Goal: Task Accomplishment & Management: Complete application form

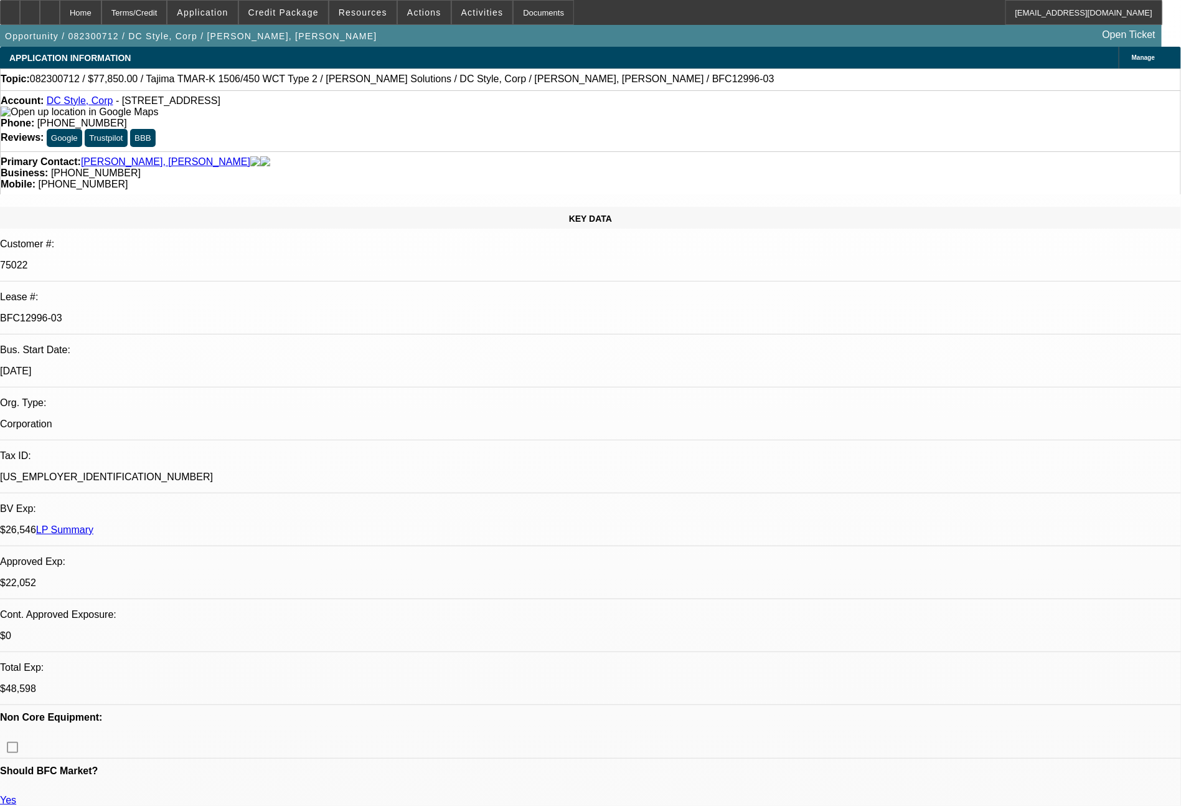
select select "0"
select select "6"
select select "0"
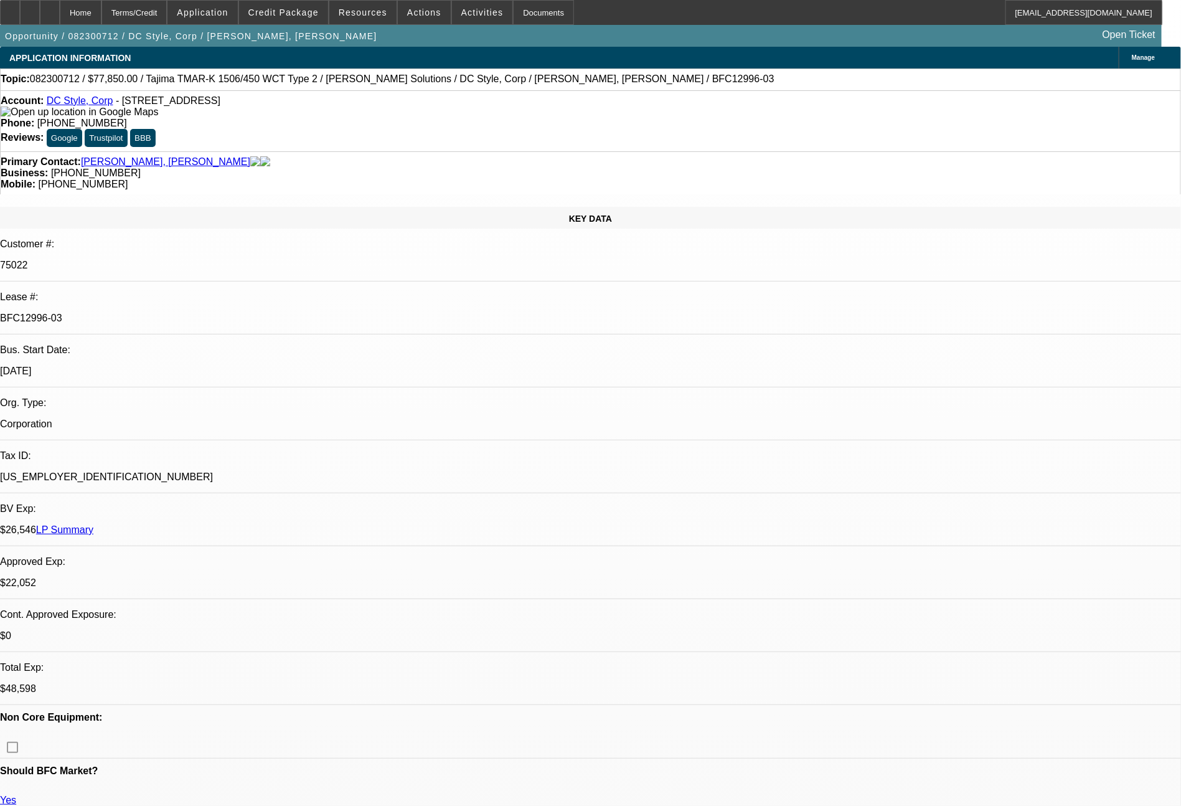
select select "0"
select select "6"
select select "0"
select select "2"
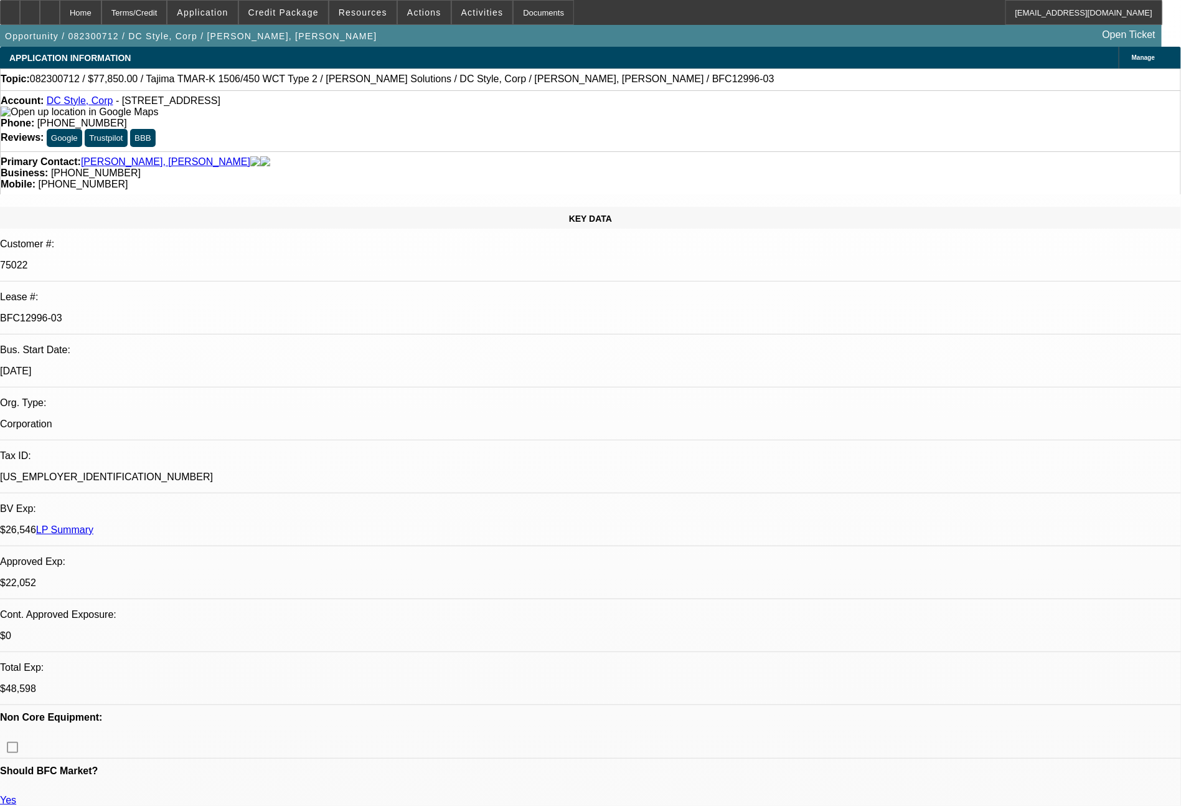
select select "2"
select select "0"
select select "6"
select select "0"
select select "2"
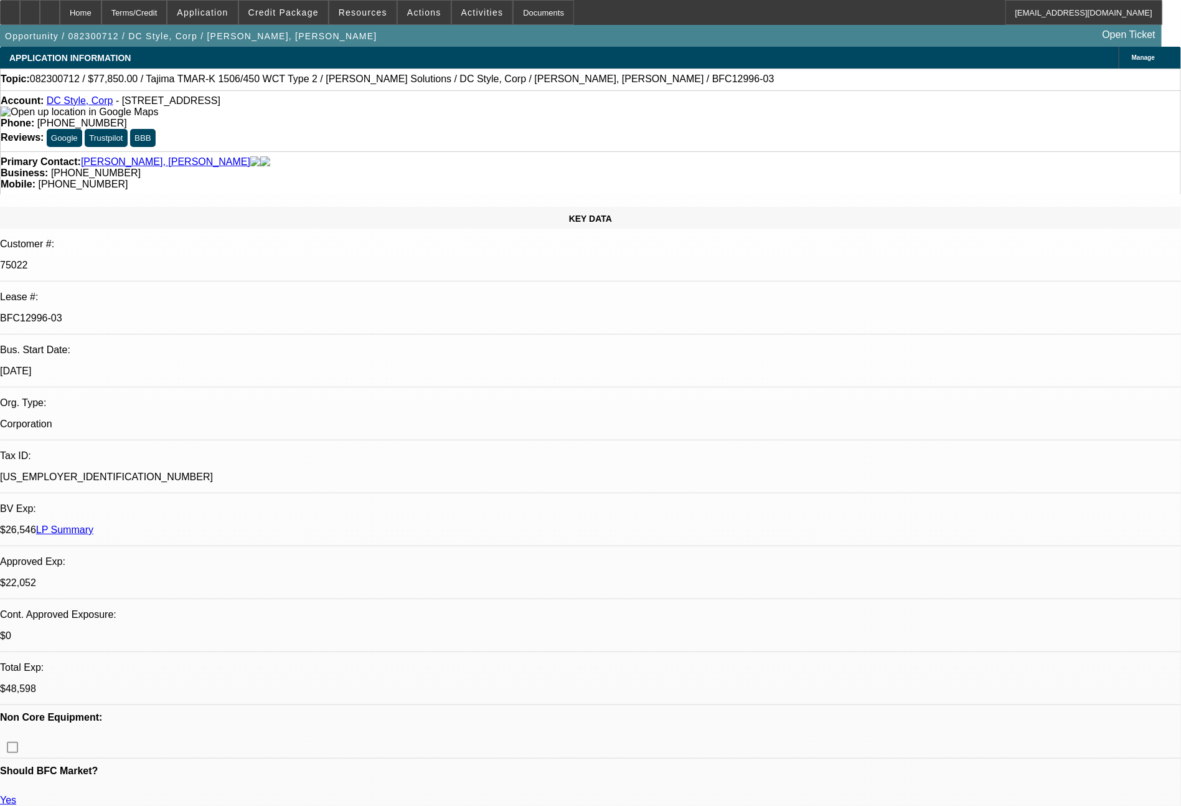
select select "2"
select select "0"
select select "6"
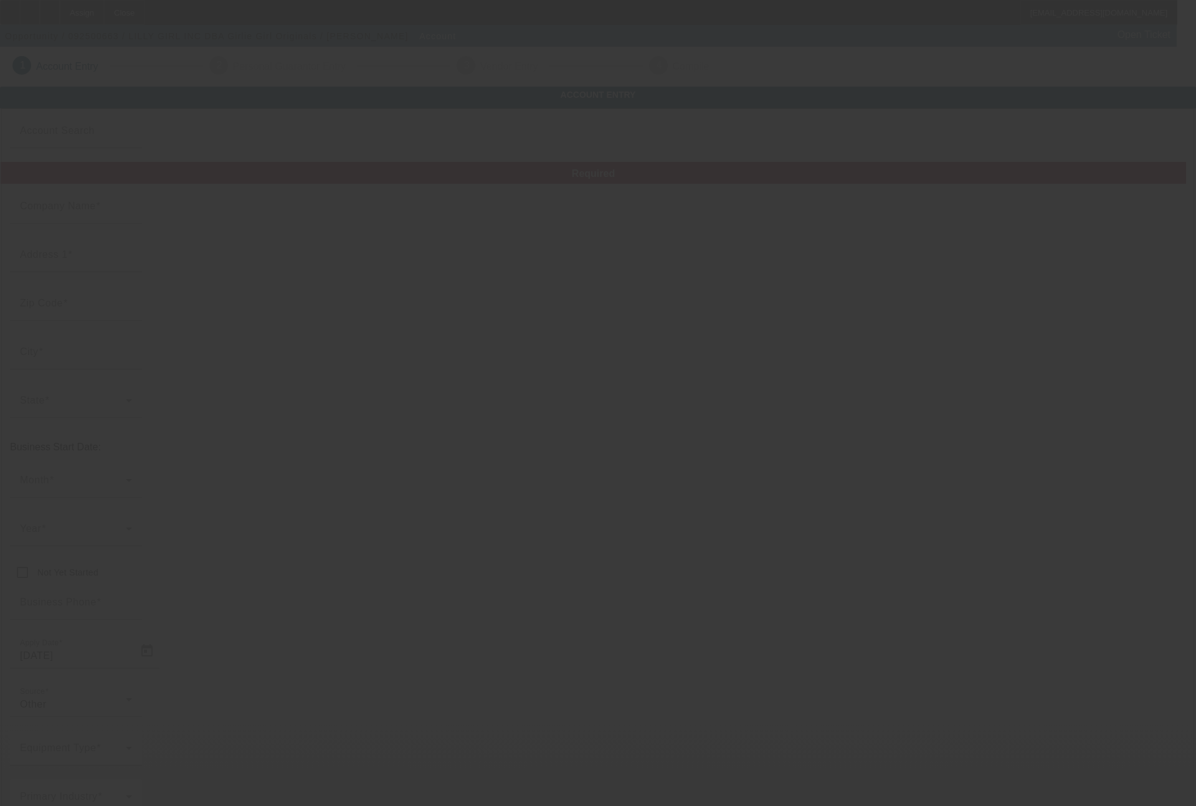
type input "LILLY GIRL INC"
type input "601 East Parker"
type input "38829"
type input "Booneville"
type input "[PHONE_NUMBER]"
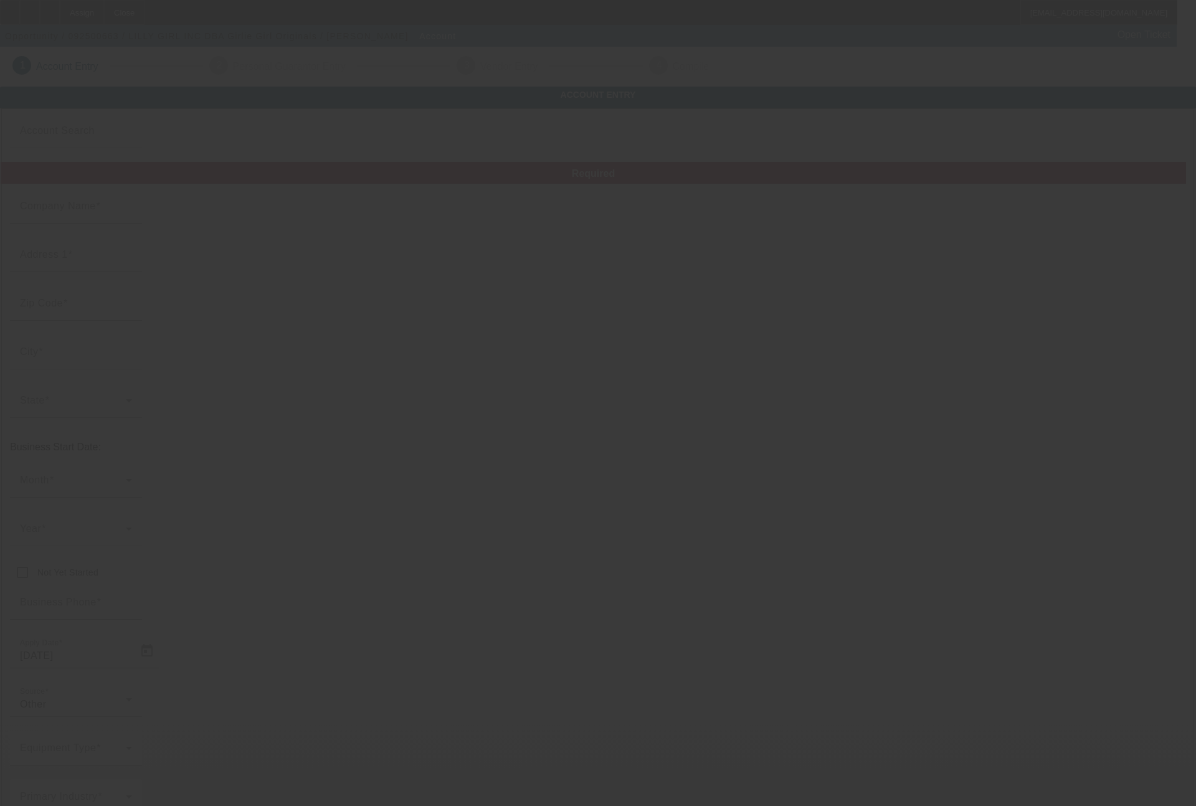
type input "Girlie Girl Originals"
type input "[EMAIL_ADDRESS][DOMAIN_NAME]"
type input "[US_EMPLOYER_IDENTIFICATION_NUMBER]"
type input "https://GIRLIEGIRLWHOLESALE.COM"
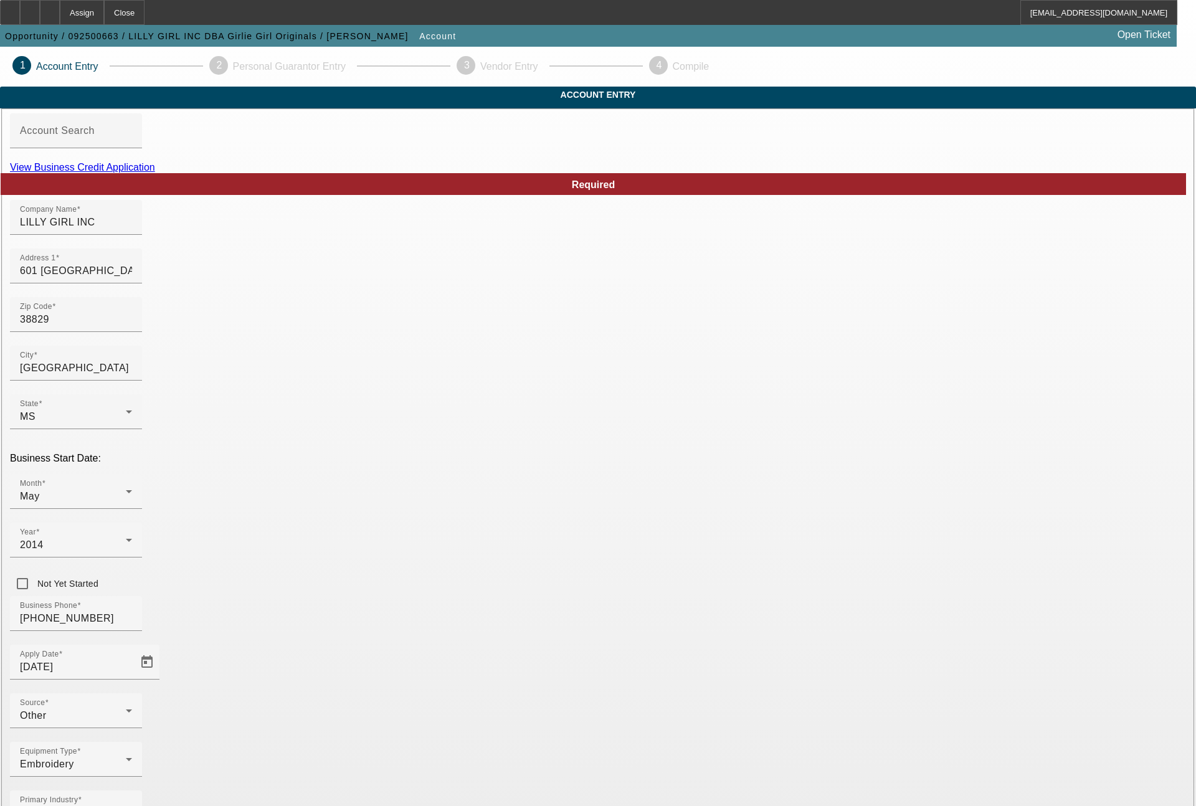
click at [155, 172] on link "View Business Credit Application" at bounding box center [82, 167] width 145 height 11
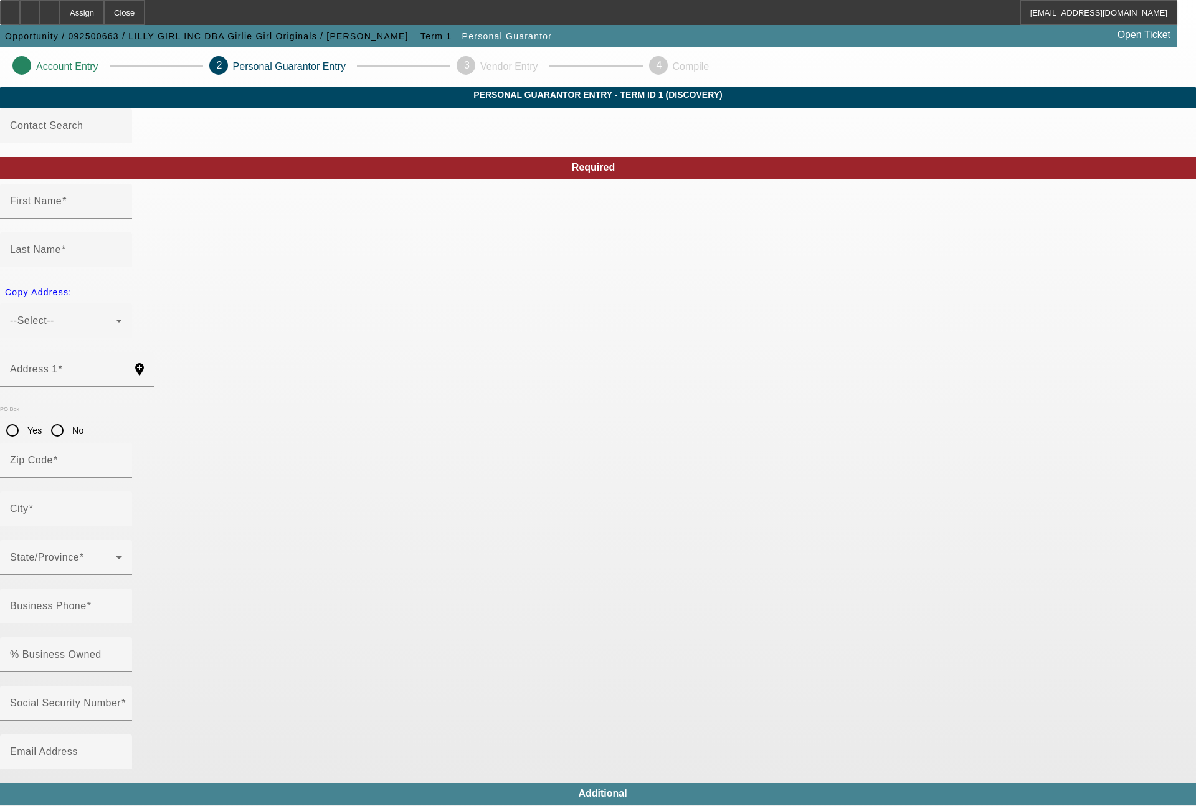
type input "[PERSON_NAME]"
type input "Pace"
type input "9170 Fm 1397"
radio input "true"
type input "75503"
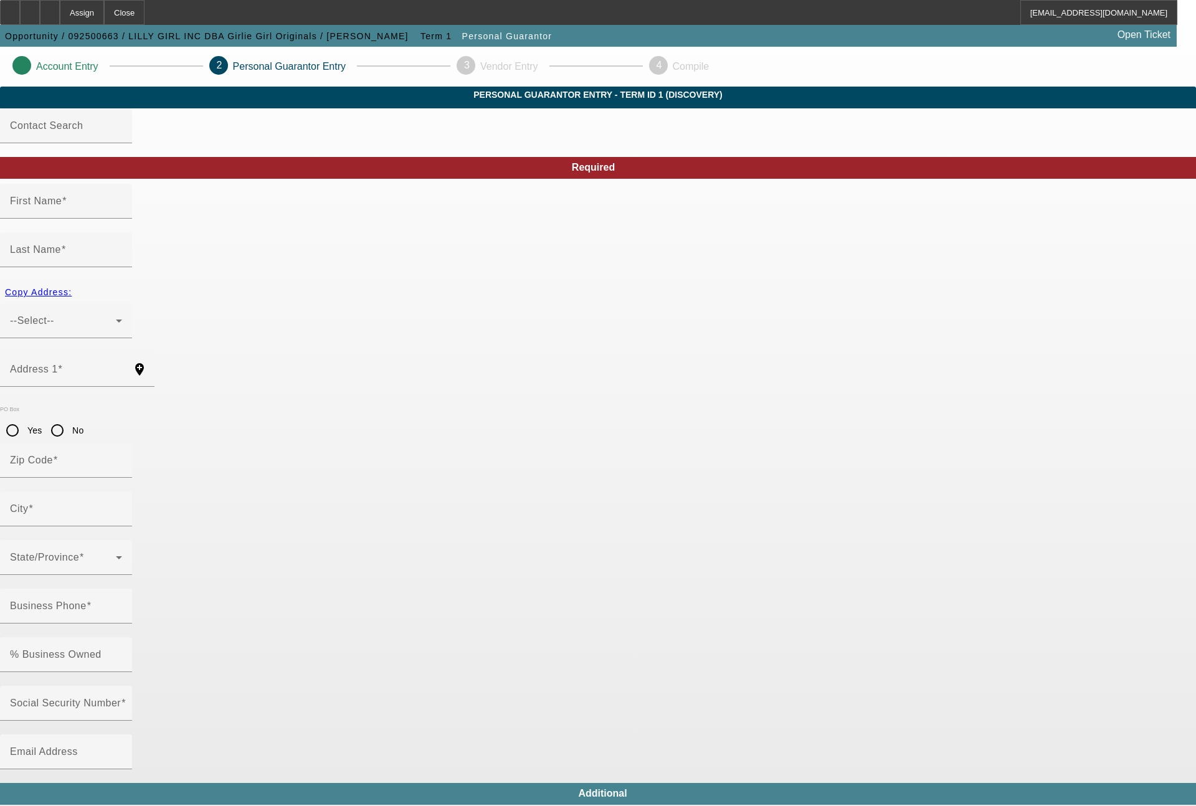
type input "Texarkana"
type input "(662) 720-1155"
type input "50"
type input "450-73-6029"
type input "paigepace@aol.com"
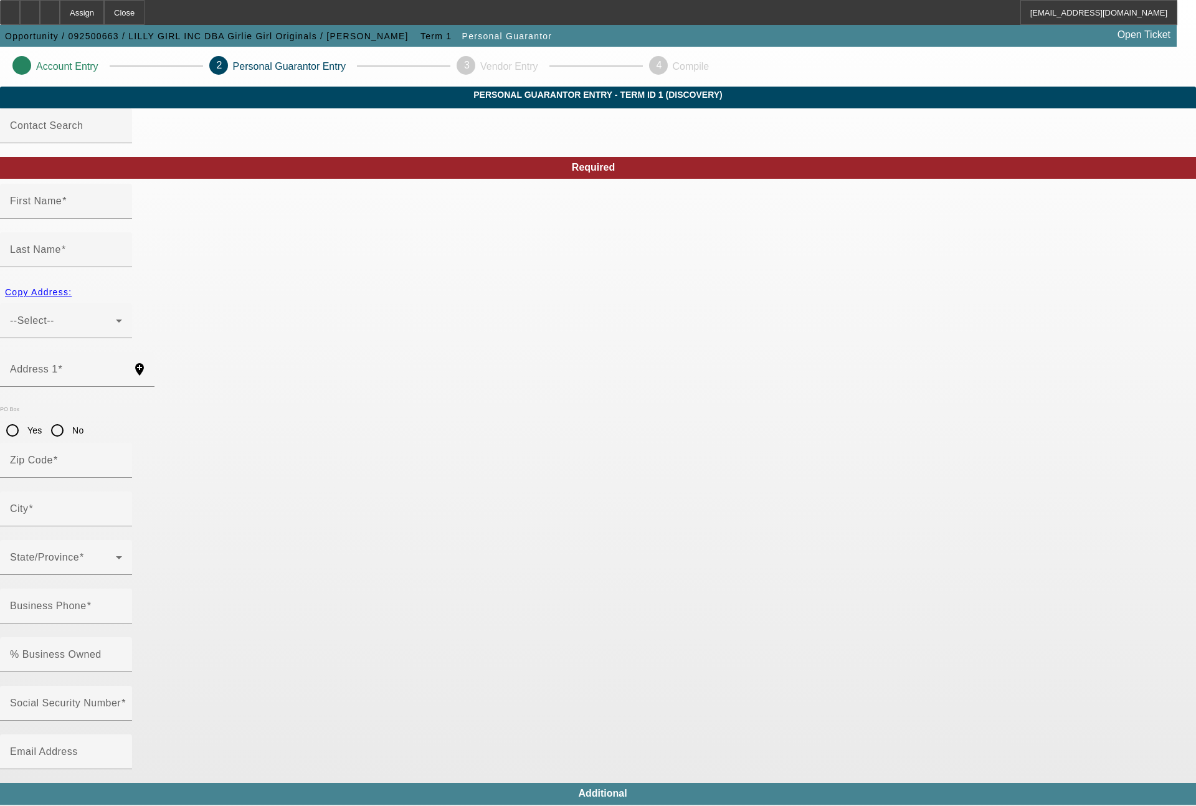
type input "(903) 277-5691"
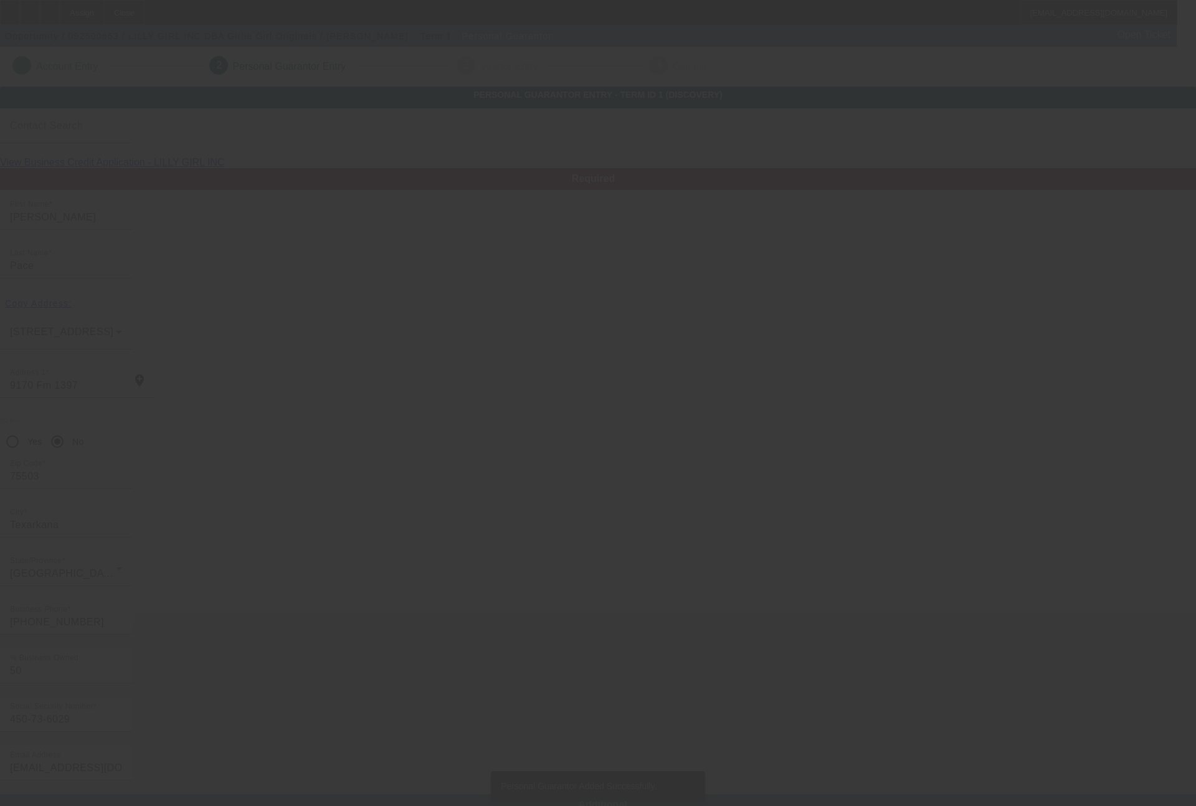
type input "Derek"
type input "Pace"
type input "9170 Fm 1397"
type input "75503"
type input "Texarkana"
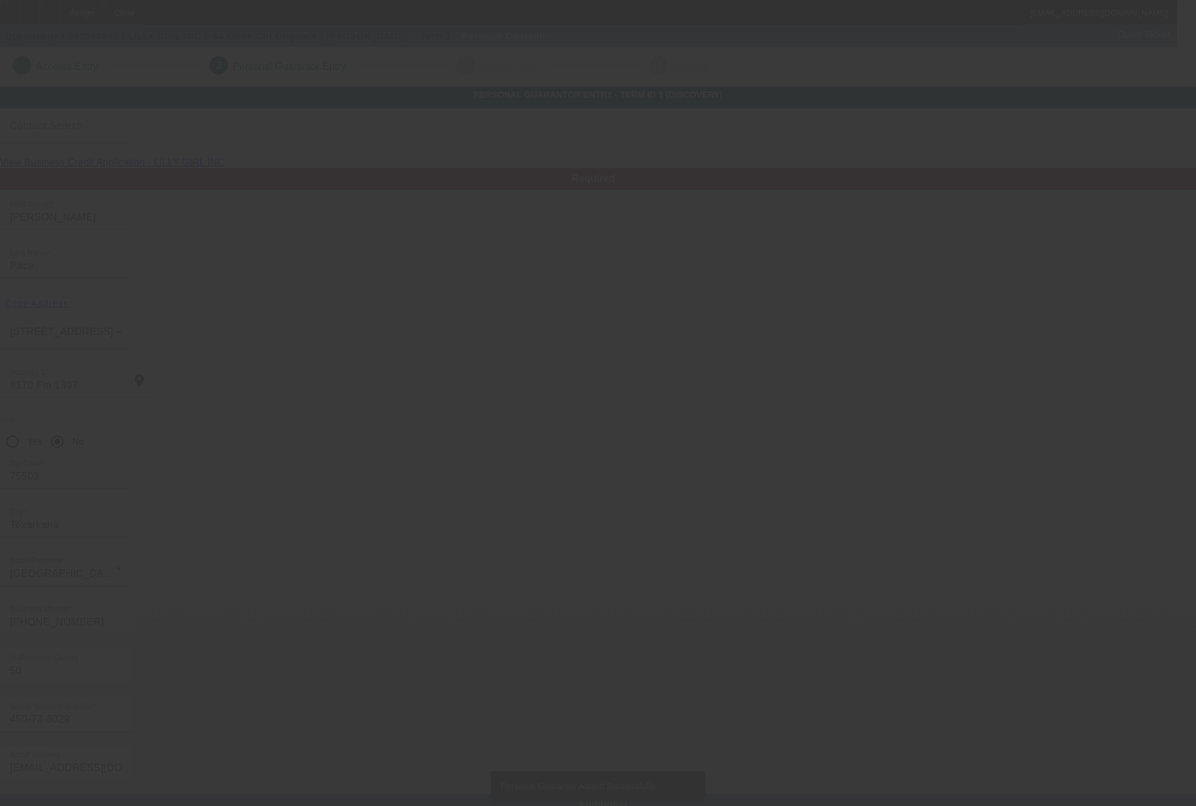
type input "(662) 720-1155"
type input "50"
type input "450-73-6029"
type input "paigepace@aol.com"
type input "(903) 277-5691"
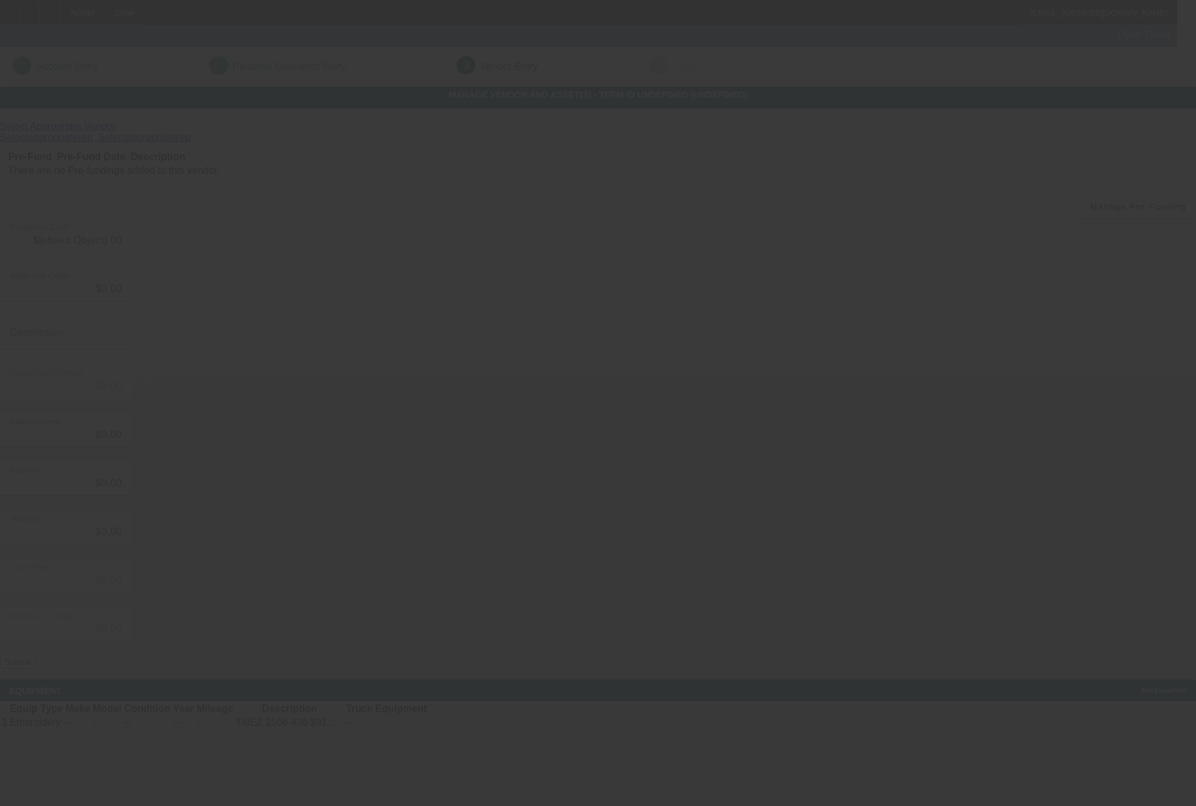
type input "$115,830.00"
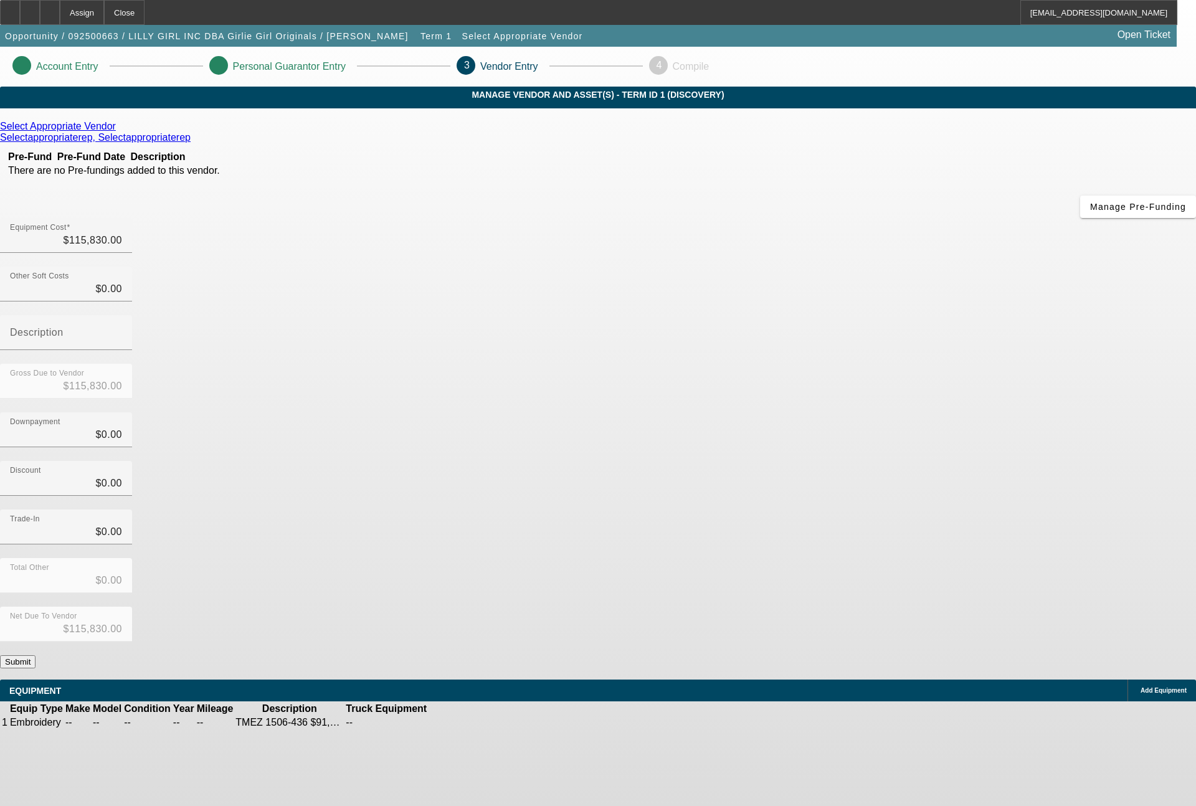
click at [35, 655] on button "Submit" at bounding box center [17, 661] width 35 height 13
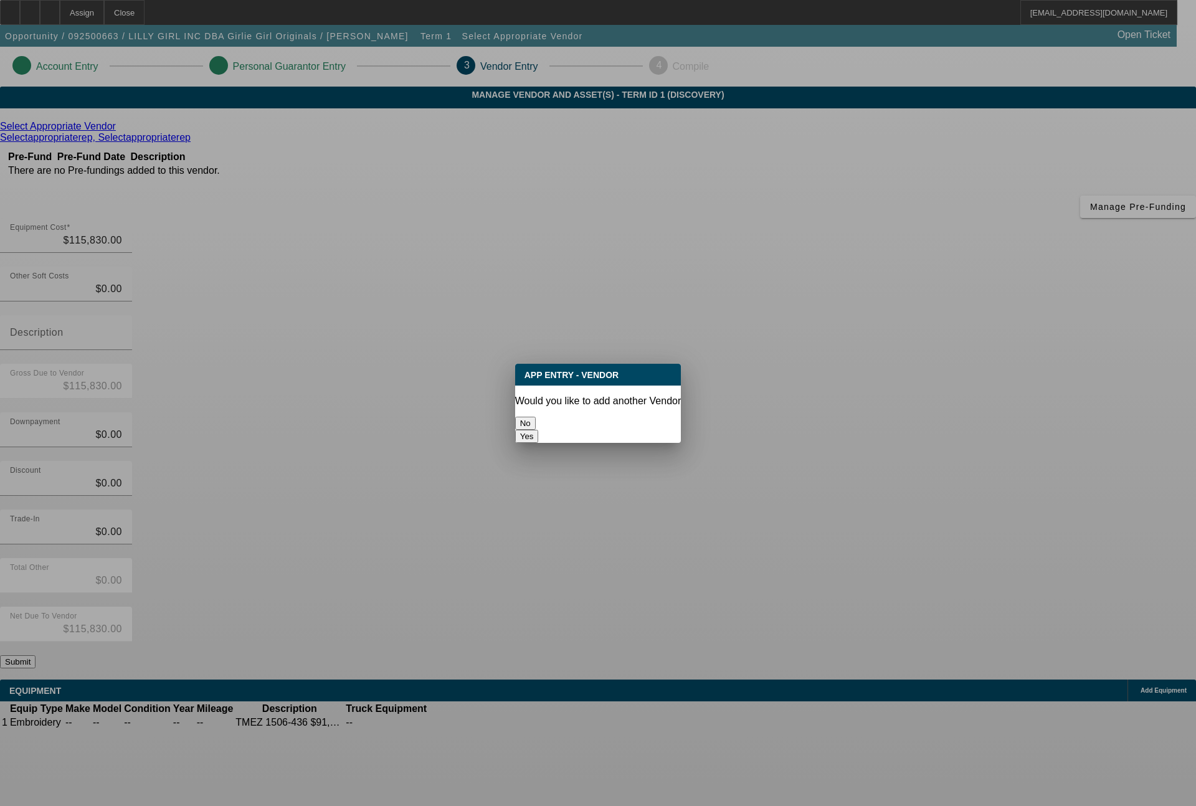
click at [536, 417] on button "No" at bounding box center [525, 423] width 21 height 13
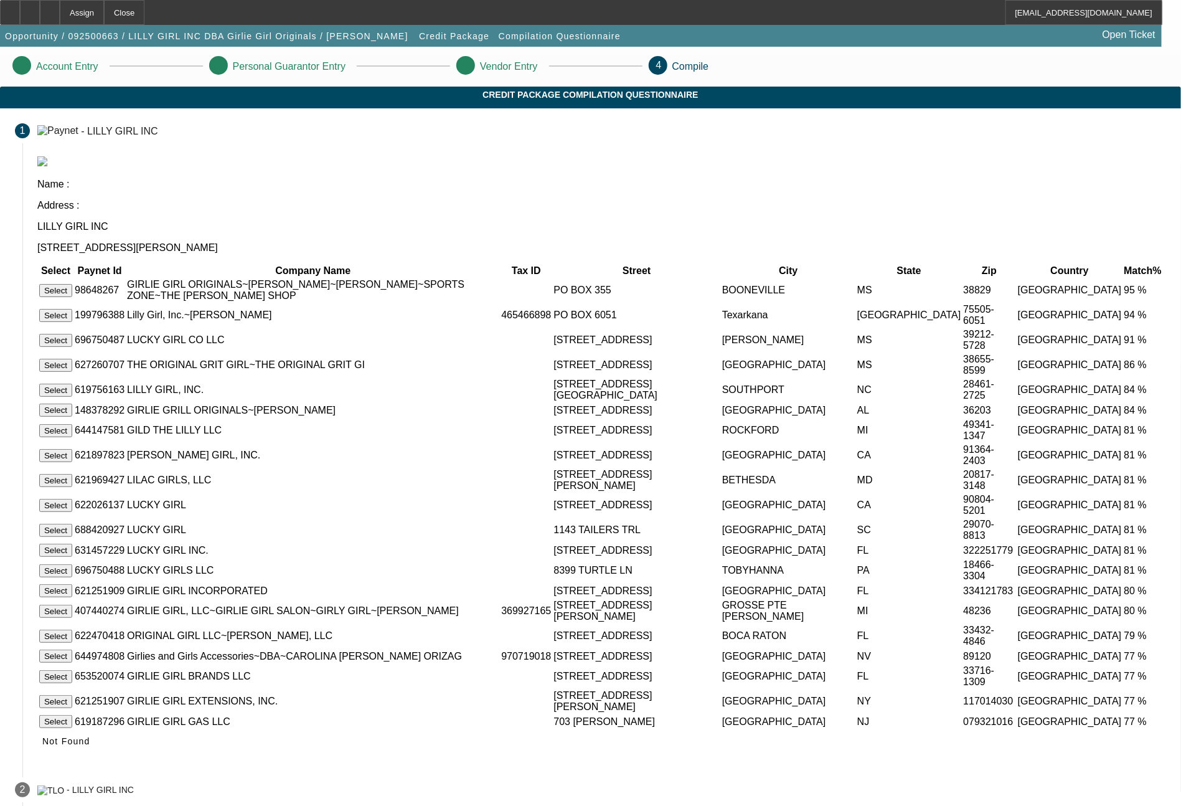
click at [72, 309] on button "Select" at bounding box center [55, 315] width 33 height 13
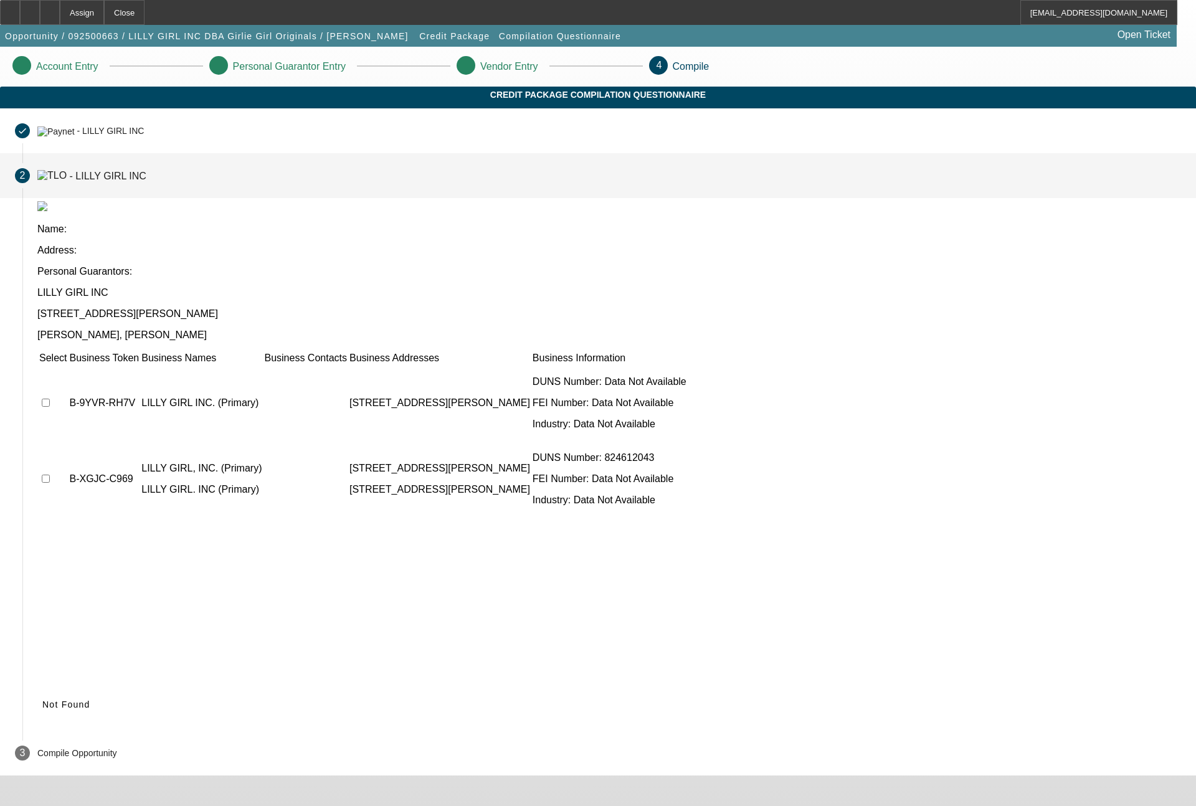
click at [50, 399] on input "checkbox" at bounding box center [46, 403] width 8 height 8
checkbox input "true"
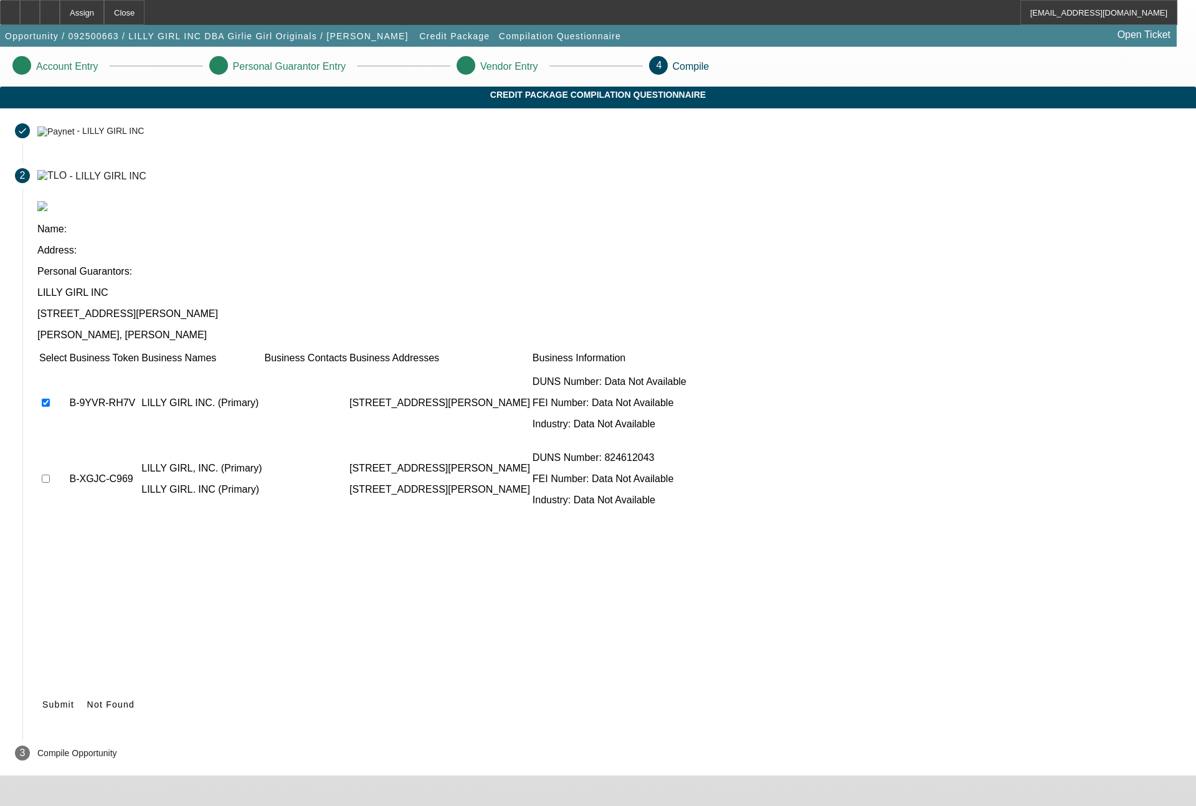
click at [50, 475] on input "checkbox" at bounding box center [46, 479] width 8 height 8
checkbox input "true"
click at [74, 699] on span "Submit" at bounding box center [58, 704] width 32 height 10
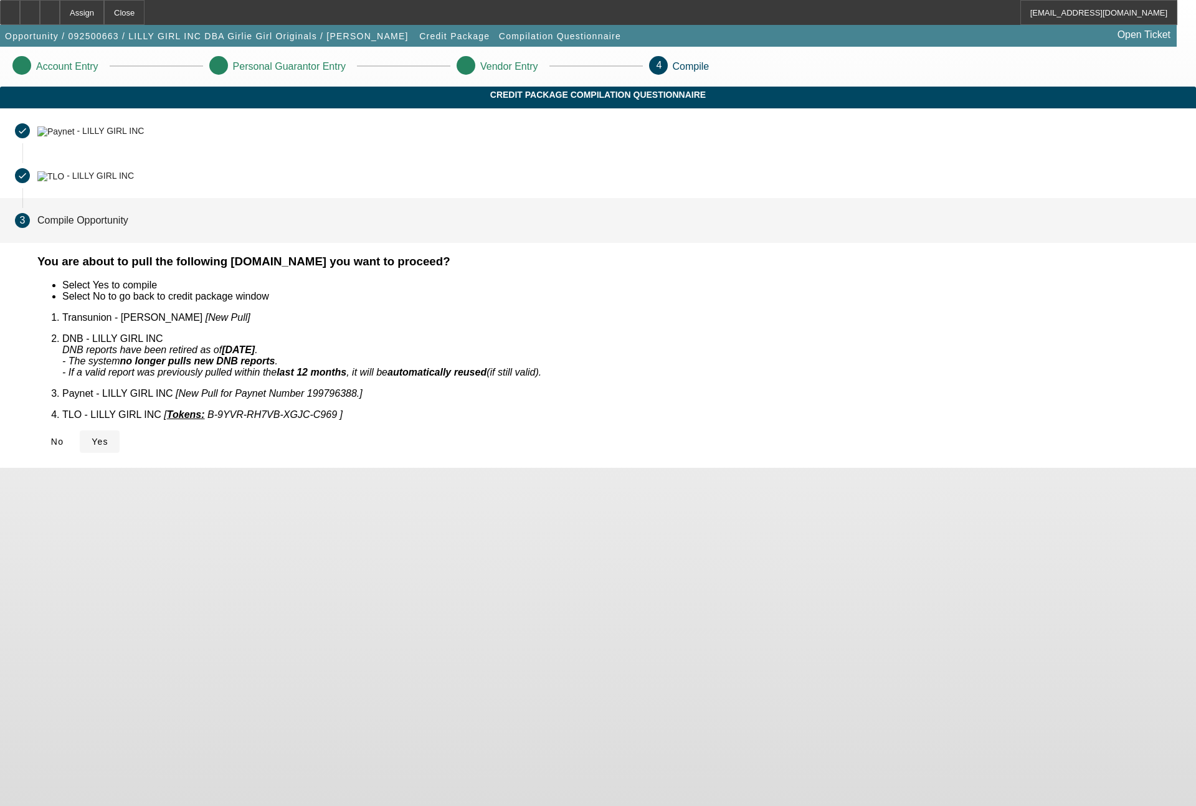
click at [108, 437] on span "Yes" at bounding box center [100, 442] width 17 height 10
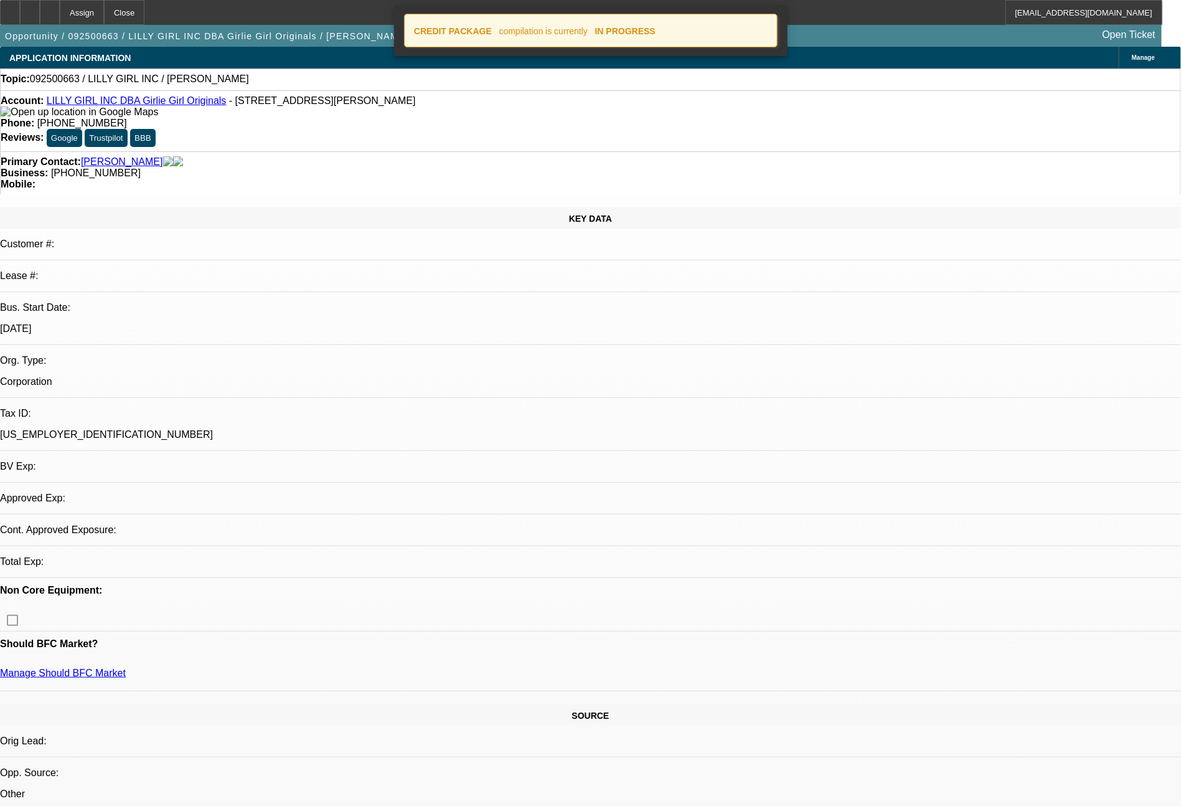
select select "0"
select select "2"
select select "0.1"
select select "4"
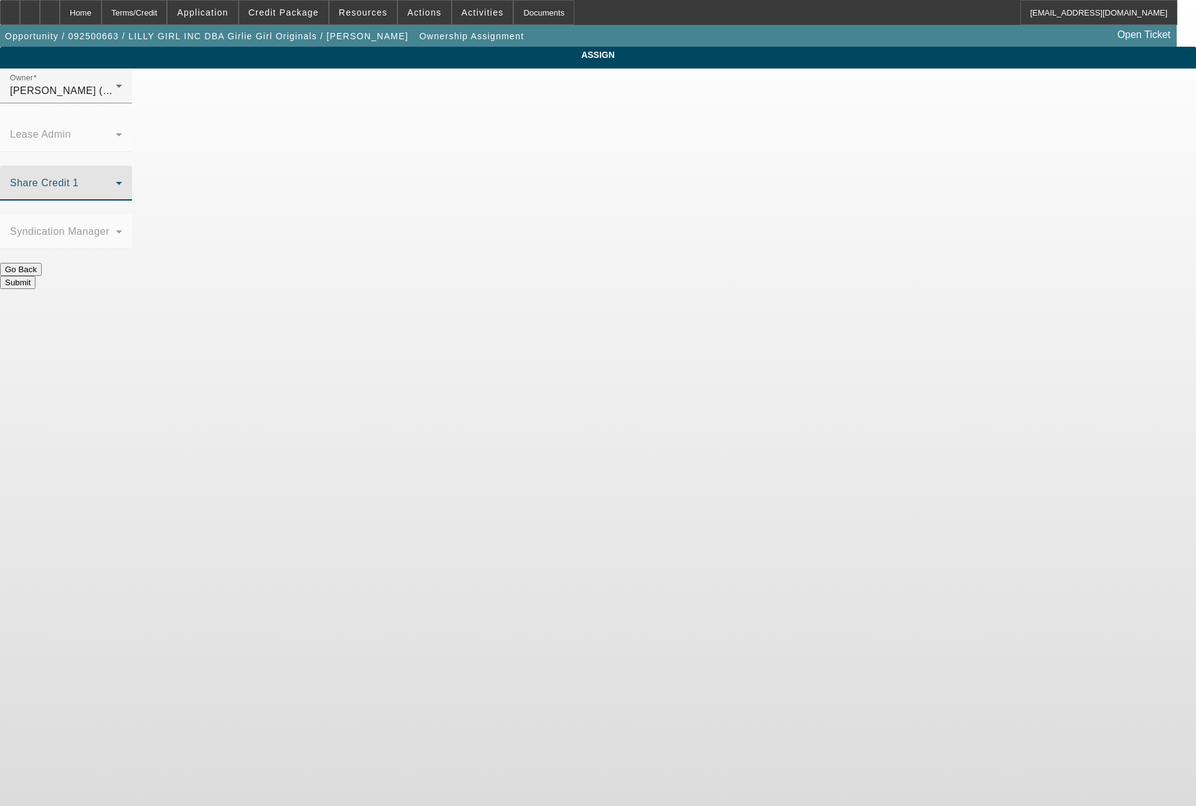
click at [116, 181] on span at bounding box center [63, 188] width 106 height 15
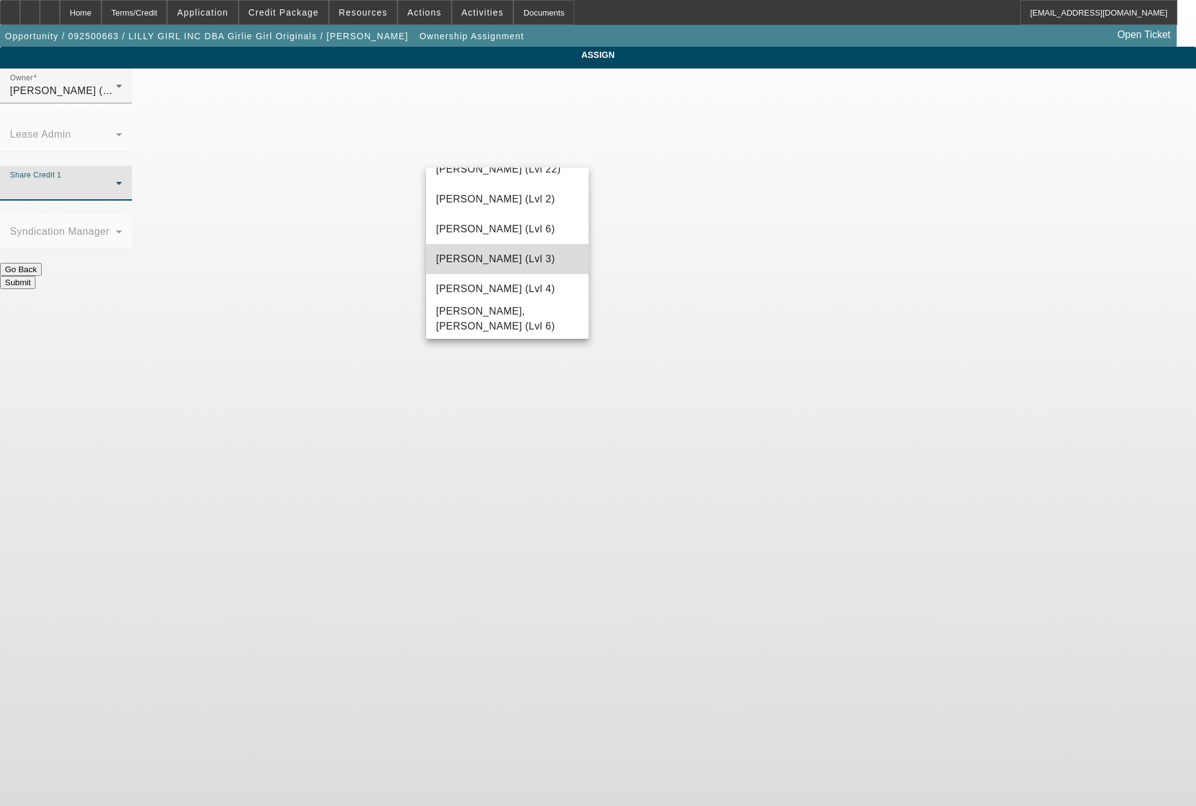
click at [514, 255] on span "Wesolowski, Tyler (Lvl 3)" at bounding box center [495, 259] width 119 height 15
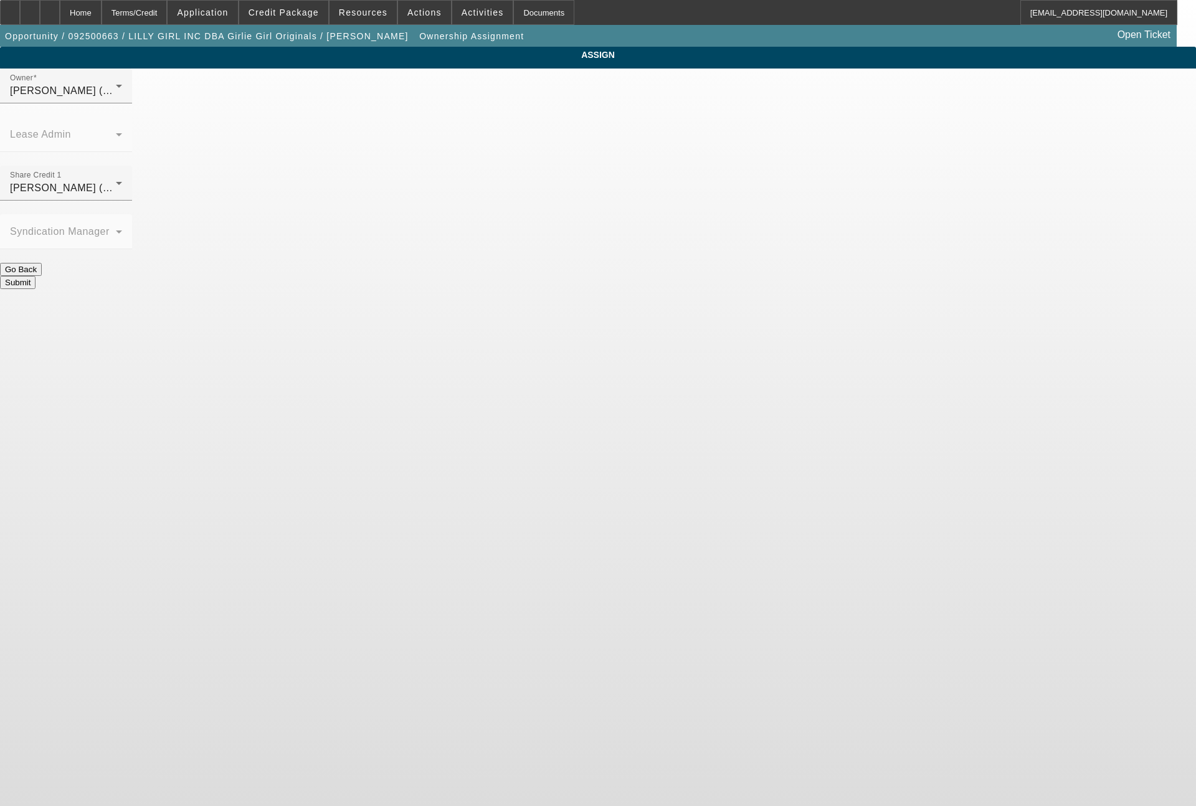
click at [35, 276] on button "Submit" at bounding box center [17, 282] width 35 height 13
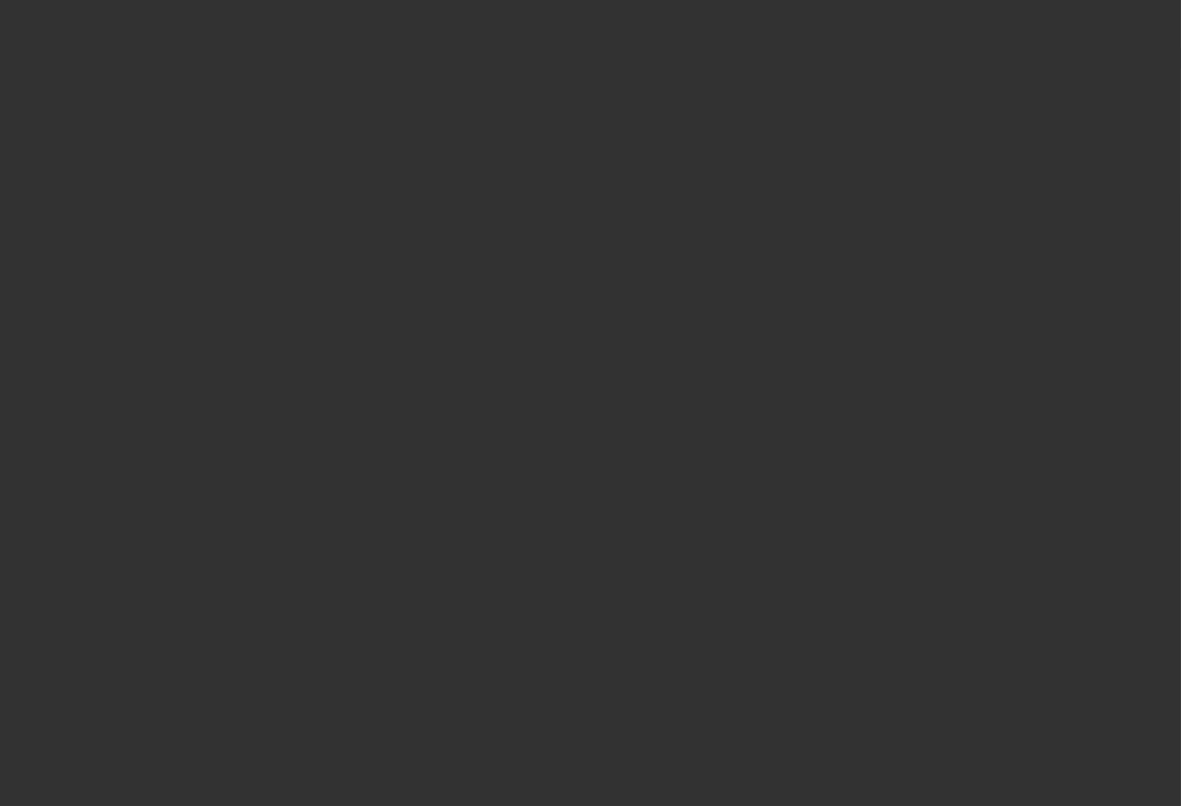
select select "0"
select select "2"
select select "0.1"
select select "4"
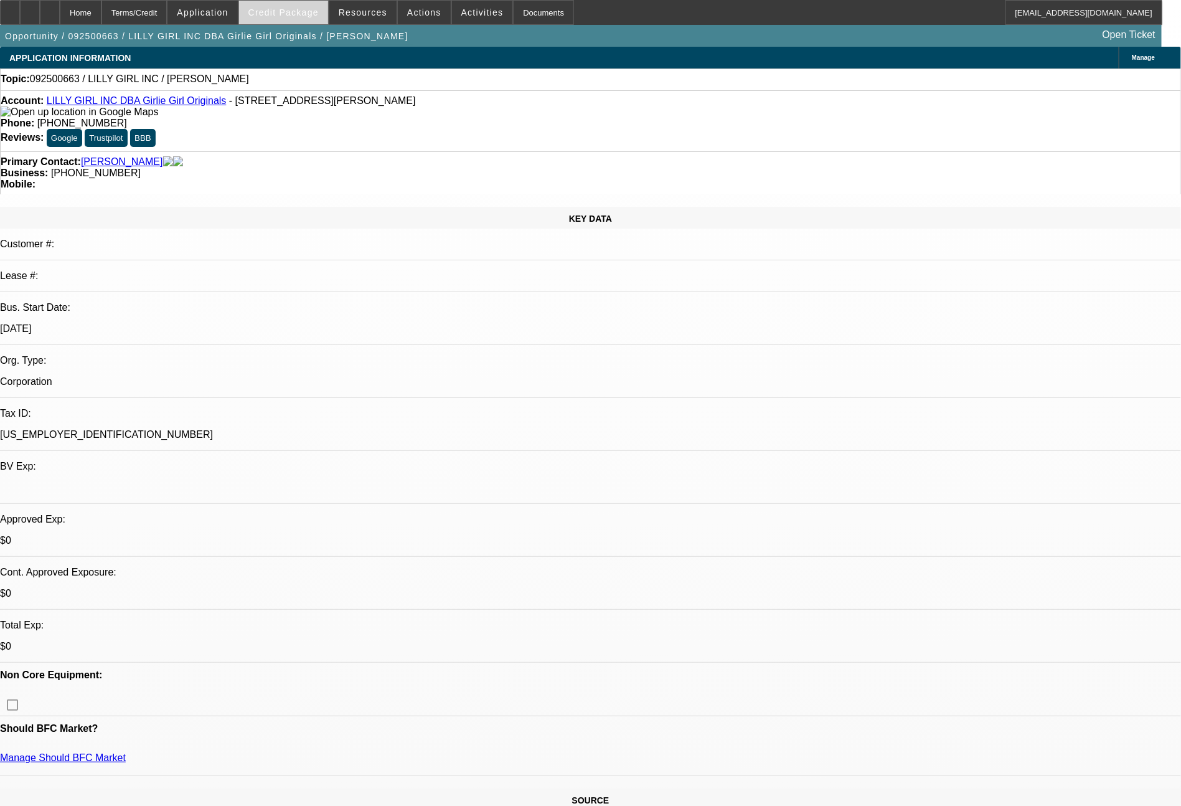
click at [310, 17] on span at bounding box center [283, 13] width 89 height 30
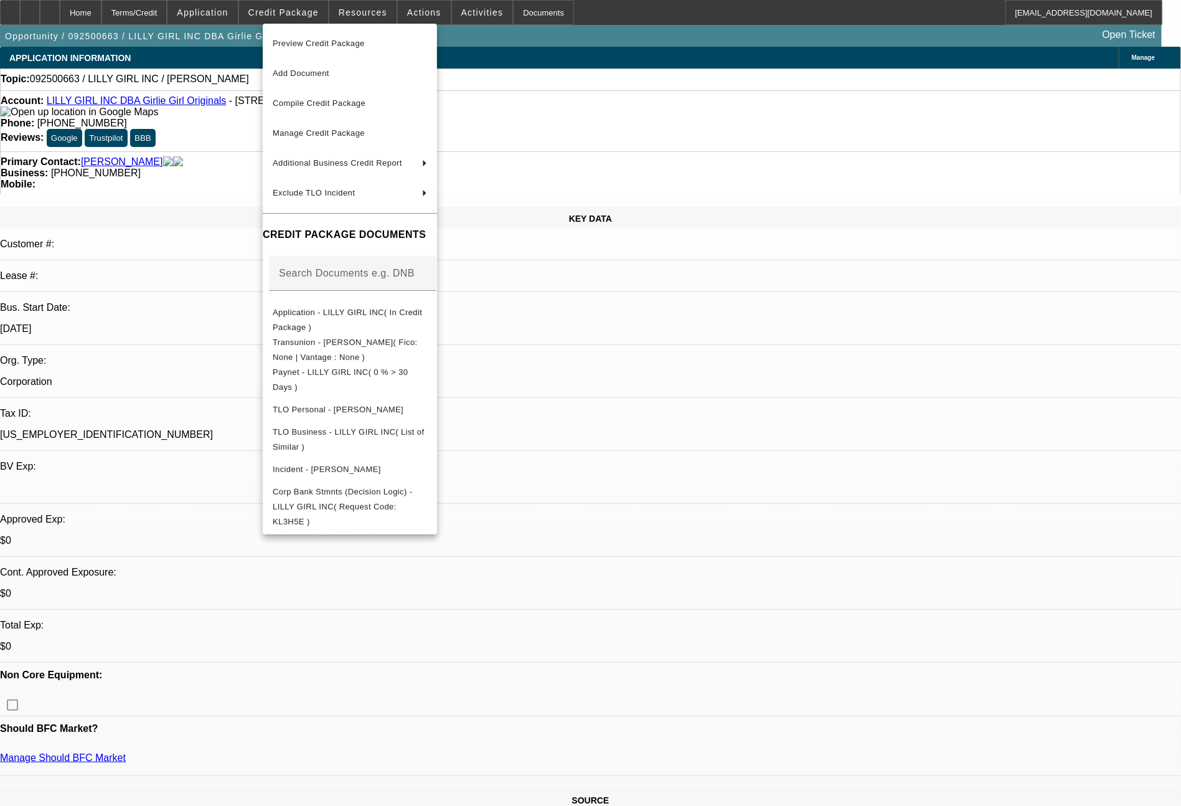
drag, startPoint x: 1127, startPoint y: 641, endPoint x: 712, endPoint y: 347, distance: 508.8
click at [1128, 641] on div at bounding box center [590, 403] width 1181 height 806
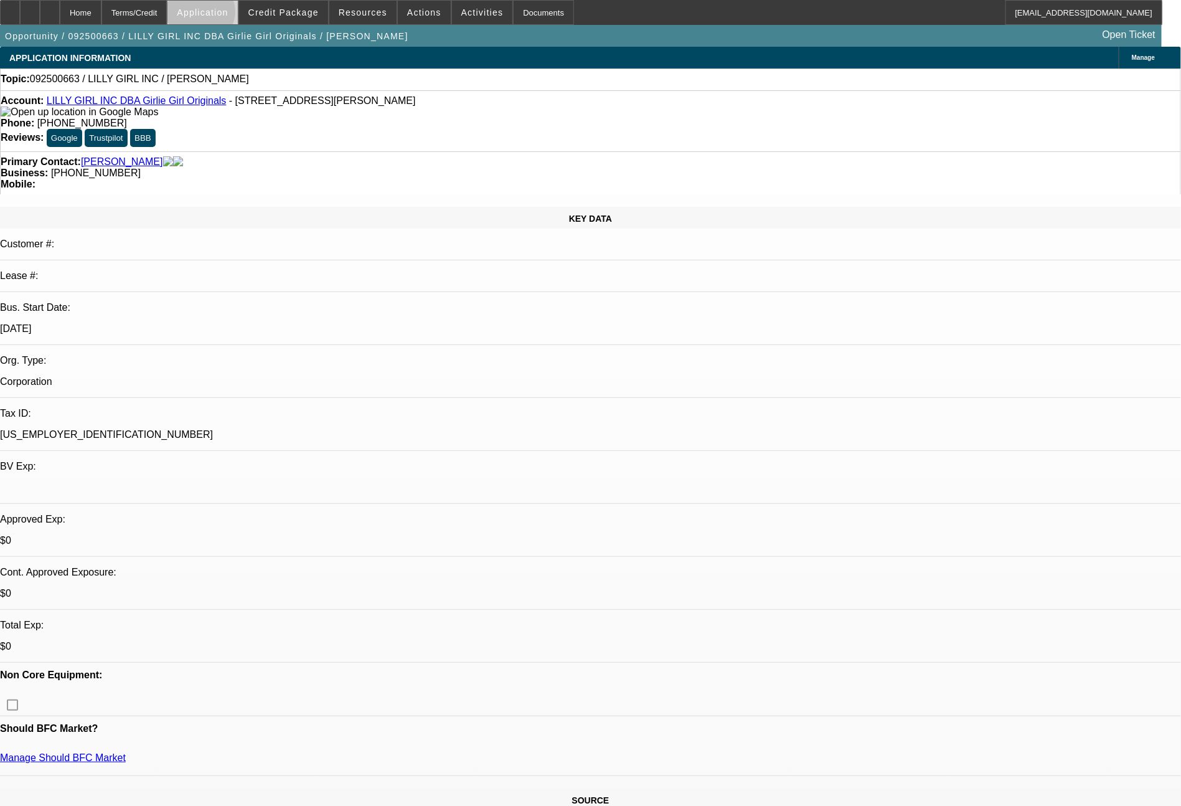
click at [228, 15] on span "Application" at bounding box center [202, 12] width 51 height 10
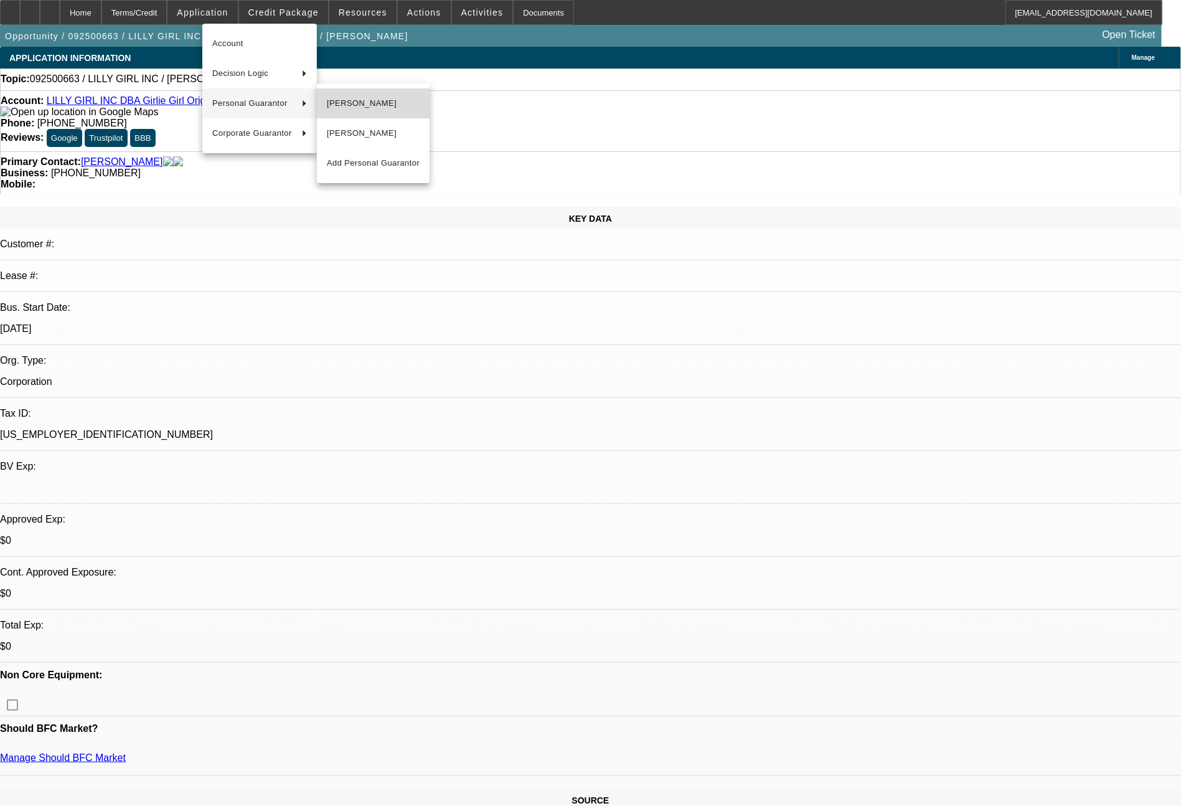
click at [355, 105] on span "Derek Pace" at bounding box center [373, 103] width 93 height 15
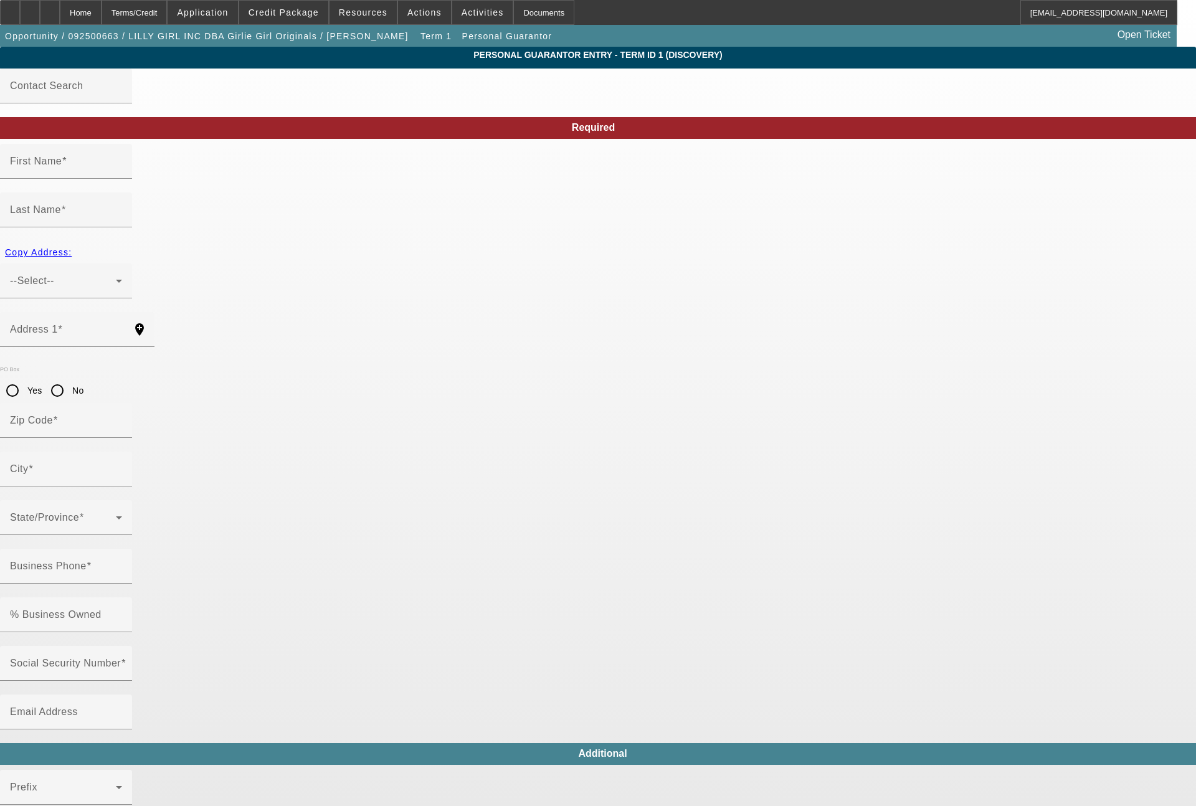
type input "Derek"
type input "Pace"
type input "9170 Fm 1397"
radio input "true"
type input "75503"
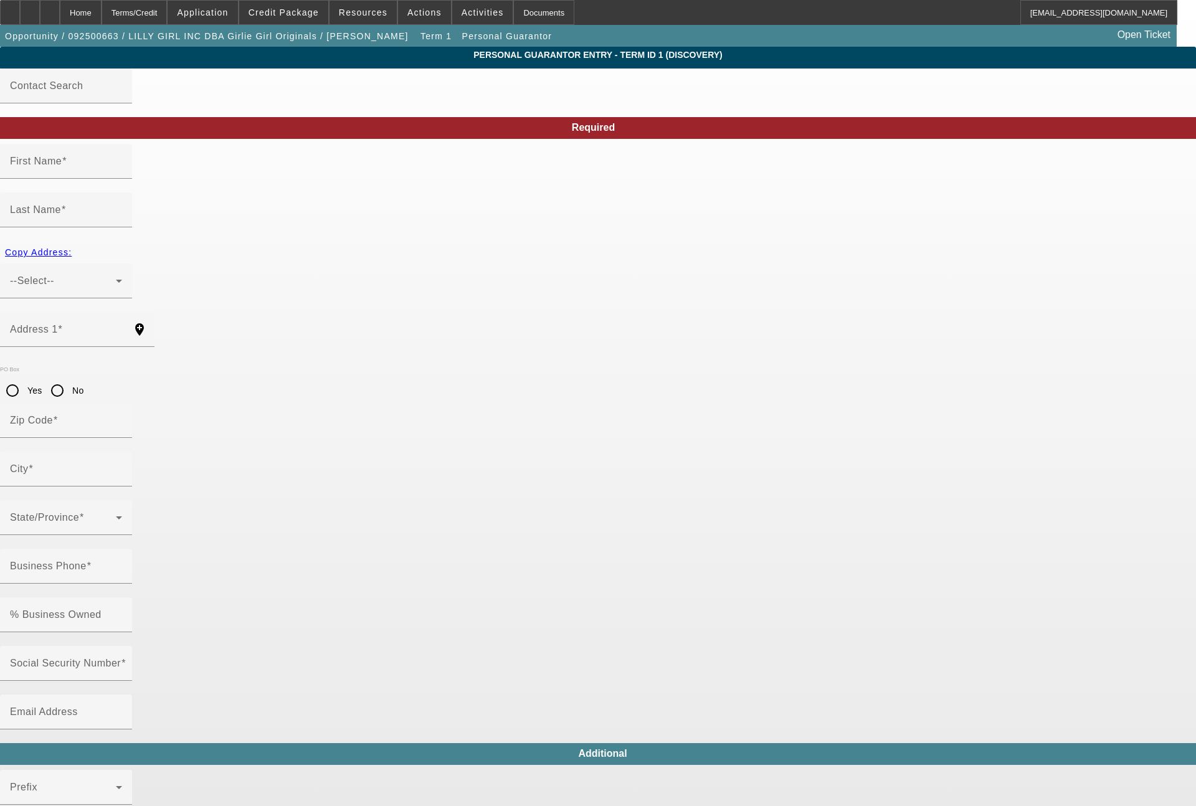
type input "Texarkana"
type input "(662) 720-1155"
type input "50"
type input "450-73-6029"
type input "paigepace@aol.com"
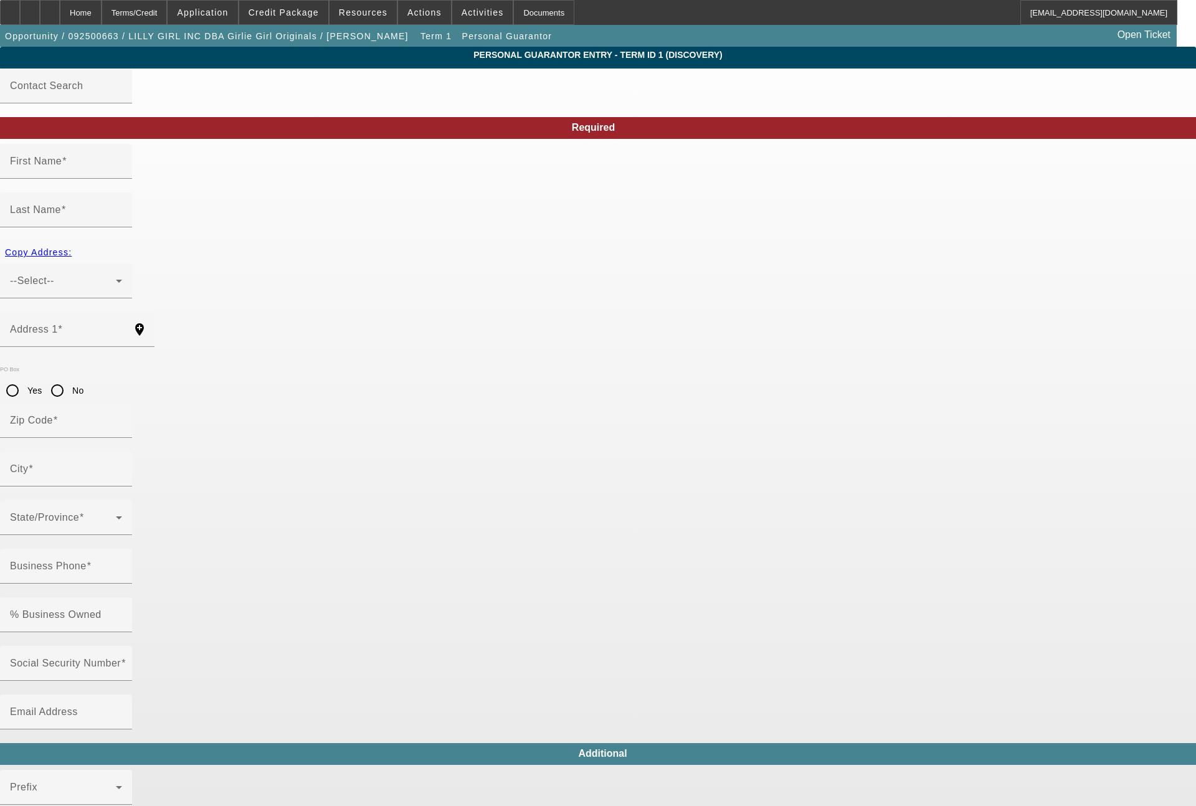
type input "(903) 277-5691"
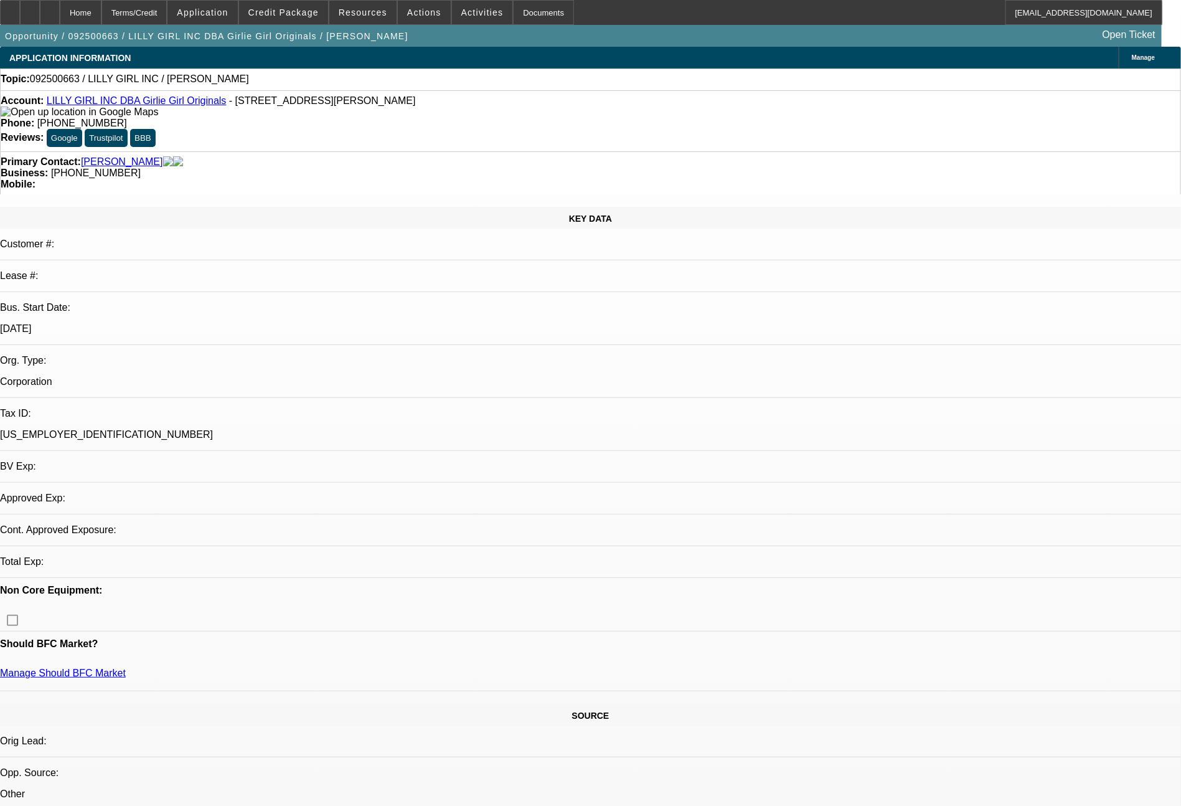
select select "0"
select select "2"
select select "0.1"
select select "4"
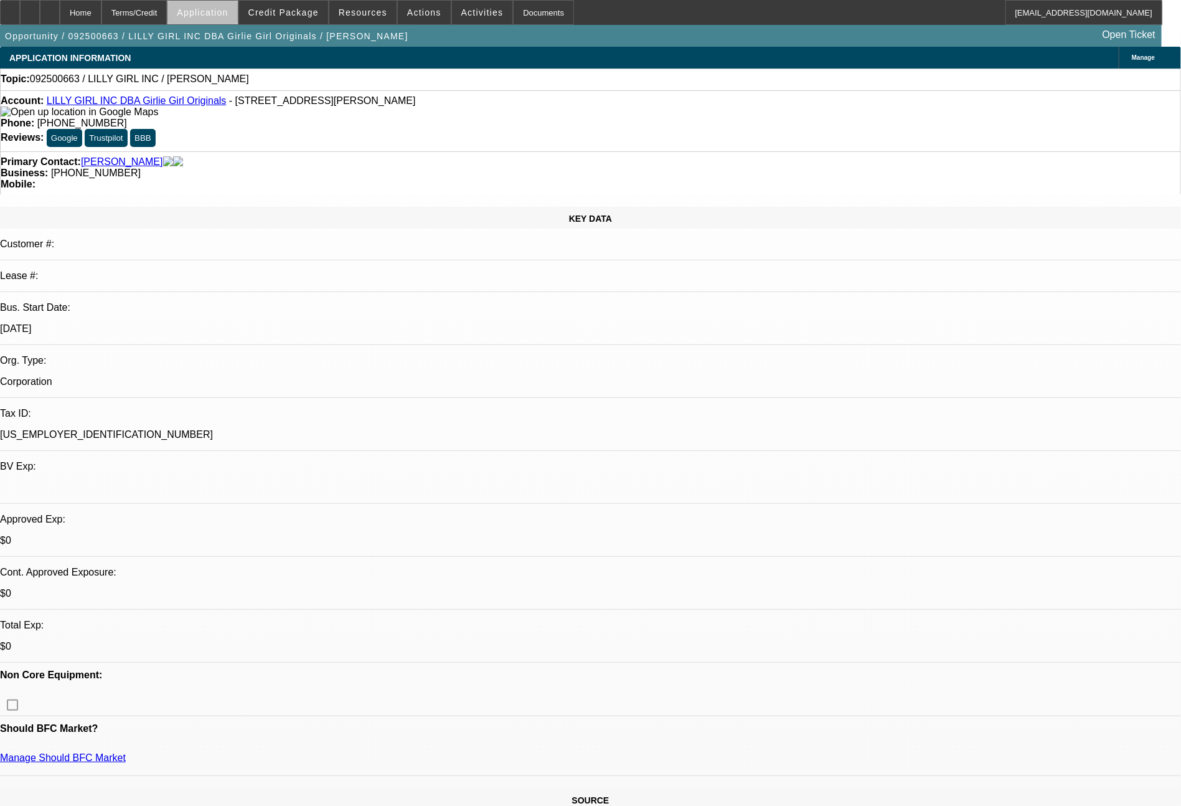
click at [228, 15] on span "Application" at bounding box center [202, 12] width 51 height 10
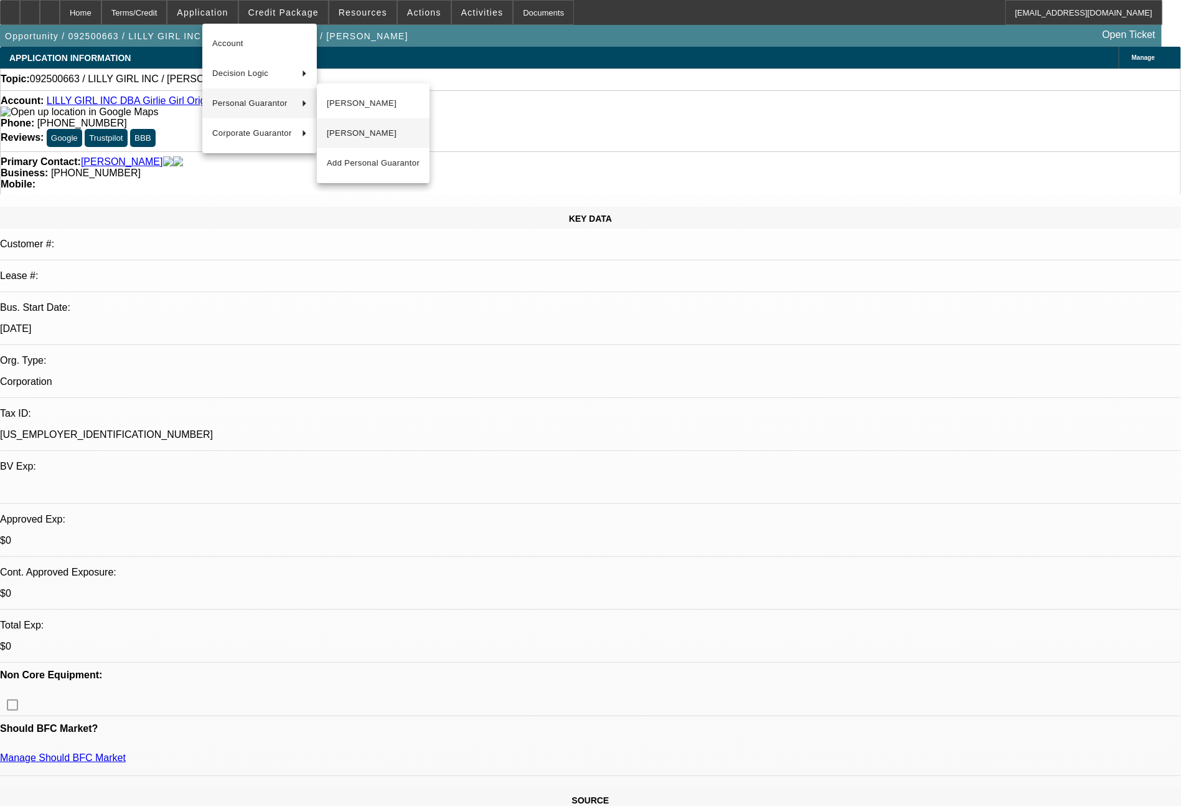
click at [344, 133] on span "[PERSON_NAME]" at bounding box center [373, 133] width 93 height 15
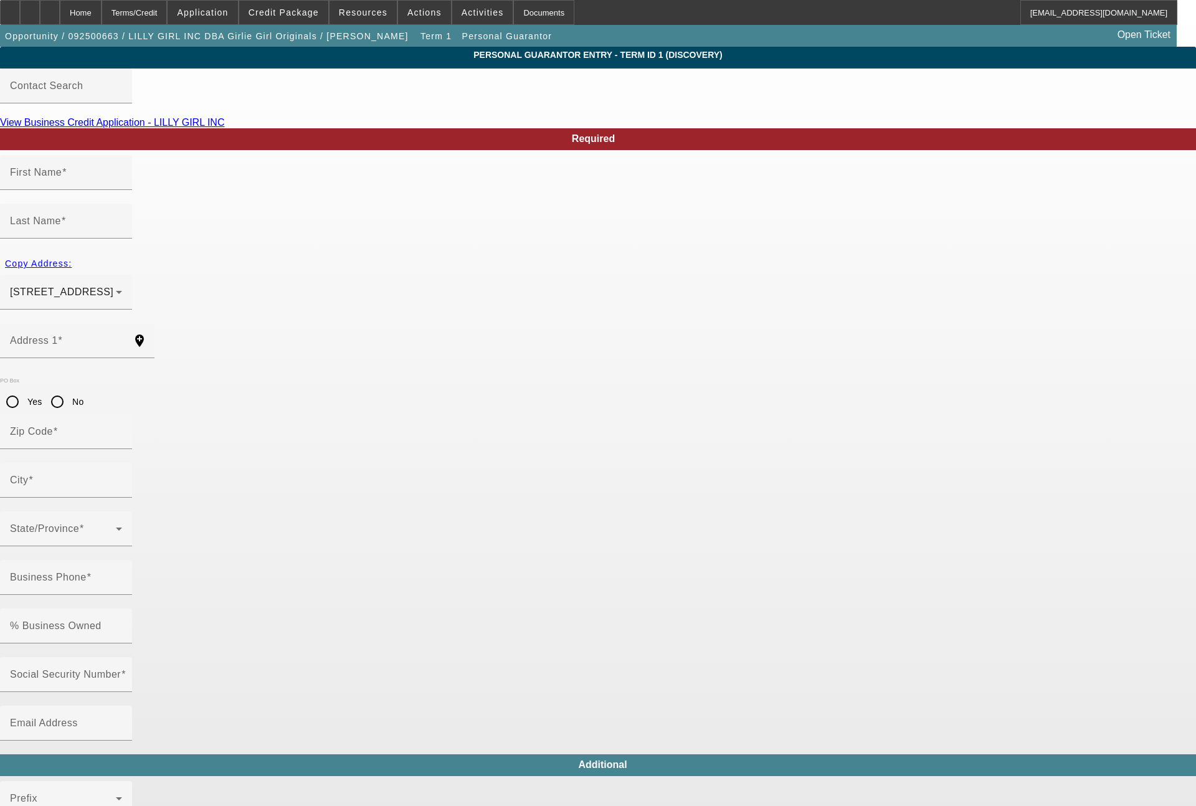
type input "[PERSON_NAME]"
type input "Pace"
type input "9170 Fm 1397"
radio input "true"
type input "75503"
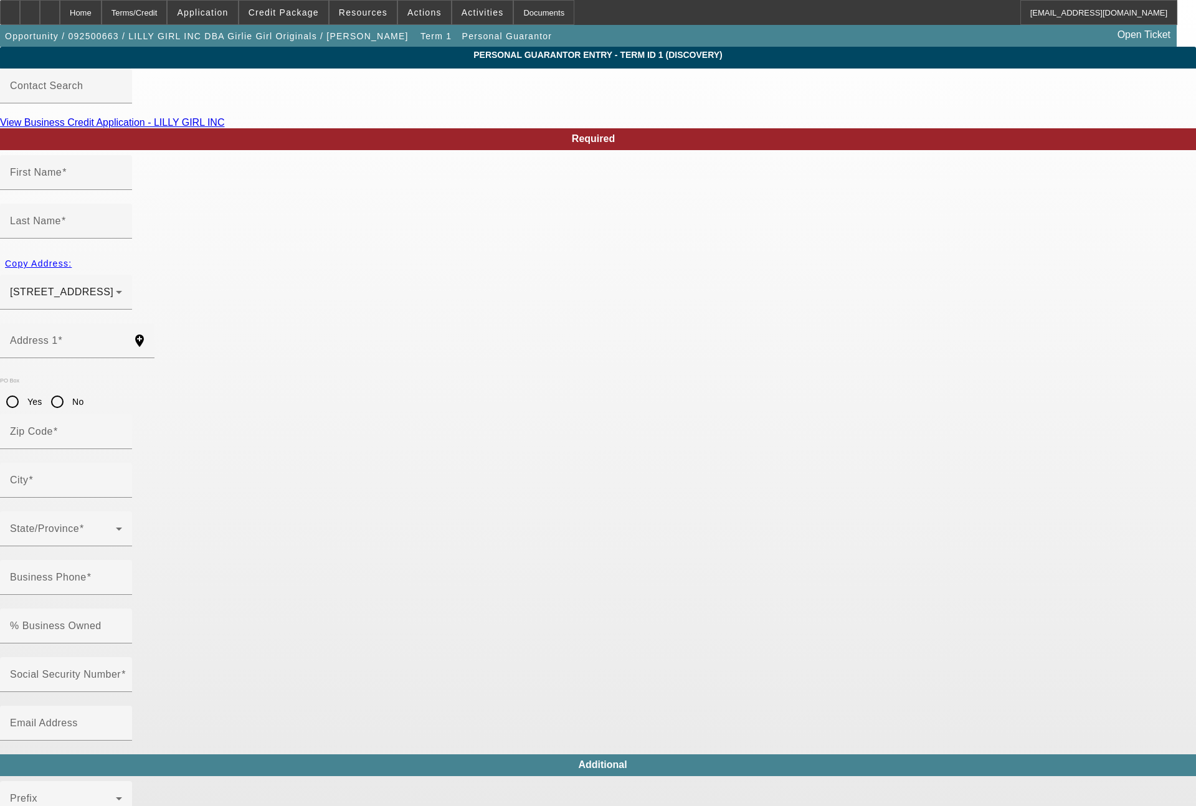
type input "Texarkana"
type input "(662) 720-1155"
type input "50"
type input "450-73-6029"
type input "paigepace@aol.com"
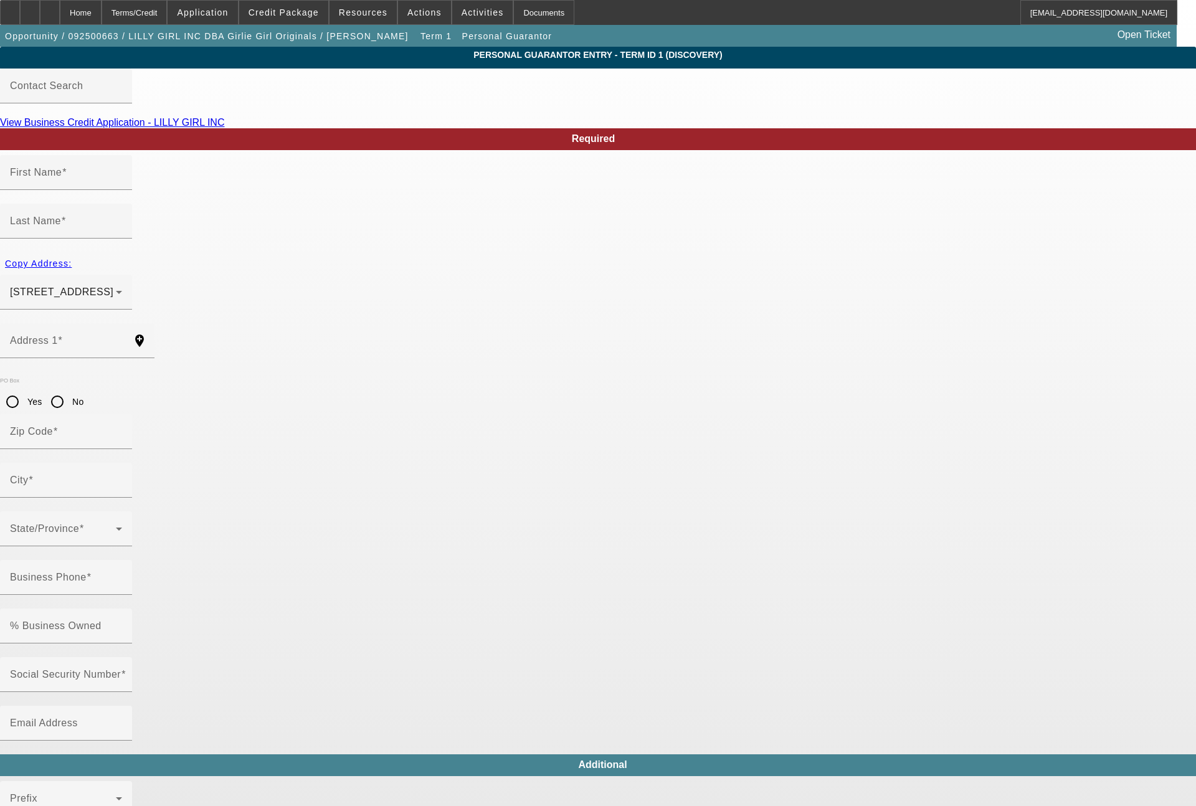
type input "(903) 277-5691"
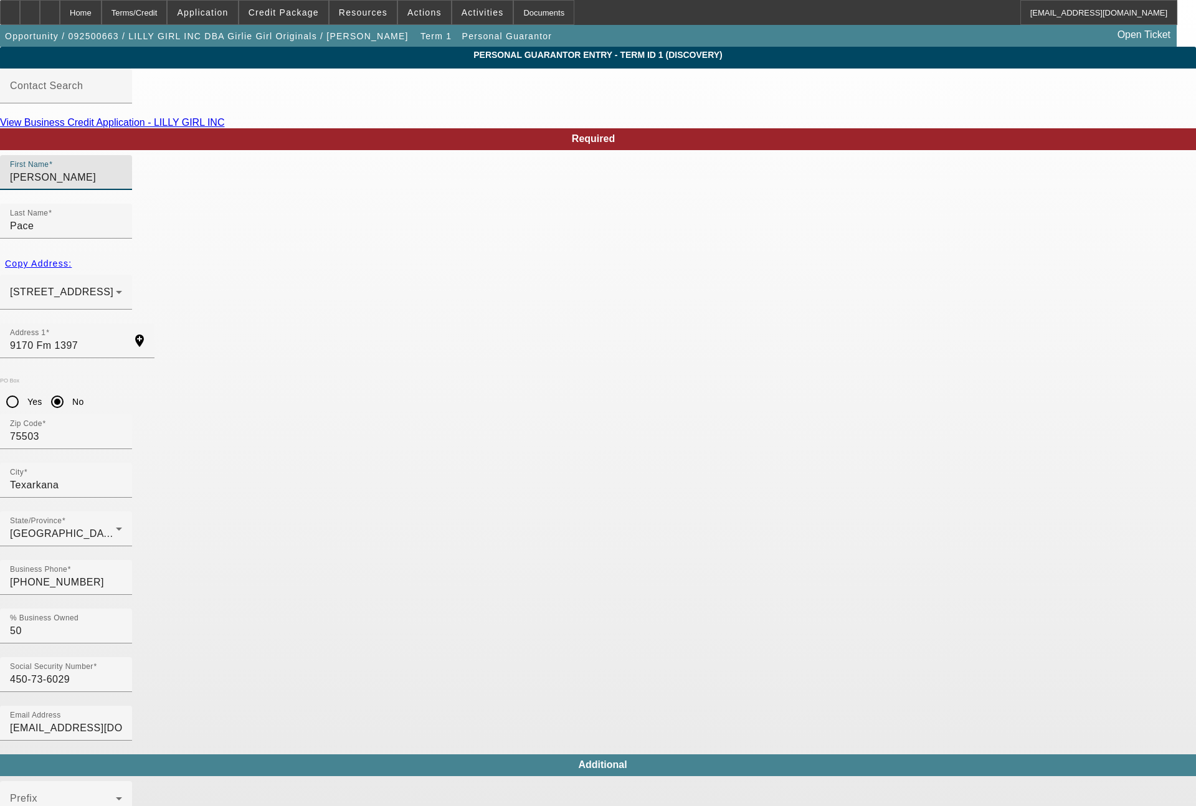
drag, startPoint x: 296, startPoint y: 195, endPoint x: 230, endPoint y: 195, distance: 65.4
click at [230, 195] on app-personal-guarantor-manage "Personal Guarantor Entry - Term ID 1 (Discovery) Contact Search View Business C…" at bounding box center [598, 670] width 1196 height 1246
type input "Tiffany"
click at [122, 672] on input "450-73-6029" at bounding box center [66, 679] width 112 height 15
type input "430-69-0978"
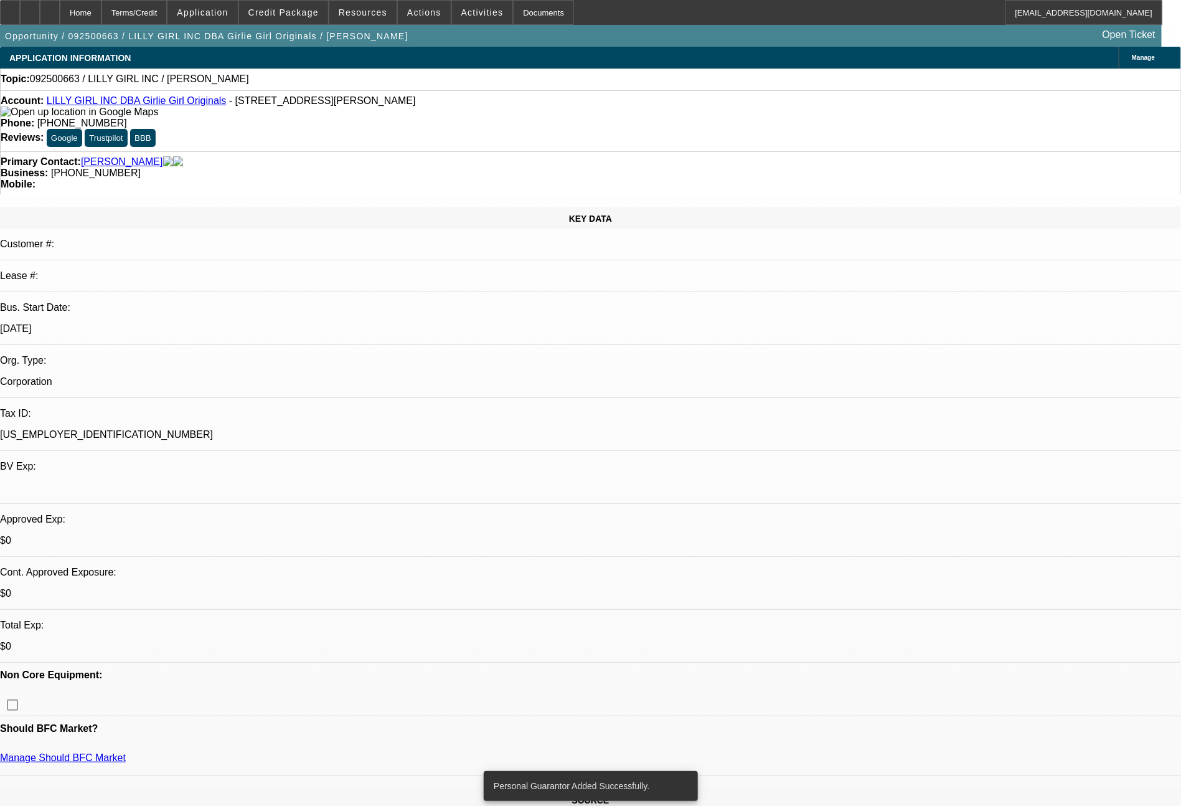
select select "0"
select select "2"
select select "0.1"
select select "4"
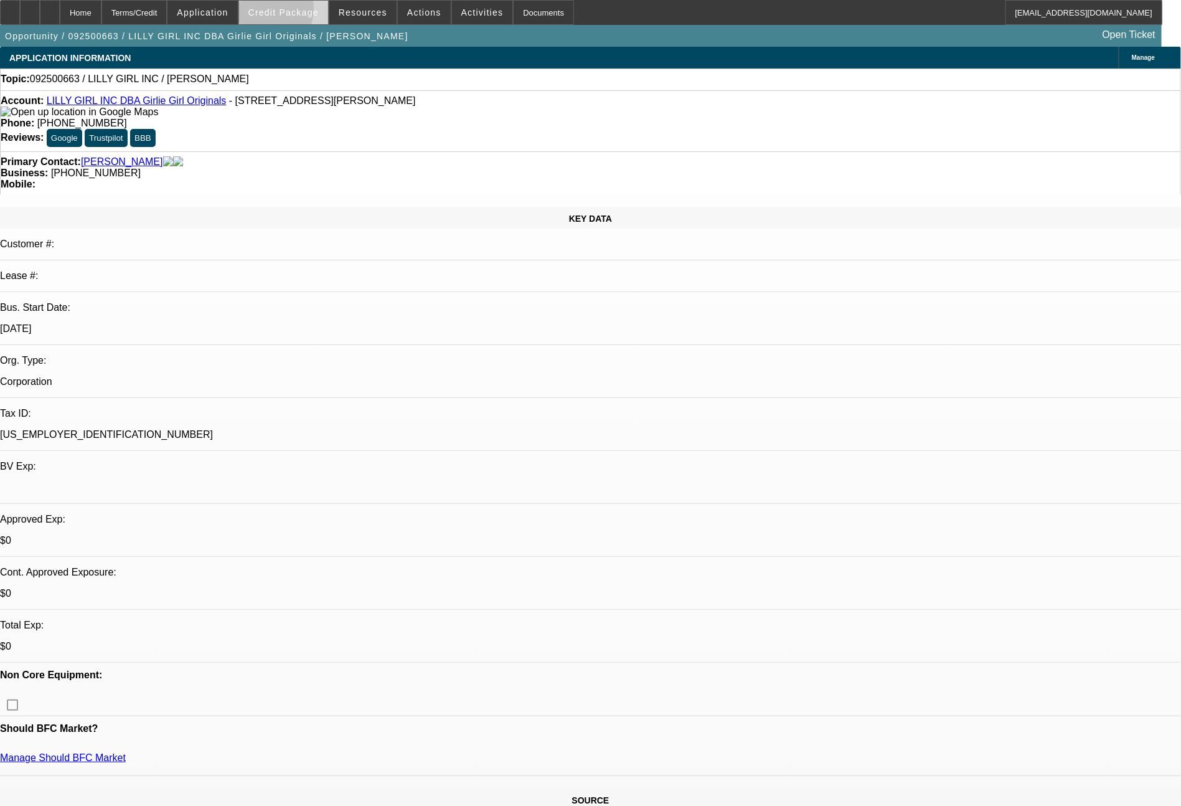
click at [279, 11] on span "Credit Package" at bounding box center [283, 12] width 70 height 10
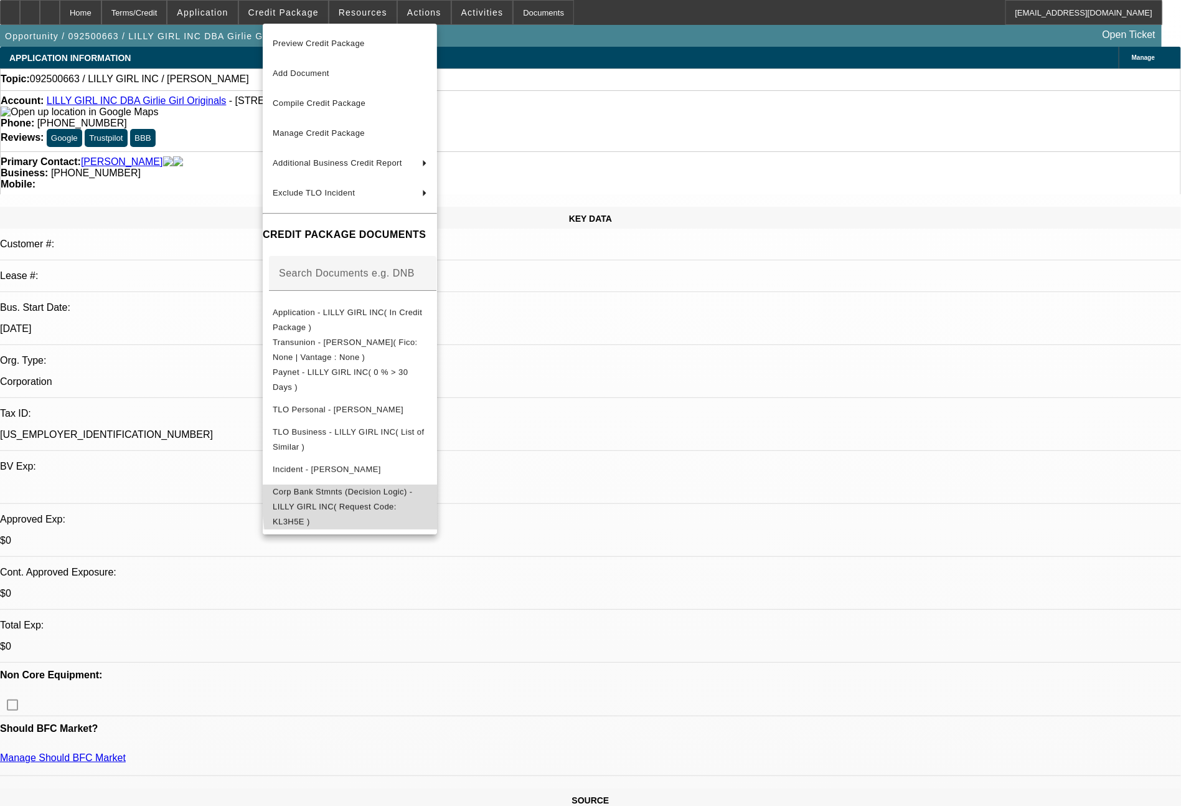
click at [412, 498] on span "Corp Bank Stmnts (Decision Logic) - LILLY GIRL INC( Request Code: KL3H5E )" at bounding box center [342, 506] width 139 height 39
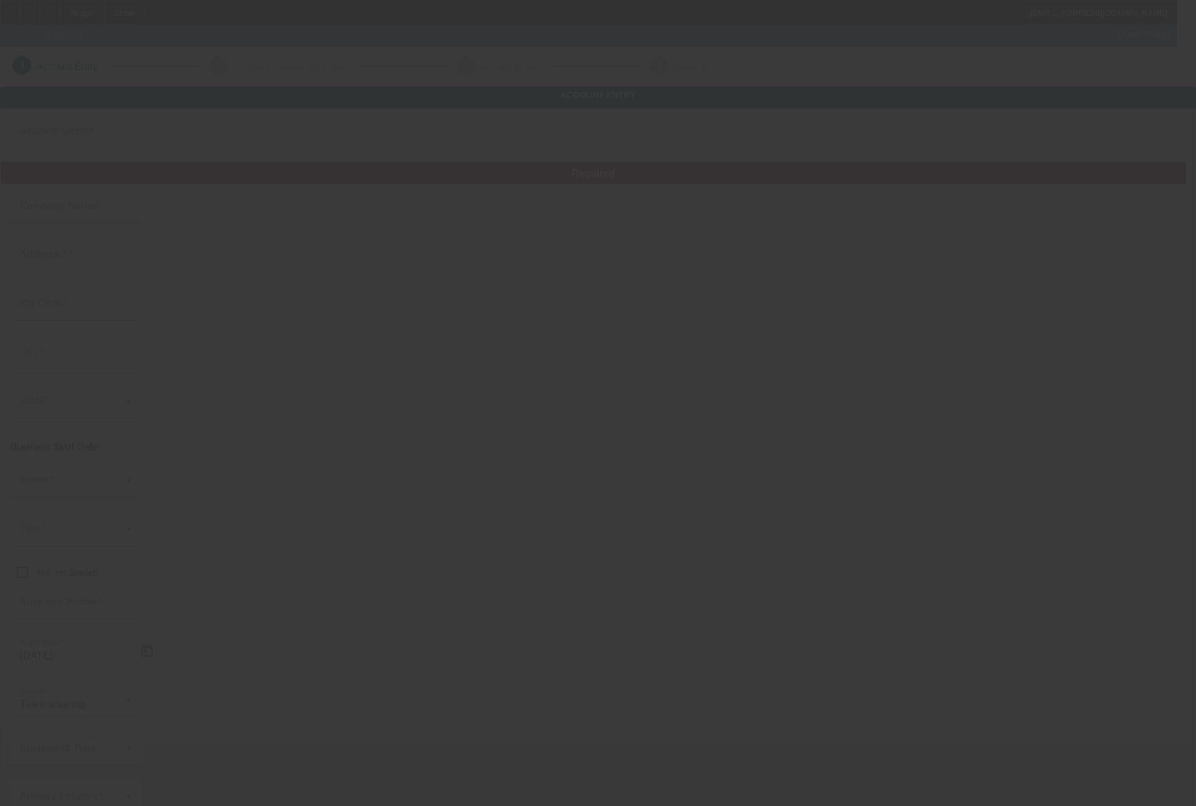
type input "SGL Enterprises, LLC"
type input "[STREET_ADDRESS]"
type input "48451"
type input "Linden"
type input "[PHONE_NUMBER]"
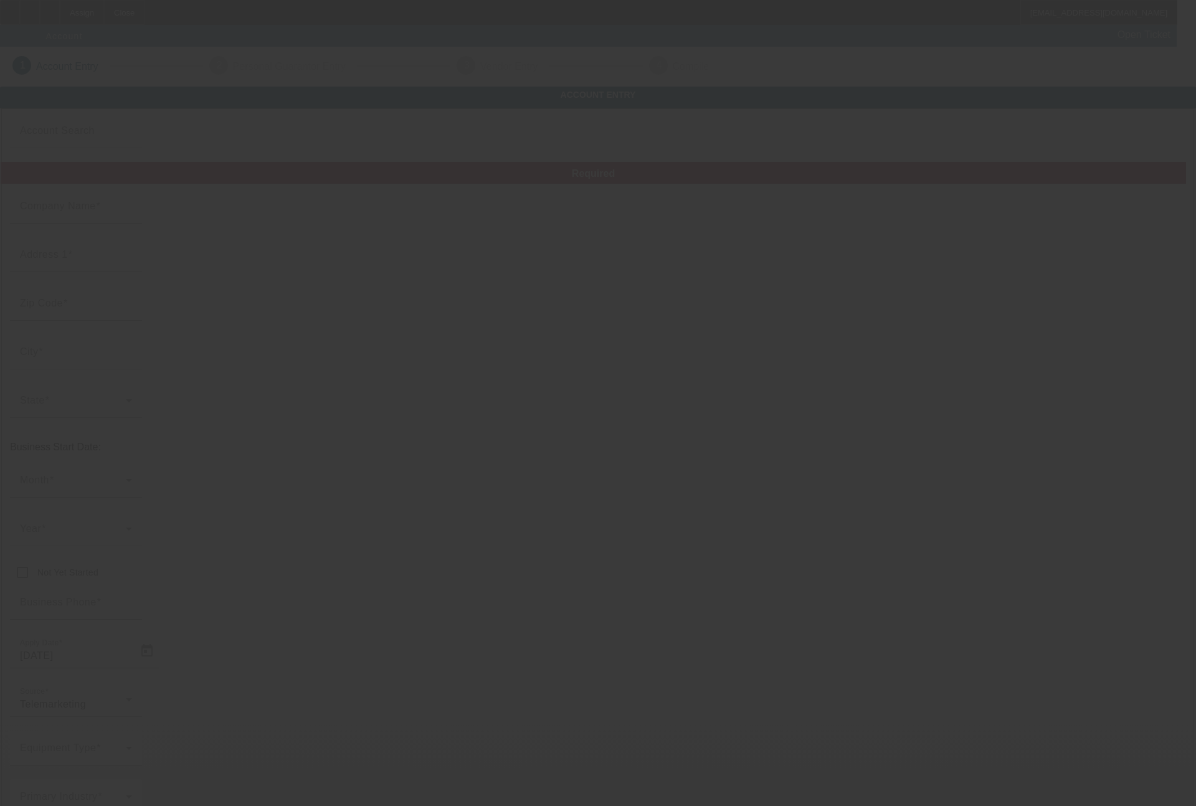
type input "[PERSON_NAME][EMAIL_ADDRESS][DOMAIN_NAME]"
type input "Genesee"
type input "[US_EMPLOYER_IDENTIFICATION_NUMBER]"
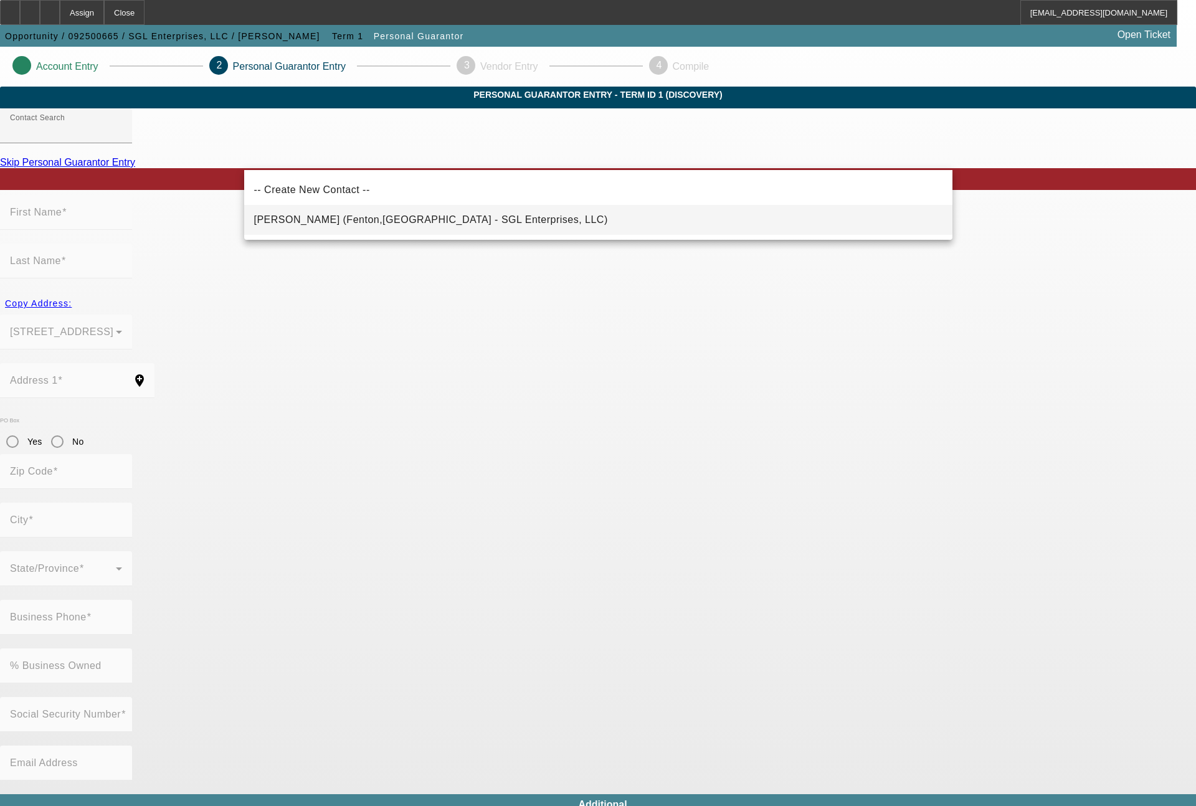
click at [404, 220] on span "Mc Feely, Floyd (Fenton,MI - SGL Enterprises, LLC)" at bounding box center [431, 219] width 354 height 11
type input "Mc Feely, Floyd (Fenton,MI - SGL Enterprises, LLC)"
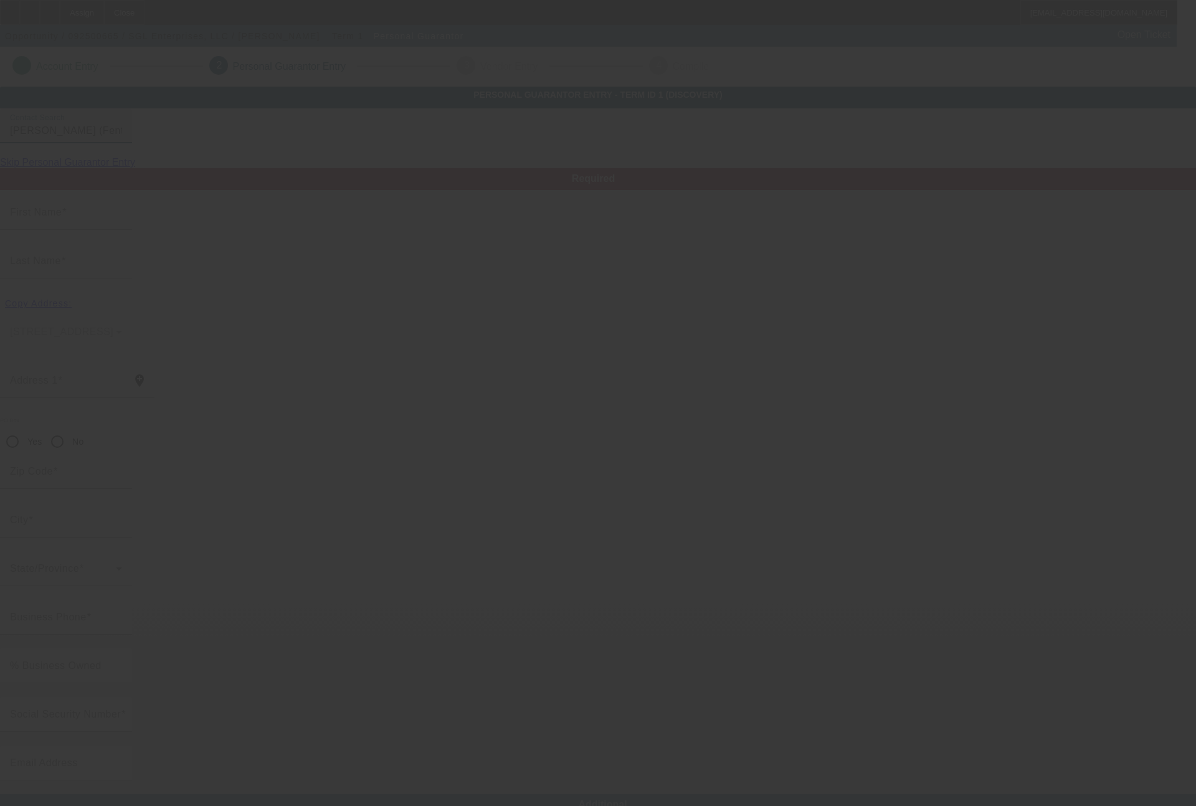
type input "Floyd"
type input "Mc Feely"
type input "3 Chateaux Du Lac"
radio input "true"
type input "48430"
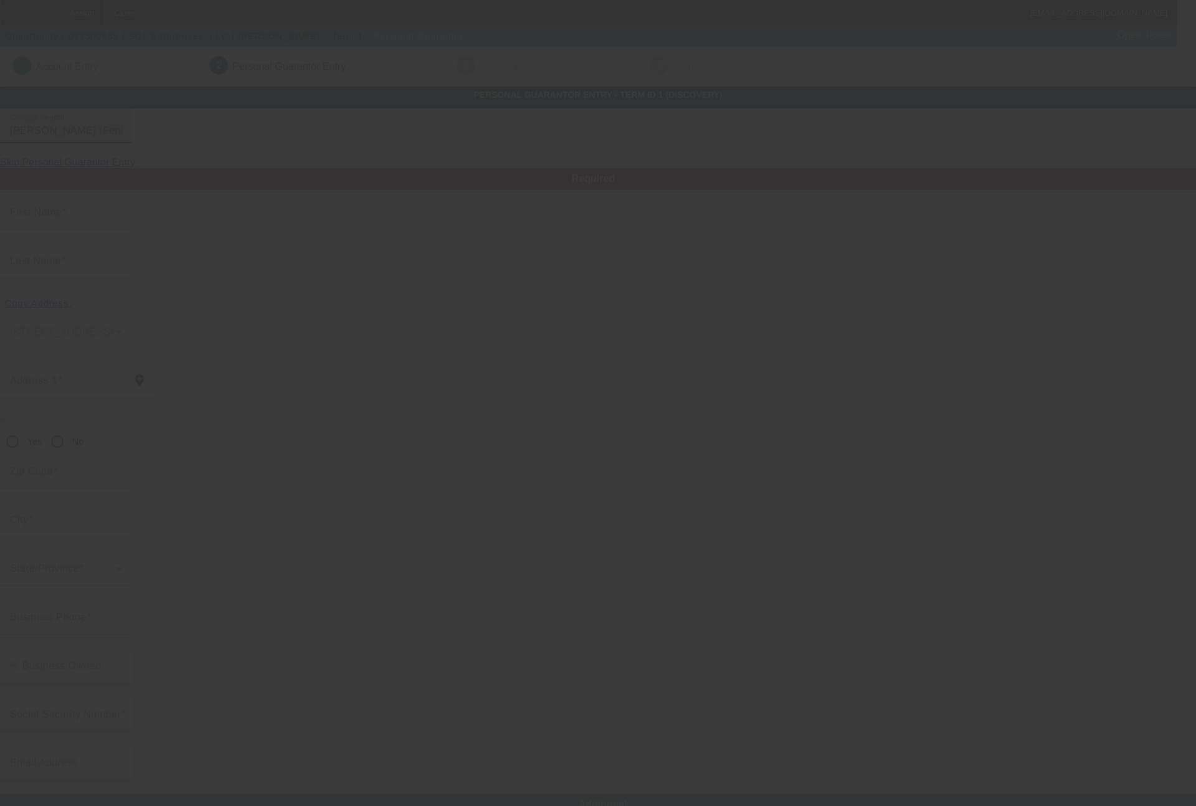
type input "Fenton"
type input "[PHONE_NUMBER]"
type input "385-04-6834"
type input "sales@bonkgolf.com"
type input "[PHONE_NUMBER]"
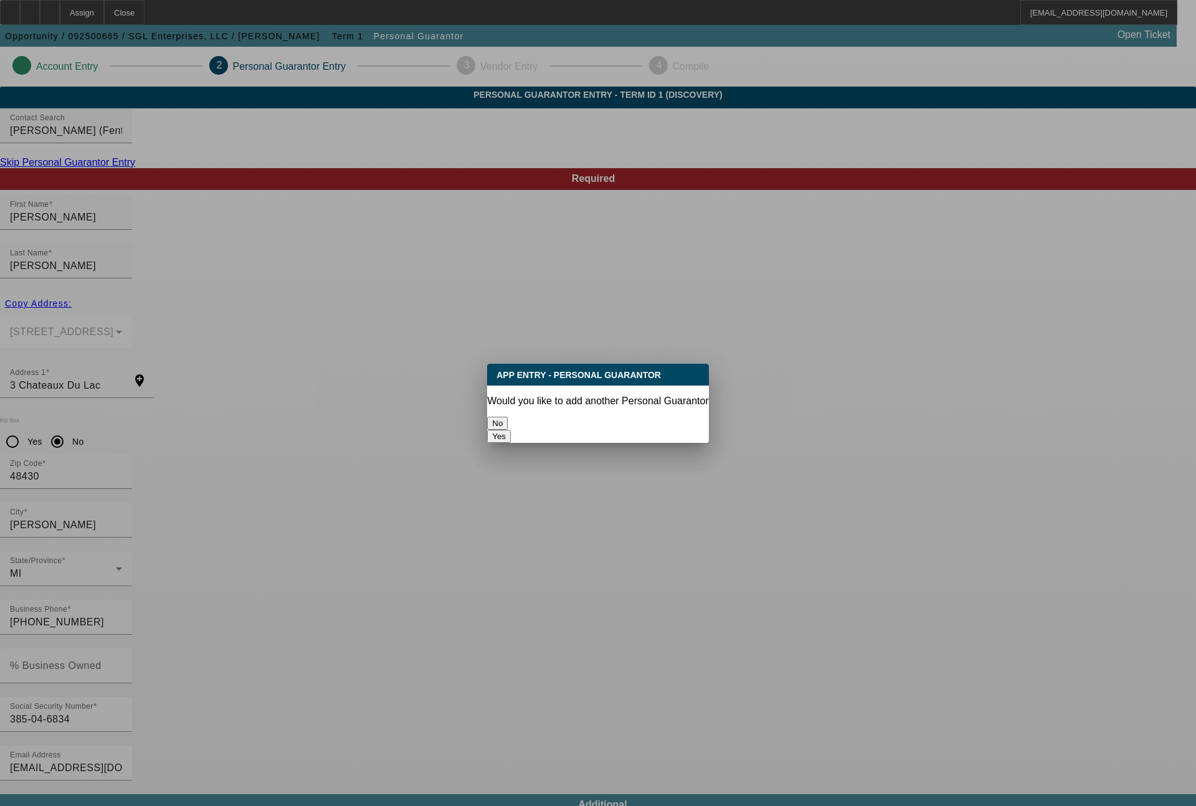
click at [508, 417] on button "No" at bounding box center [497, 423] width 21 height 13
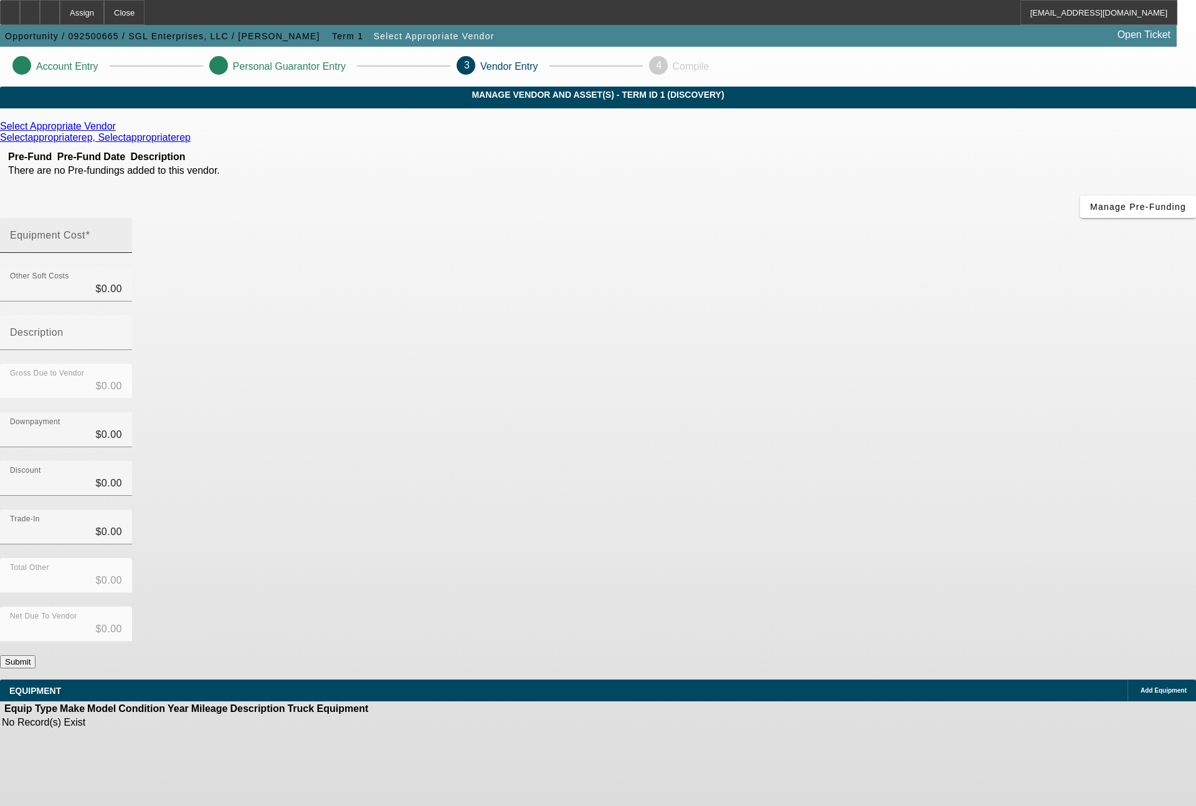
click at [122, 233] on input "Equipment Cost" at bounding box center [66, 240] width 112 height 15
click at [119, 131] on icon at bounding box center [119, 126] width 0 height 11
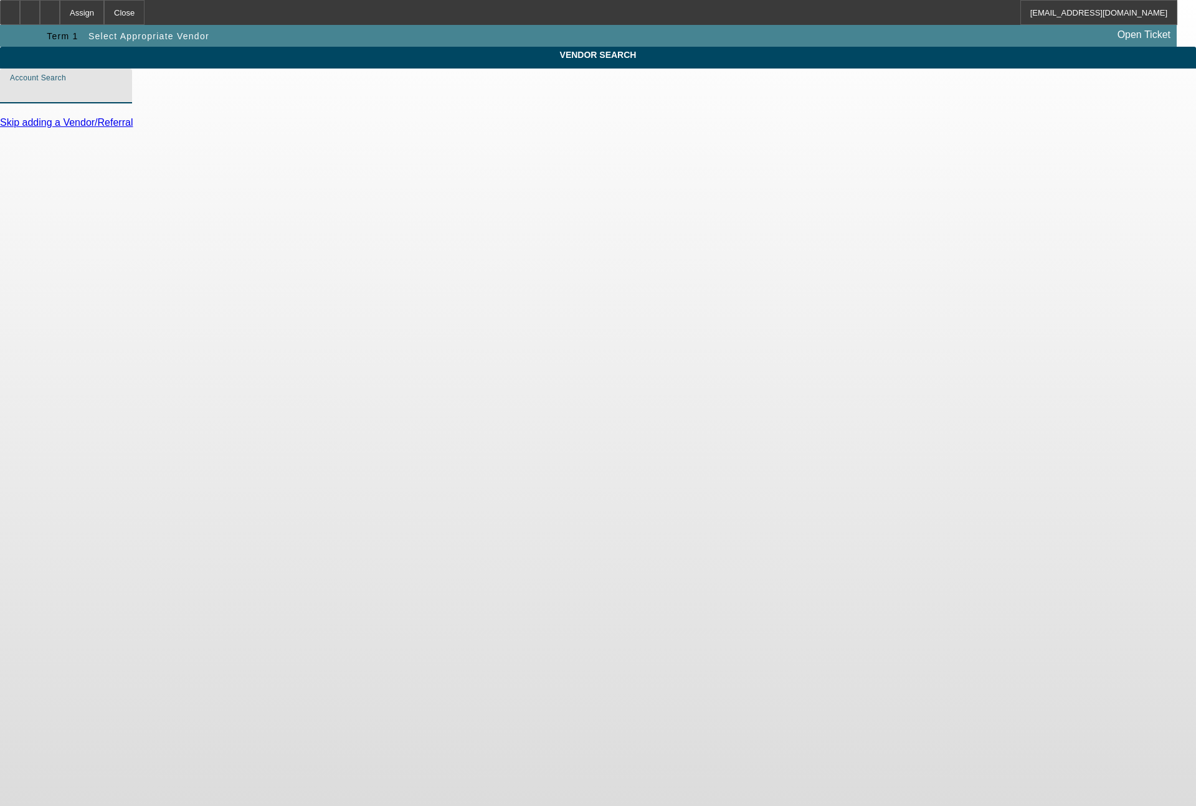
drag, startPoint x: 364, startPoint y: 108, endPoint x: 430, endPoint y: 2, distance: 124.4
click at [122, 98] on input "Account Search" at bounding box center [66, 90] width 112 height 15
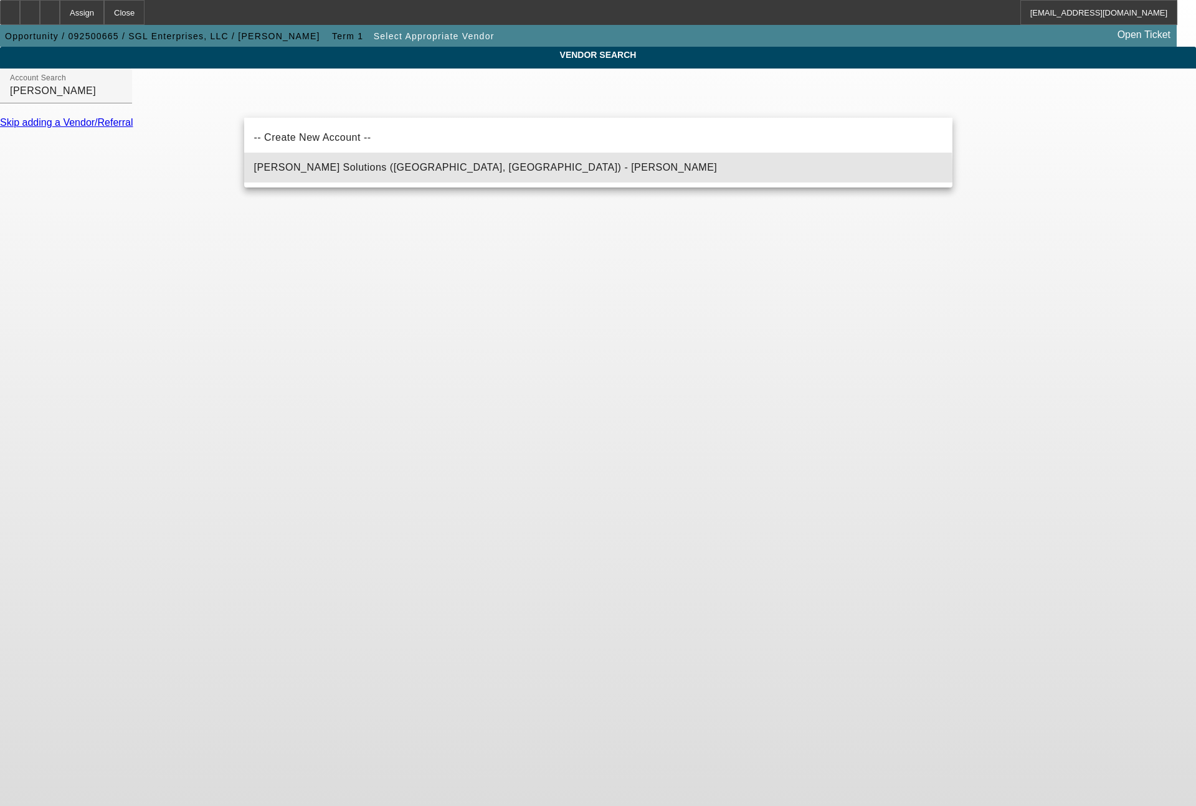
click at [408, 177] on mat-option "Hirsch Solutions (Huntersville, NC) - Janowski, Kristof" at bounding box center [598, 168] width 708 height 30
type input "Hirsch Solutions (Huntersville, NC) - Janowski, Kristof"
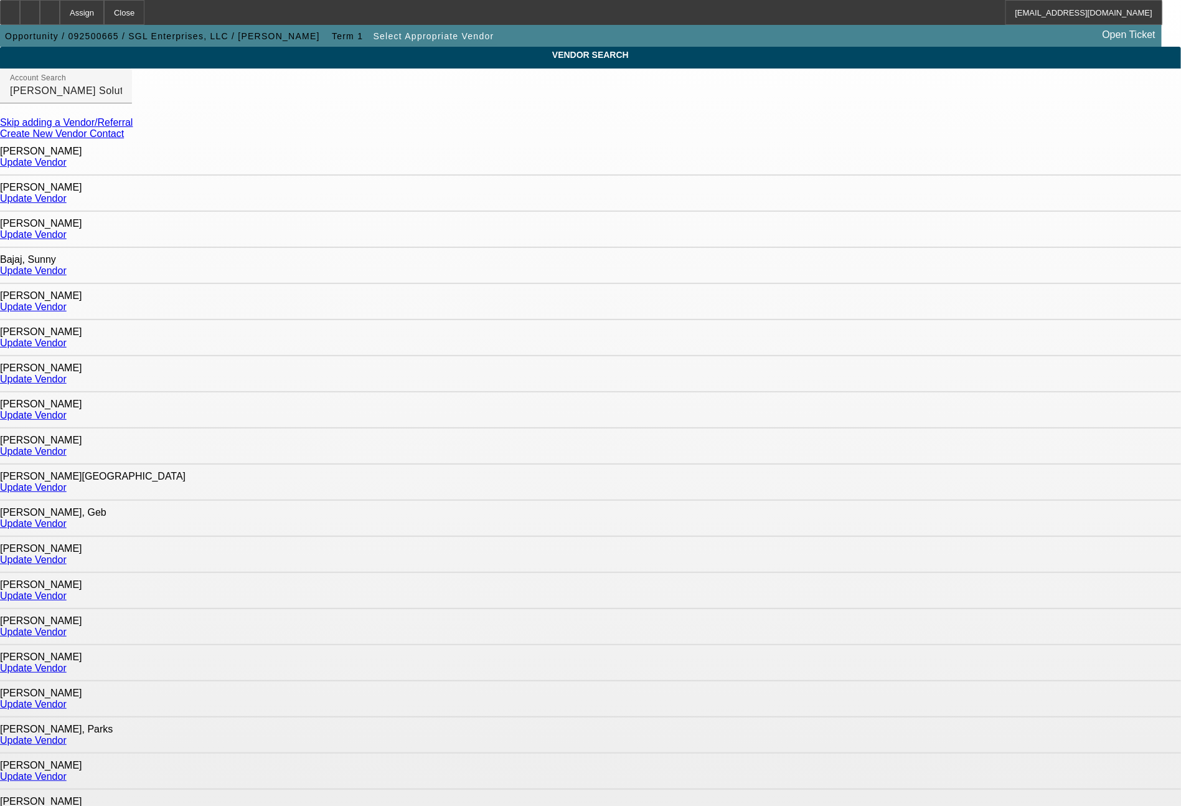
click at [67, 699] on link "Update Vendor" at bounding box center [33, 704] width 67 height 11
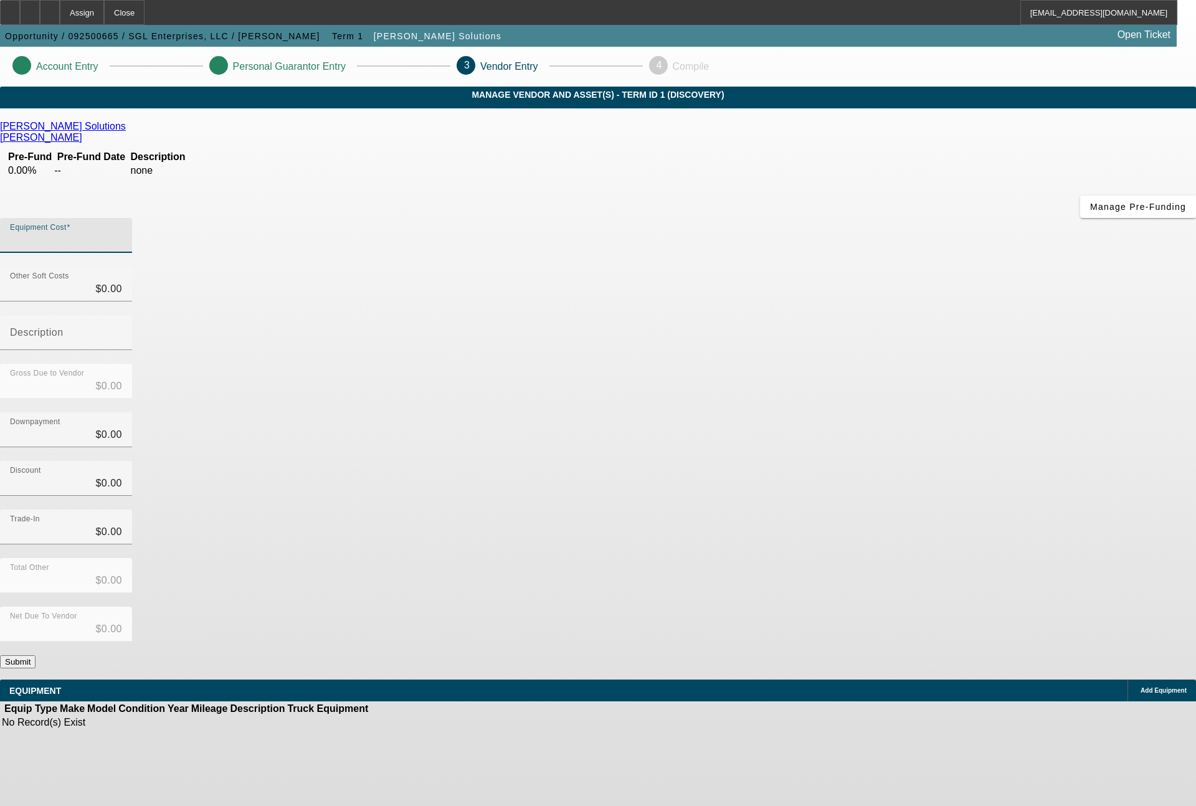
click at [122, 233] on input "Equipment Cost" at bounding box center [66, 240] width 112 height 15
type input "9"
type input "$9.00"
type input "92"
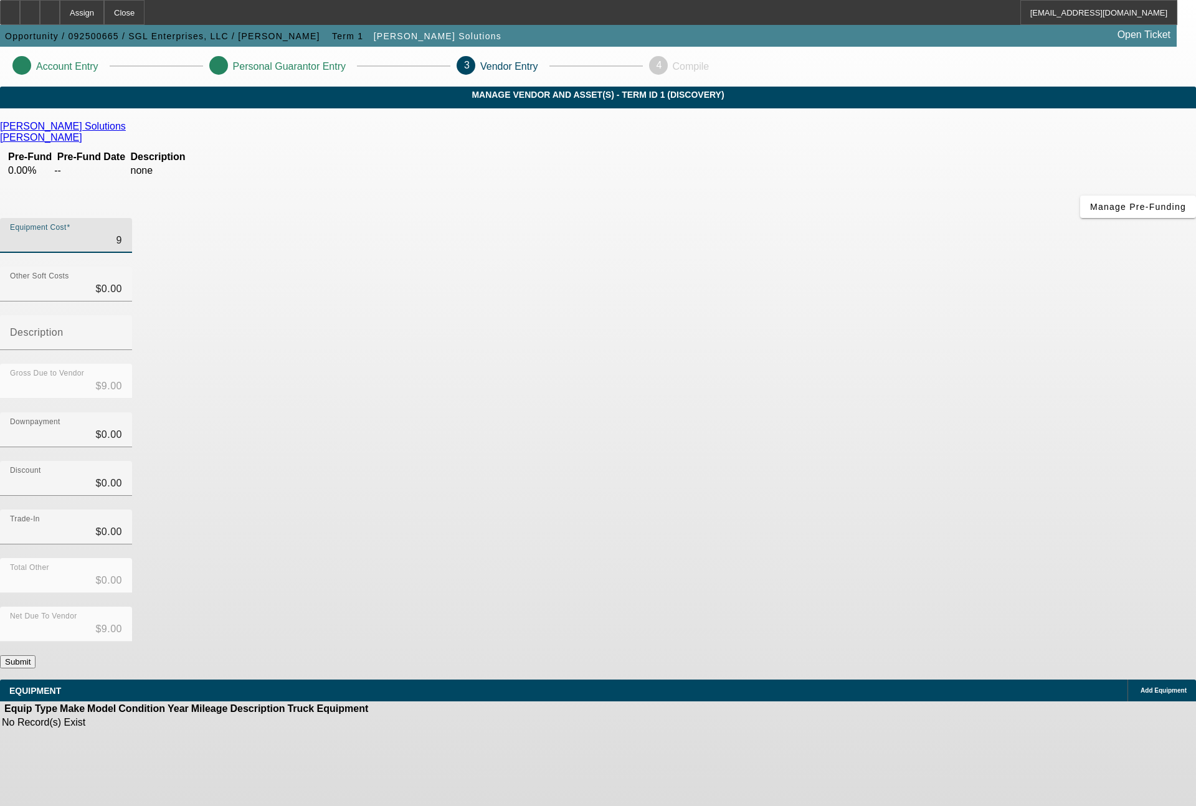
type input "$92.00"
type input "923"
type input "$923.00"
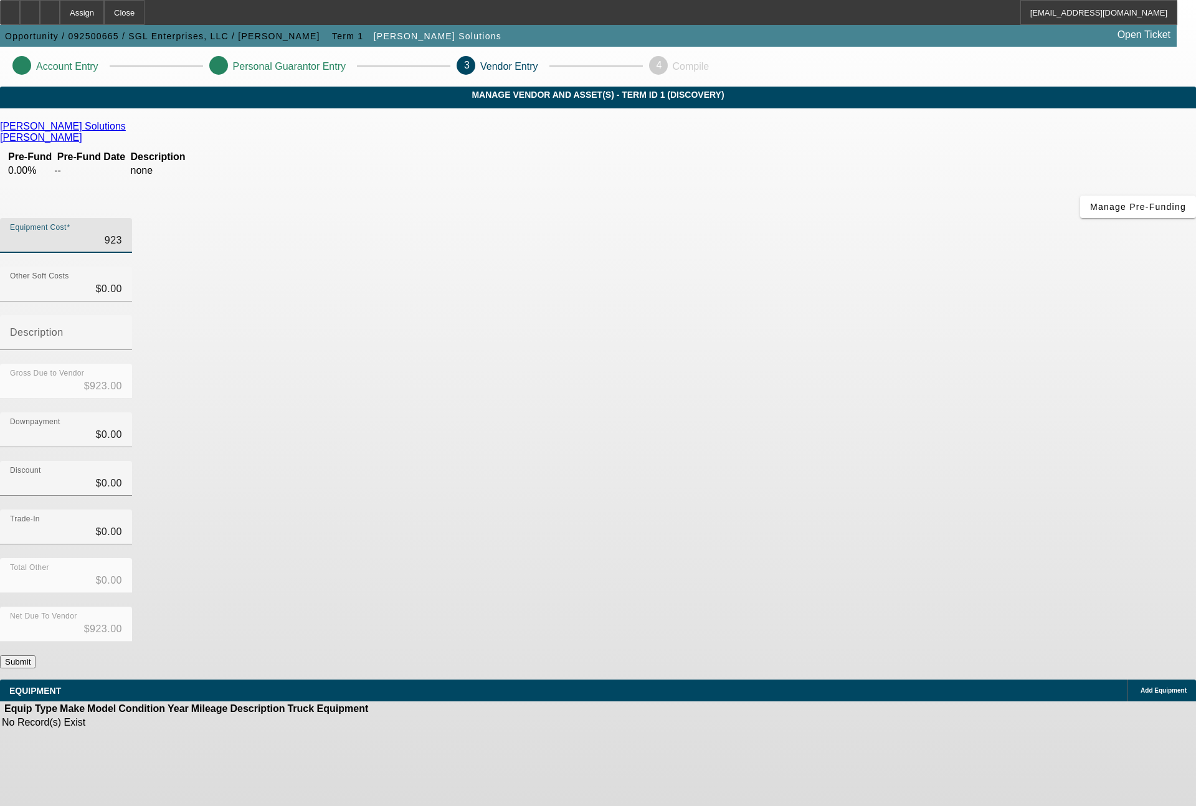
type input "9237"
type input "$9,237.00"
type input "92370"
type input "$92,370.00"
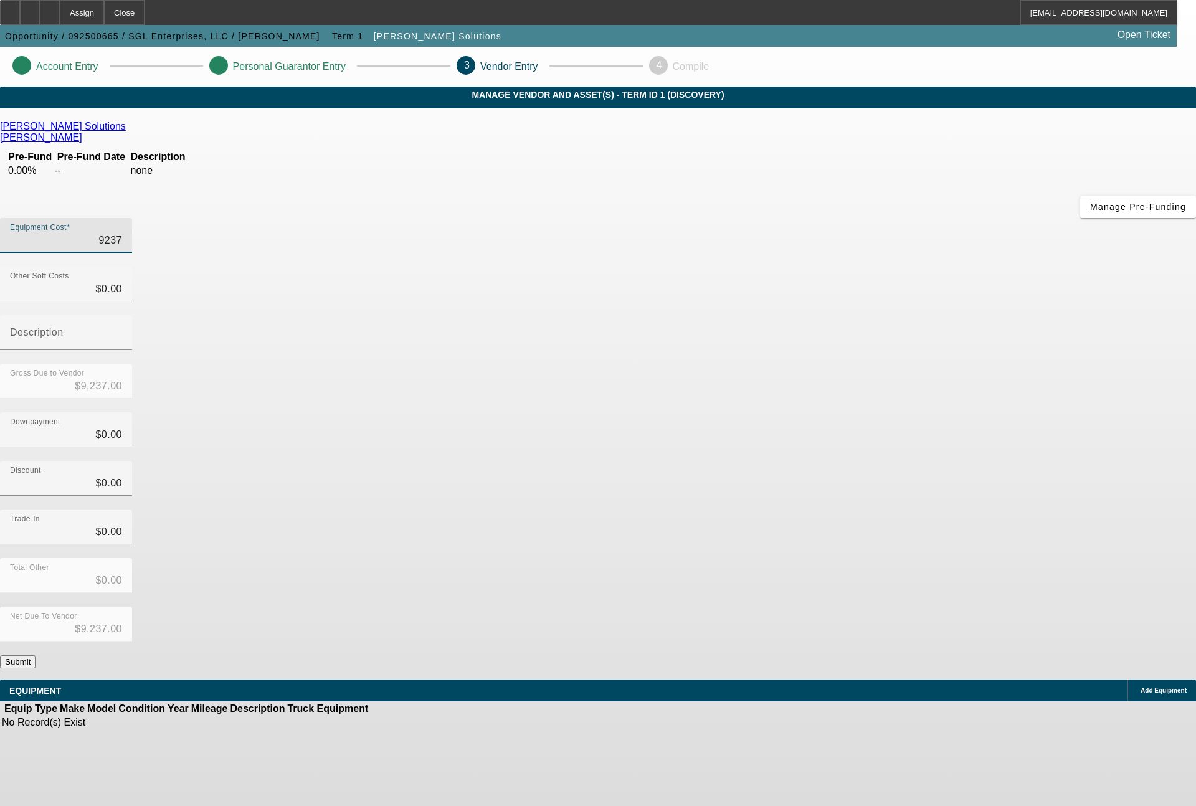
type input "$92,370.00"
click at [1140, 687] on span "Add Equipment" at bounding box center [1163, 690] width 46 height 7
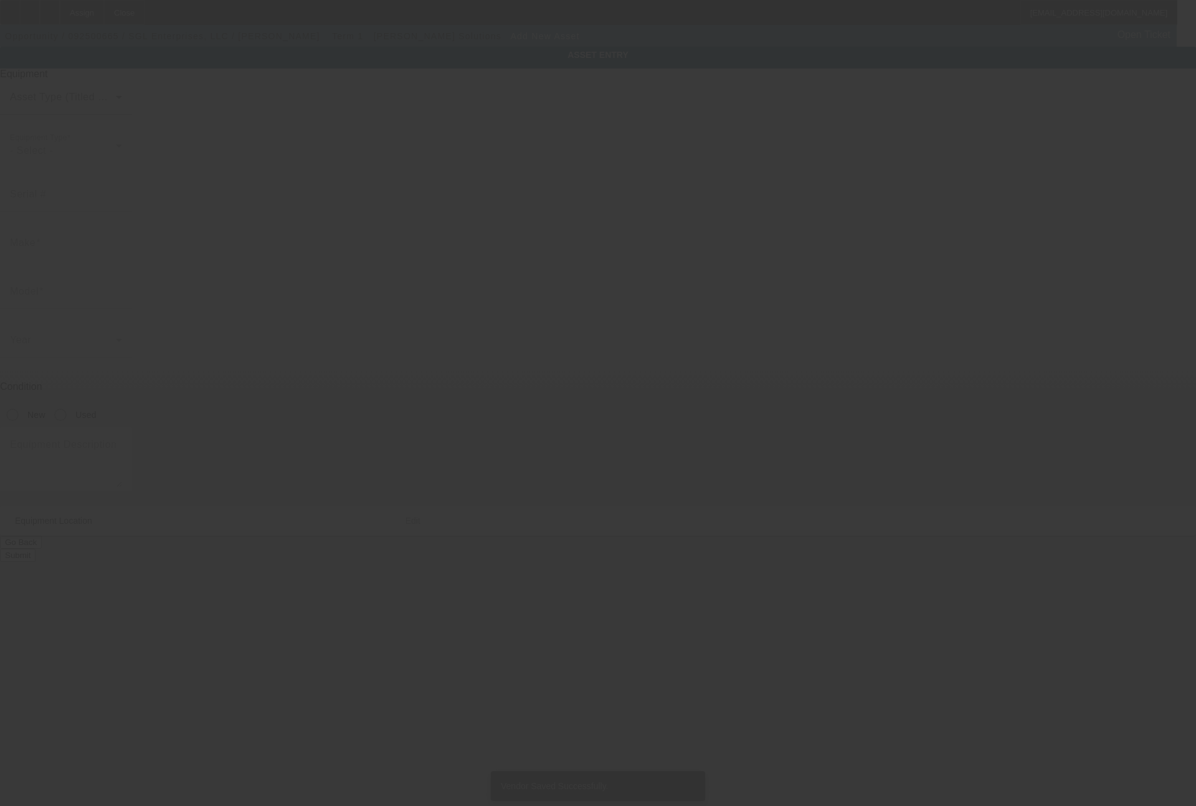
type input "209A N Bridge St"
type input "Linden"
type input "48451"
type input "Genesee"
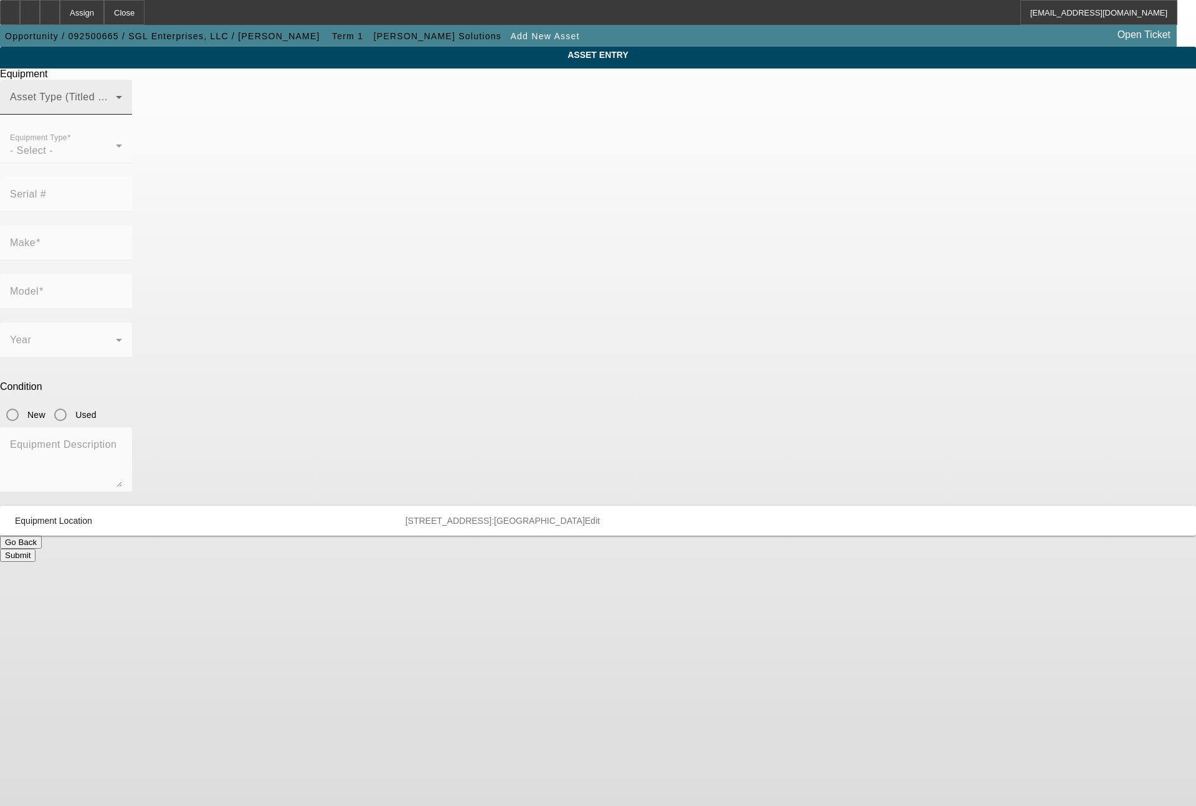
click at [122, 113] on div "Asset Type (Titled or Non-Titled)" at bounding box center [66, 97] width 112 height 35
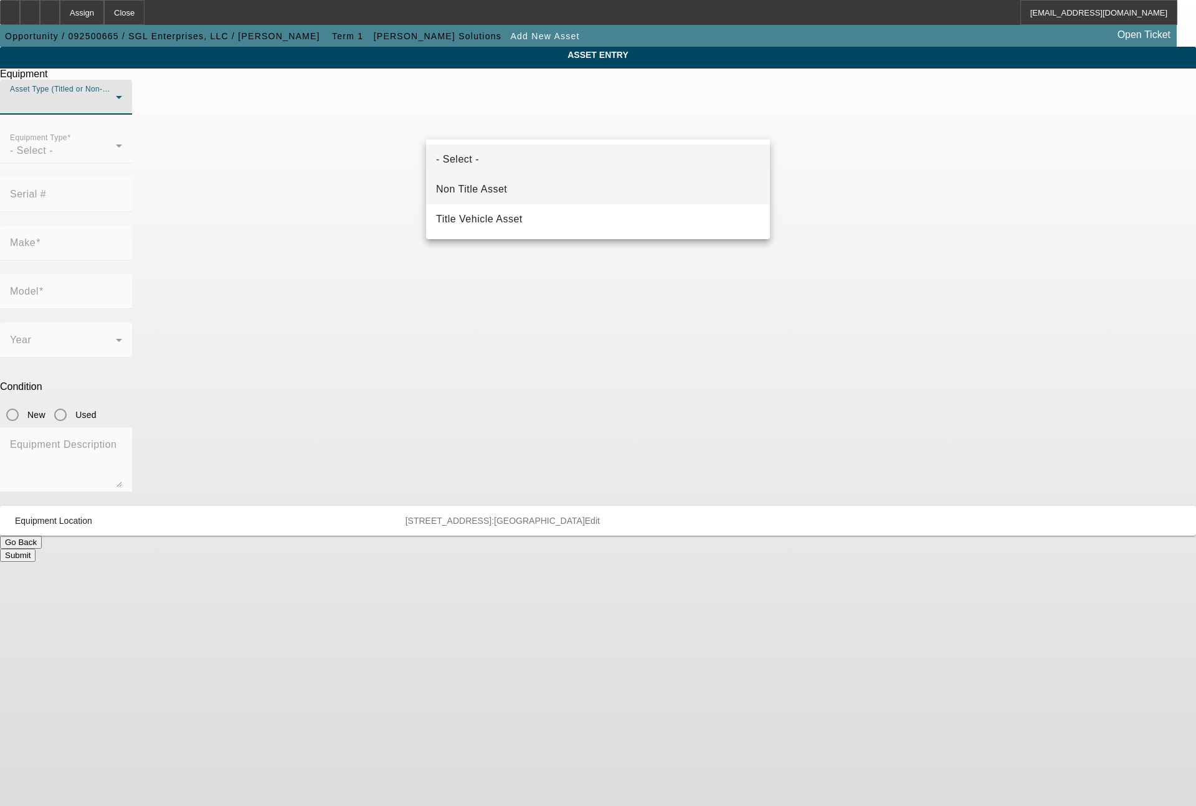
click at [492, 189] on span "Non Title Asset" at bounding box center [471, 189] width 71 height 15
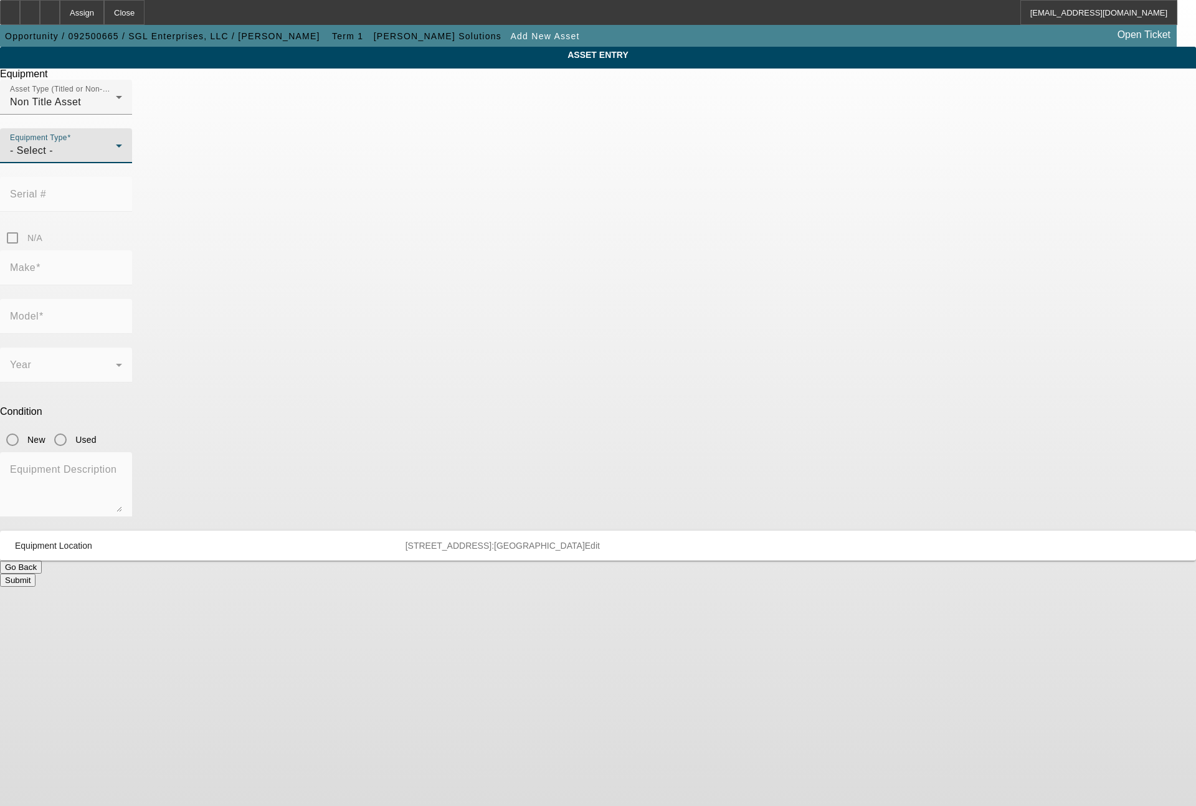
click at [116, 158] on div "- Select -" at bounding box center [63, 150] width 106 height 15
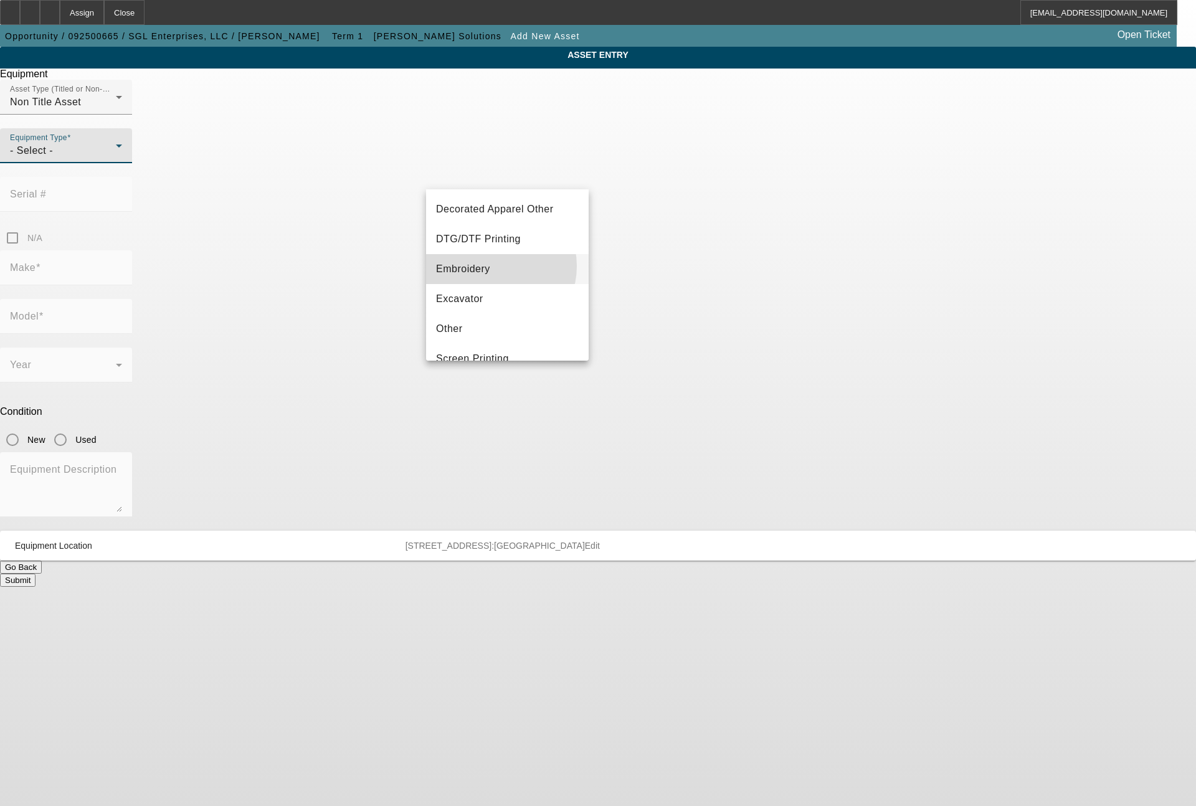
click at [492, 266] on mat-option "Embroidery" at bounding box center [507, 269] width 163 height 30
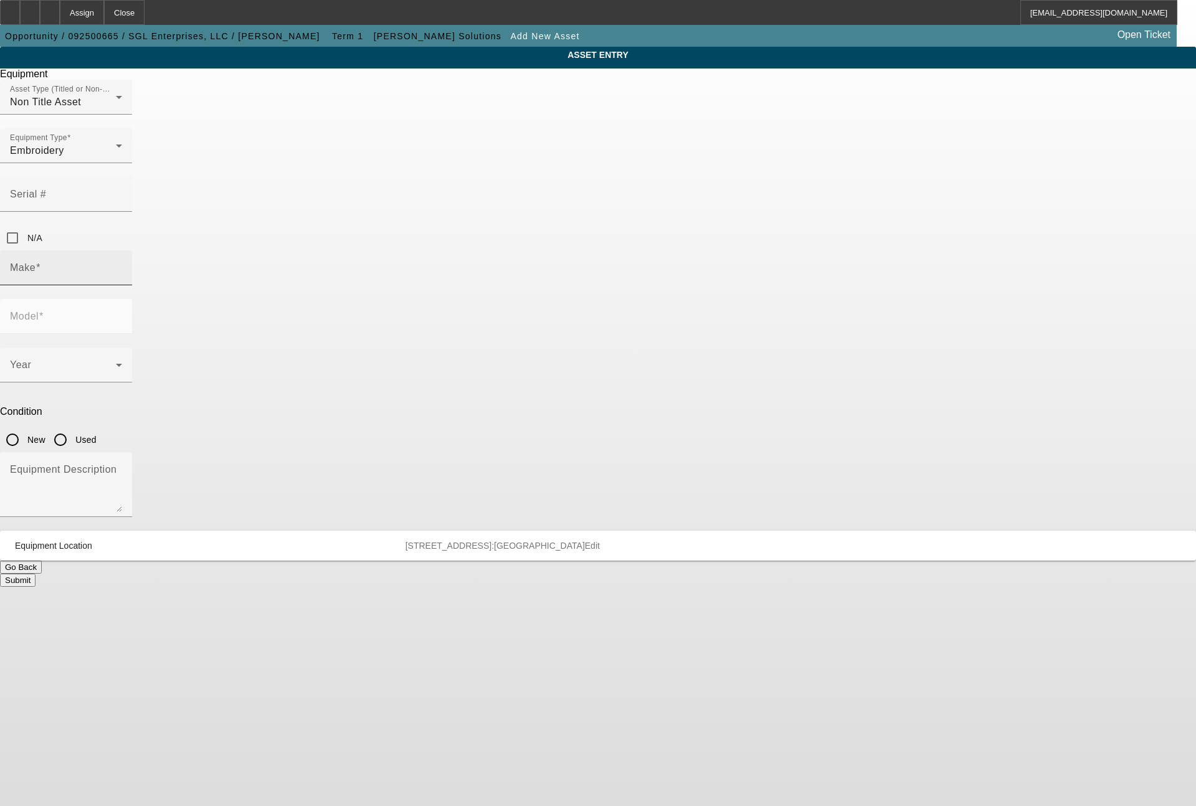
click at [122, 250] on div "Make" at bounding box center [66, 267] width 112 height 35
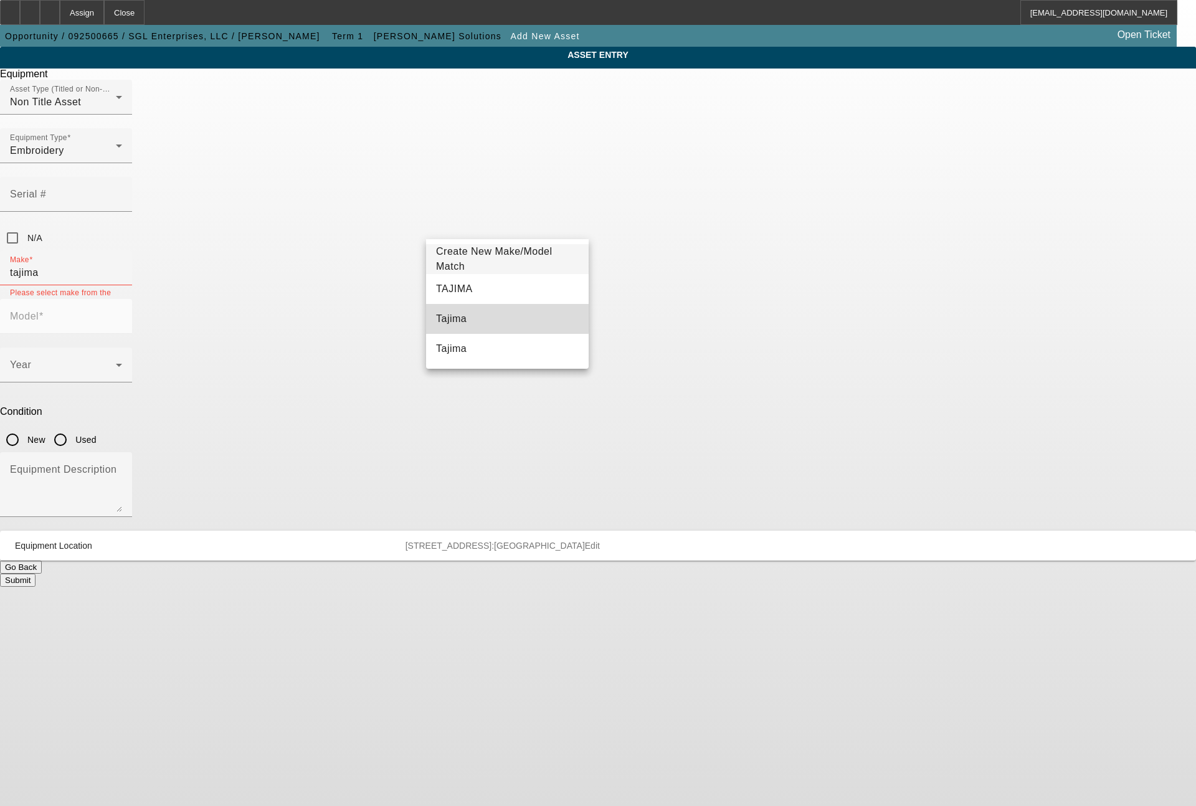
click at [456, 314] on span "Tajima" at bounding box center [451, 318] width 31 height 15
type input "Tajima"
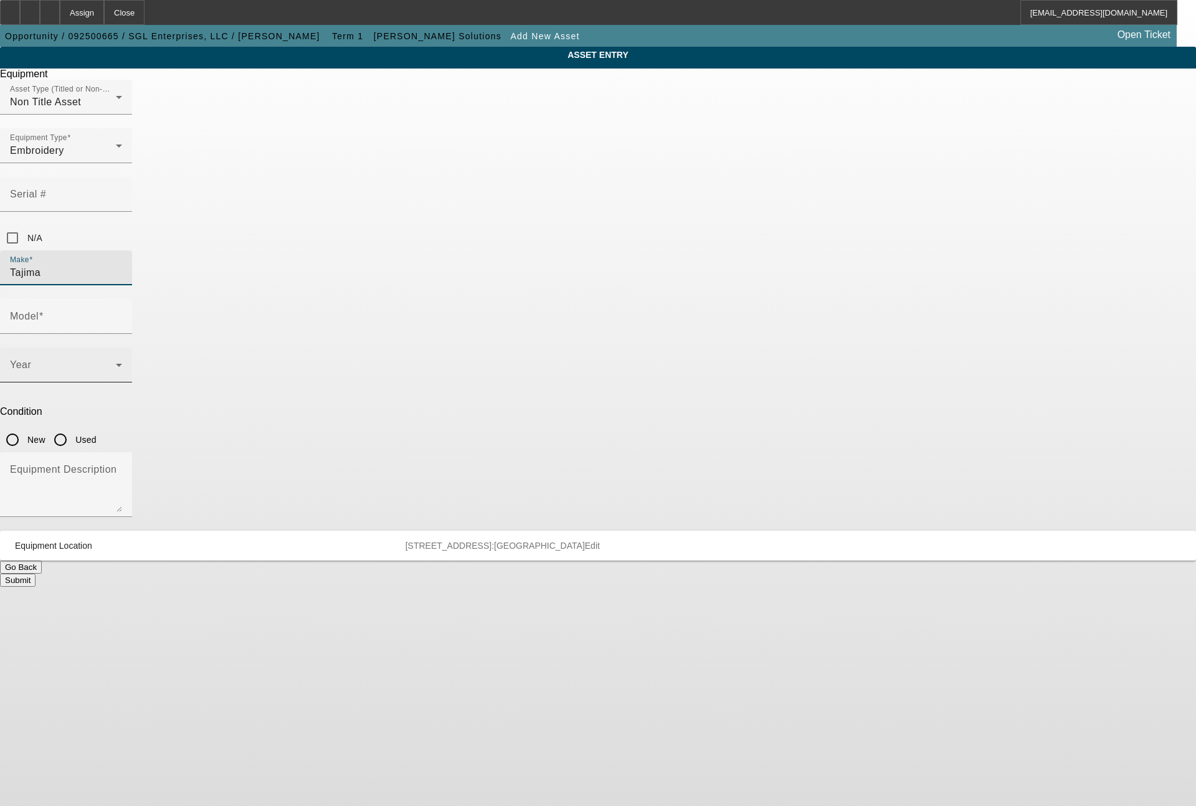
click at [122, 347] on div "Year" at bounding box center [66, 364] width 112 height 35
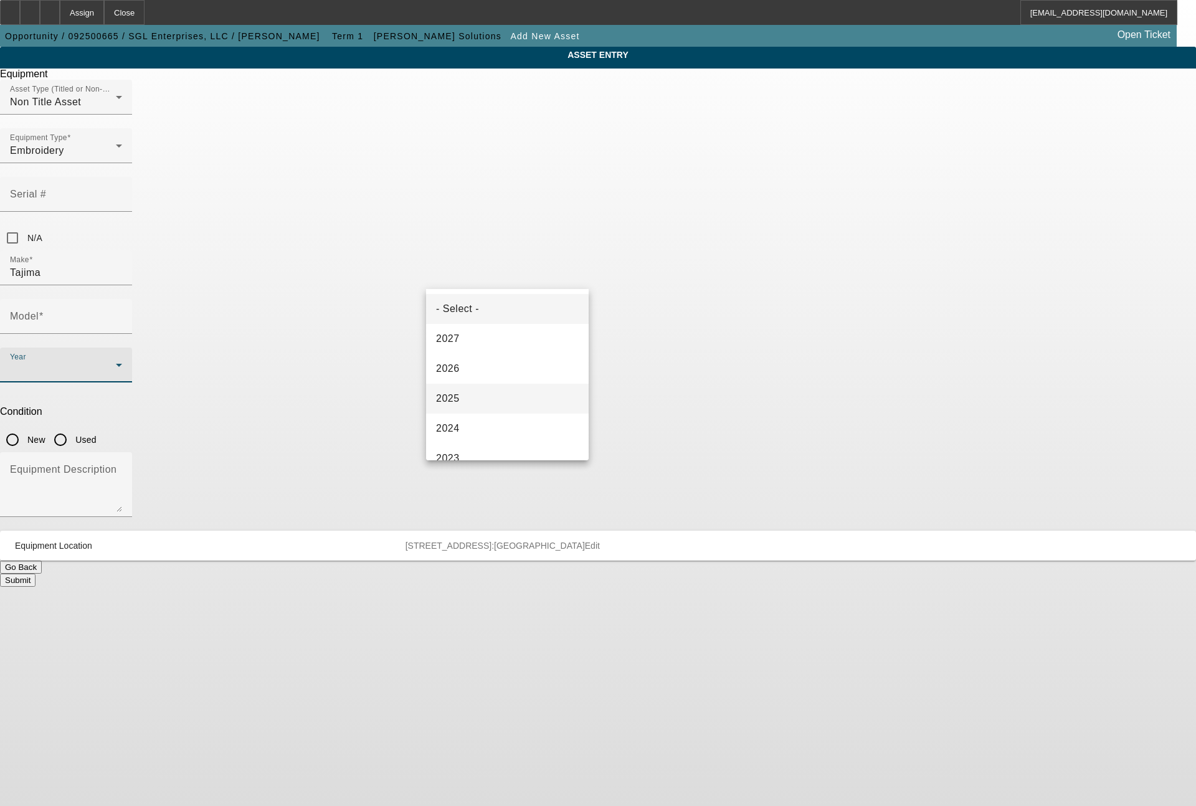
drag, startPoint x: 453, startPoint y: 396, endPoint x: 450, endPoint y: 344, distance: 51.7
click at [453, 395] on span "2025" at bounding box center [448, 398] width 24 height 15
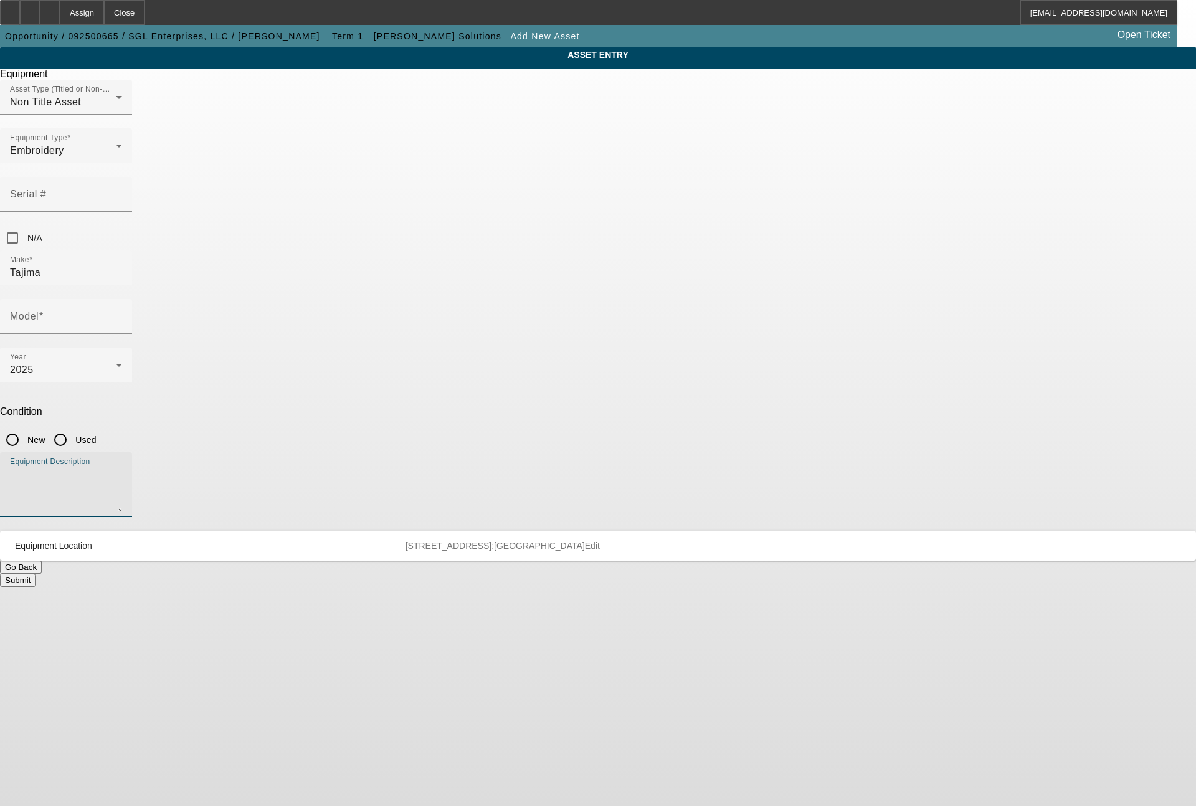
click at [122, 467] on textarea "Equipment Description" at bounding box center [66, 489] width 112 height 45
type textarea "8 head machine"
click at [25, 427] on input "New" at bounding box center [12, 439] width 25 height 25
radio input "true"
click at [122, 314] on input "Model" at bounding box center [66, 321] width 112 height 15
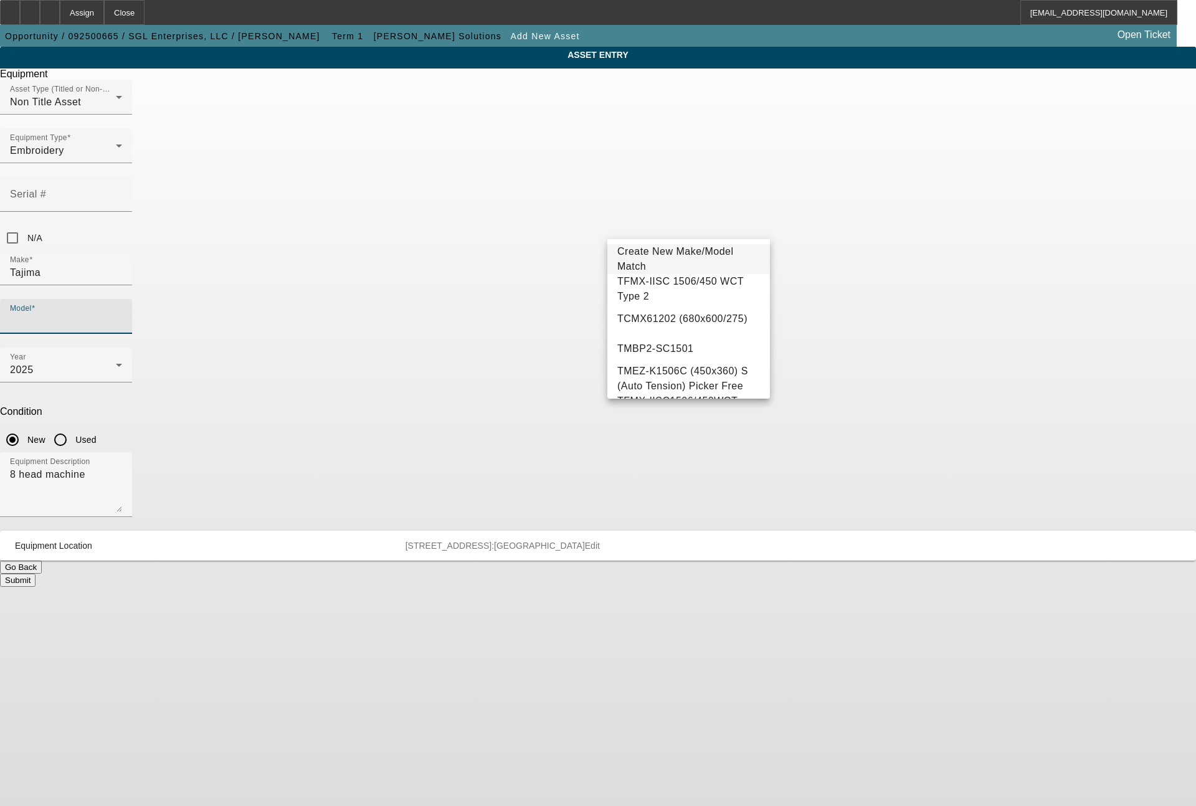
scroll to position [139, 0]
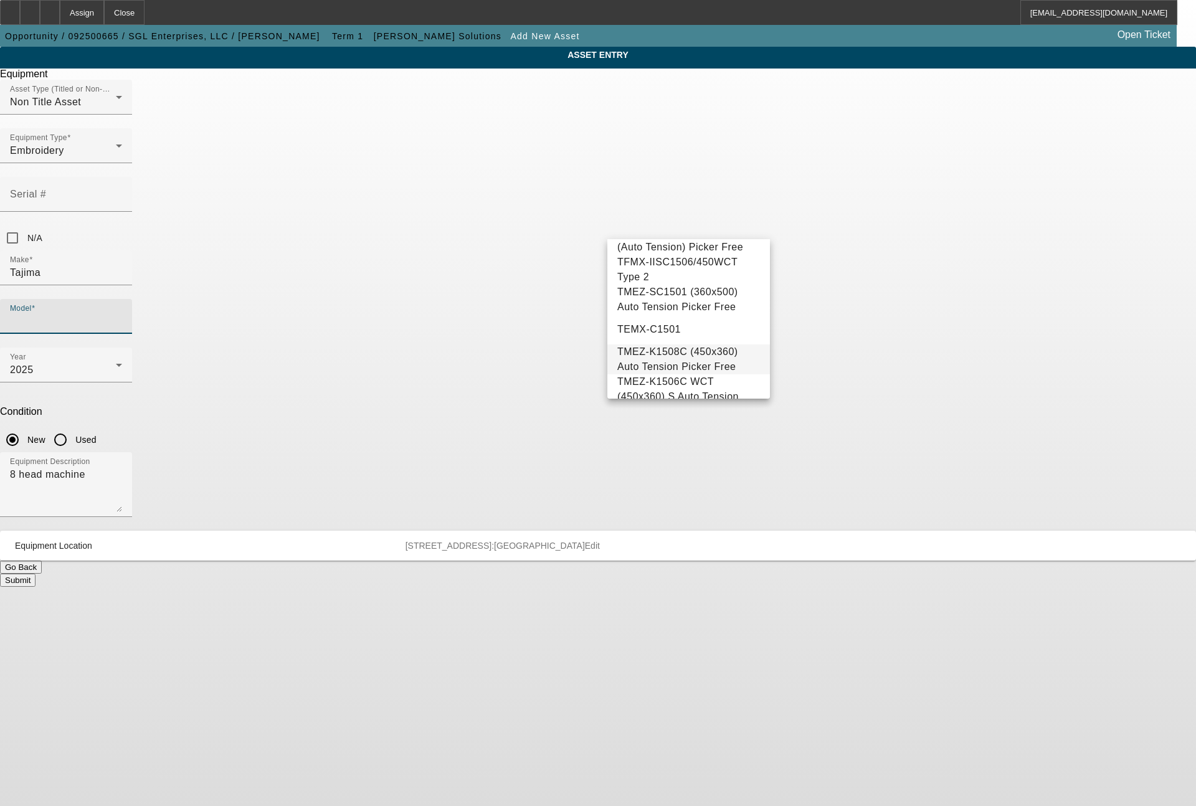
drag, startPoint x: 715, startPoint y: 374, endPoint x: 709, endPoint y: 371, distance: 7.8
click at [714, 372] on span "TMEZ-K1508C (450x360) Auto Tension Picker Free" at bounding box center [677, 359] width 121 height 26
type input "TMEZ-K1508C (450x360) Auto Tension Picker Free"
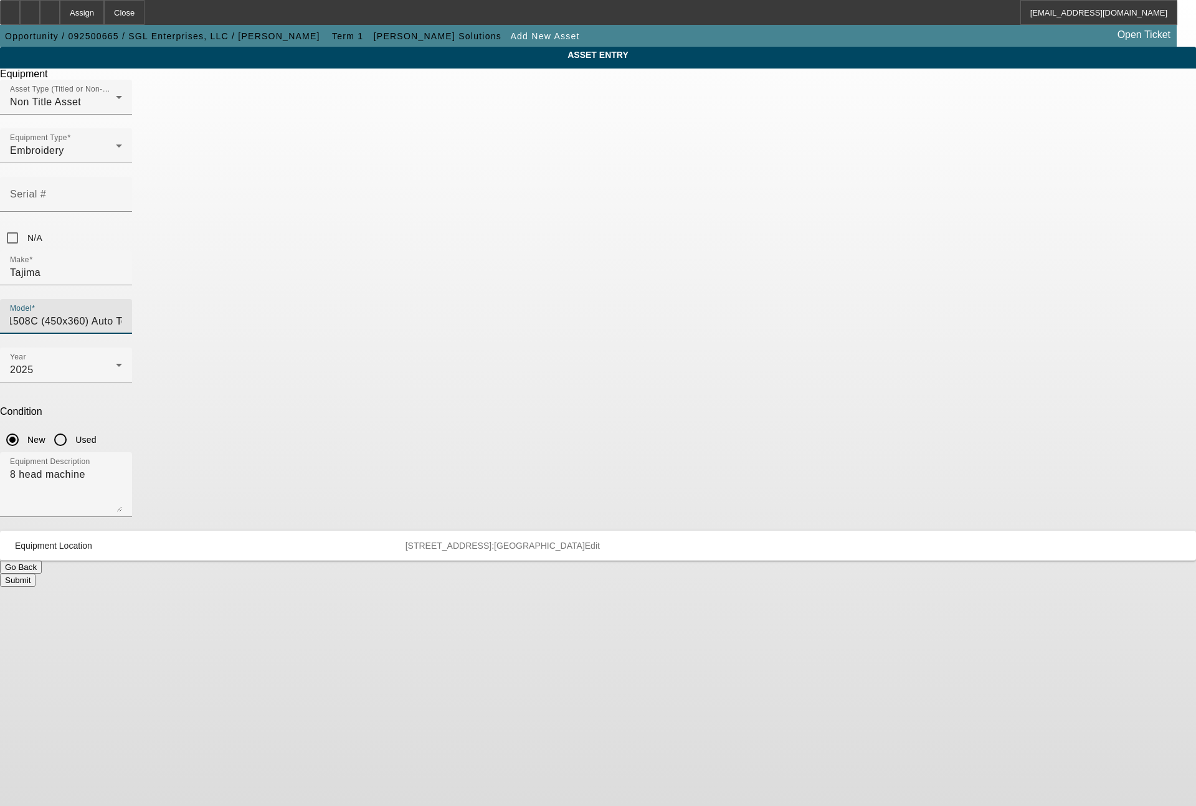
scroll to position [0, 0]
click at [35, 574] on button "Submit" at bounding box center [17, 580] width 35 height 13
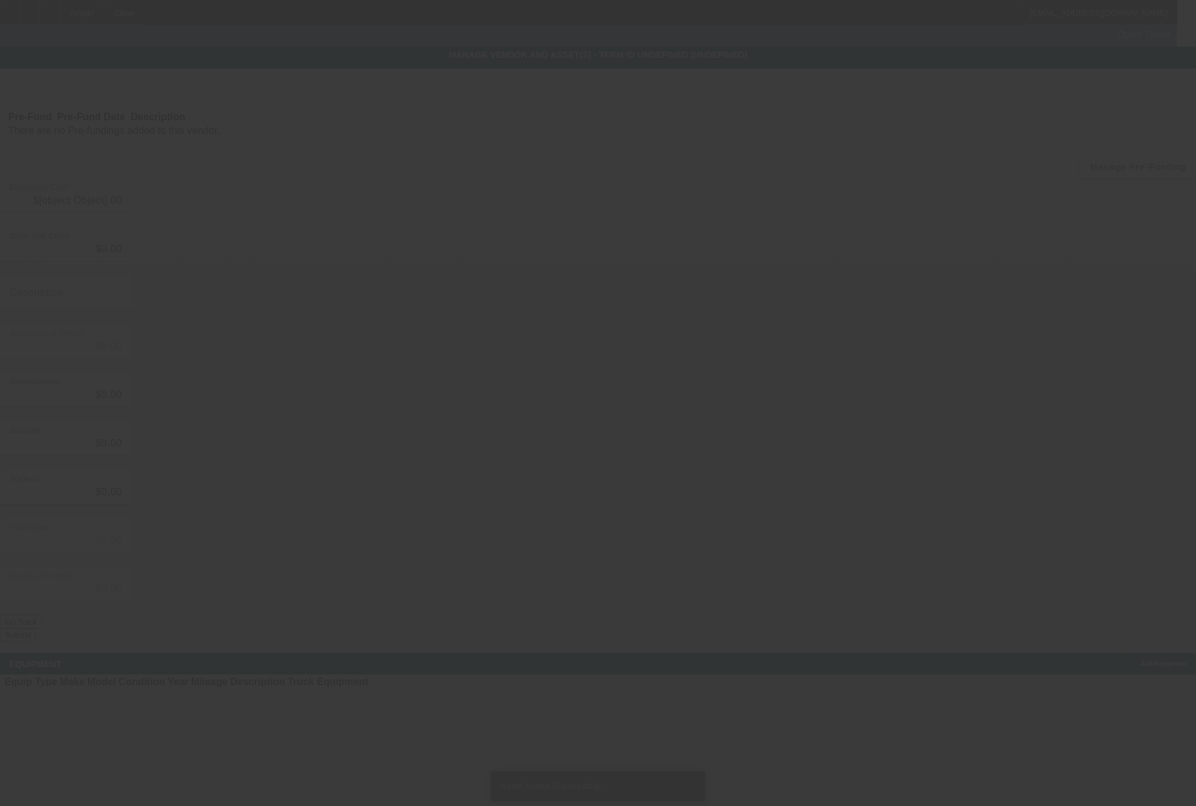
type input "$92,370.00"
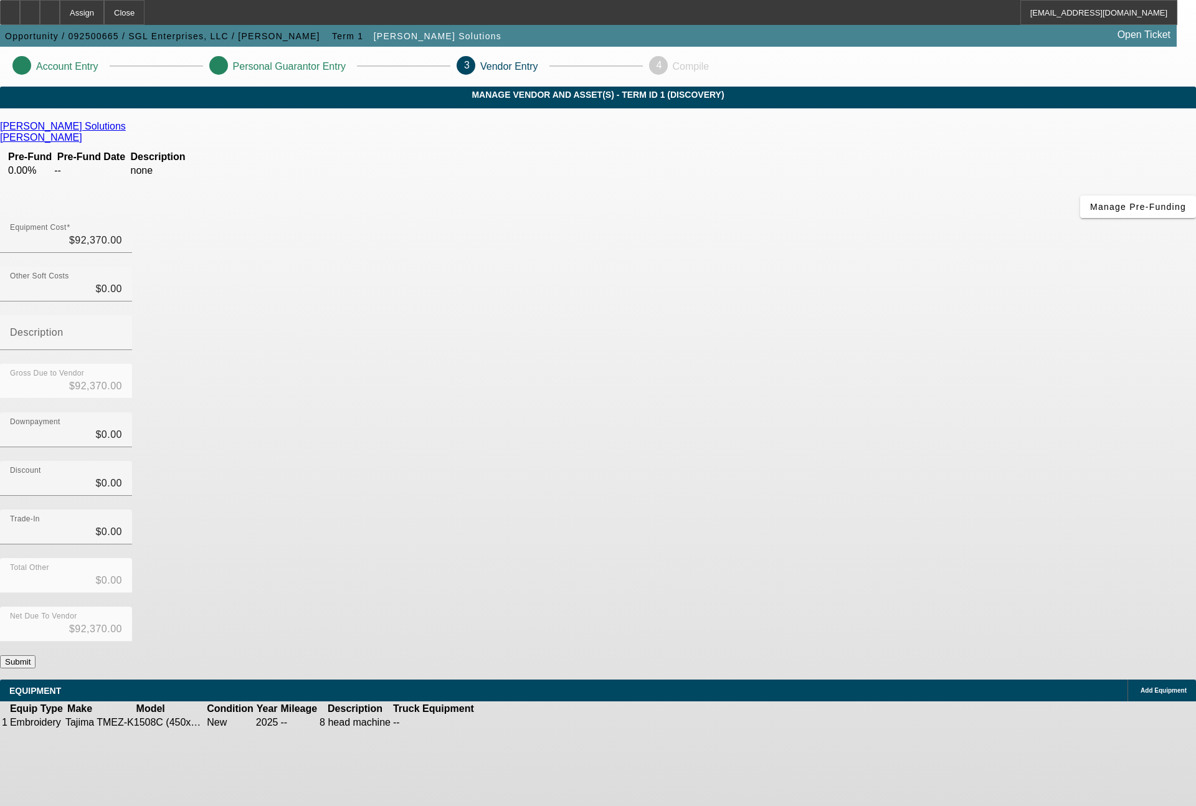
click at [1140, 687] on span "Add Equipment" at bounding box center [1163, 690] width 46 height 7
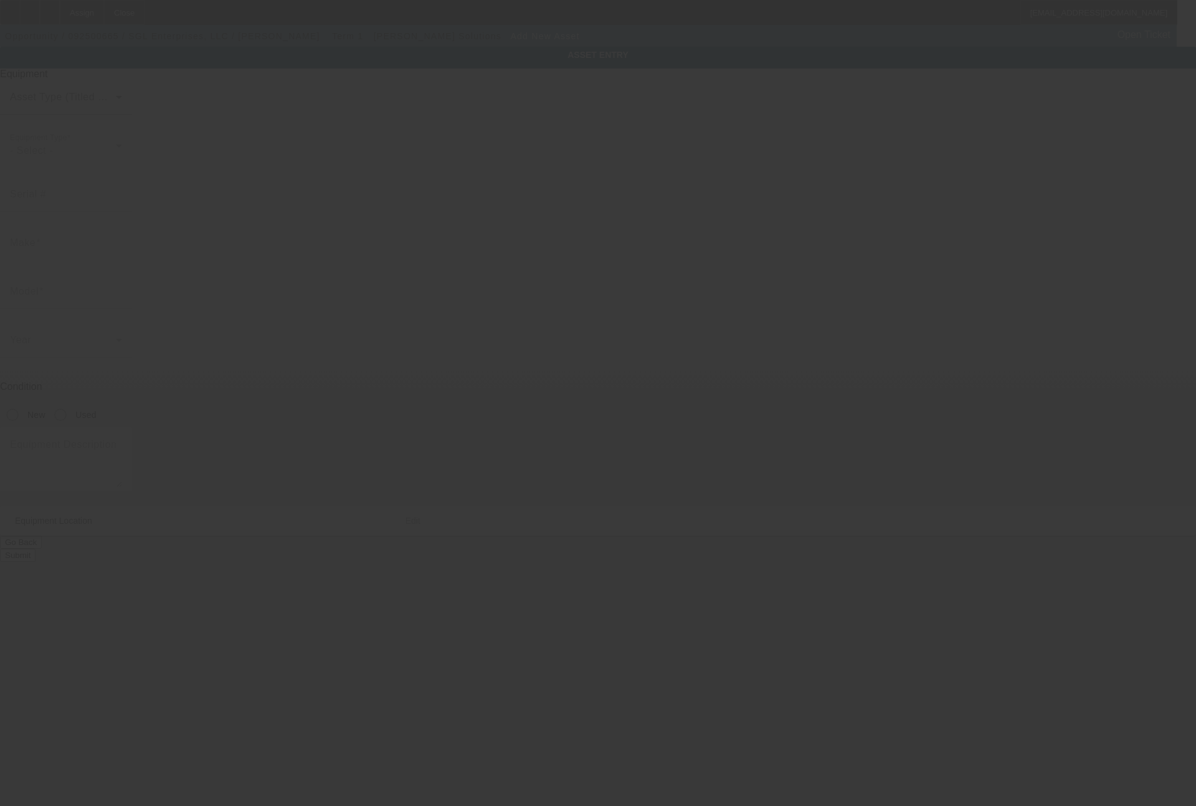
type input "209A N Bridge St"
type input "Linden"
type input "48451"
type input "Genesee"
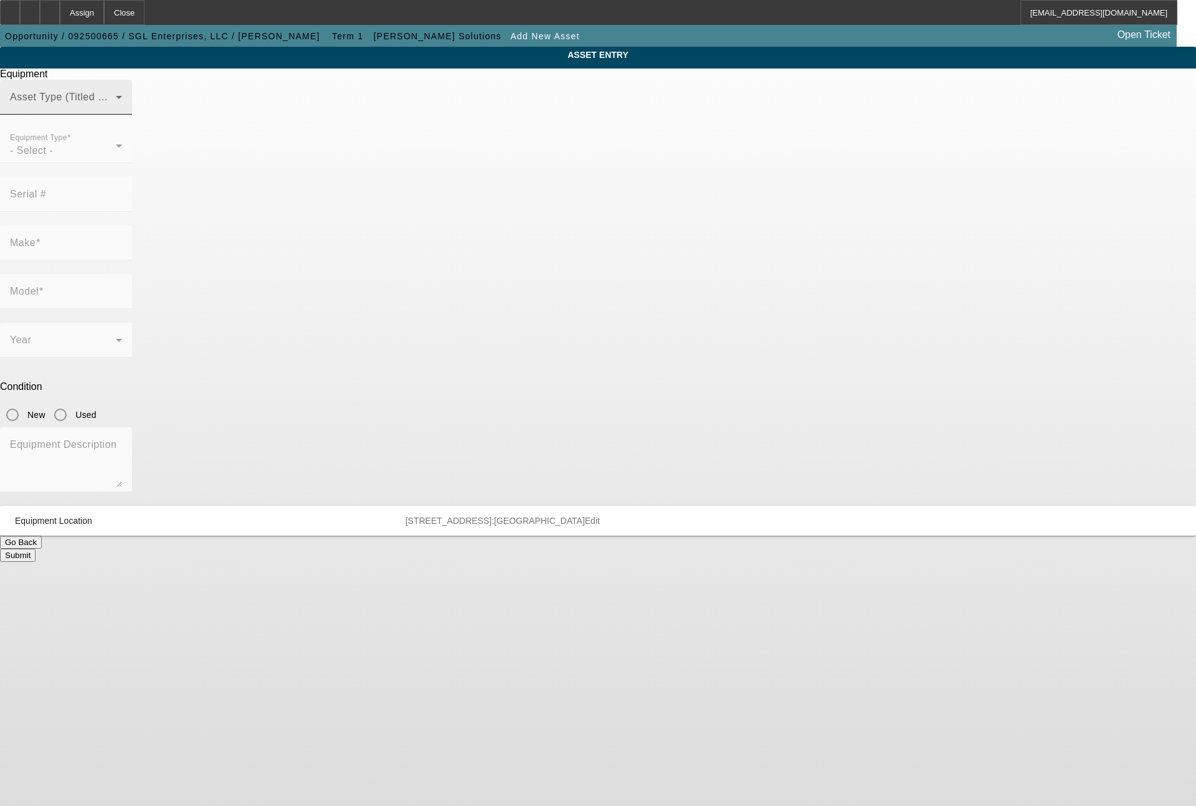
click at [116, 110] on span at bounding box center [63, 102] width 106 height 15
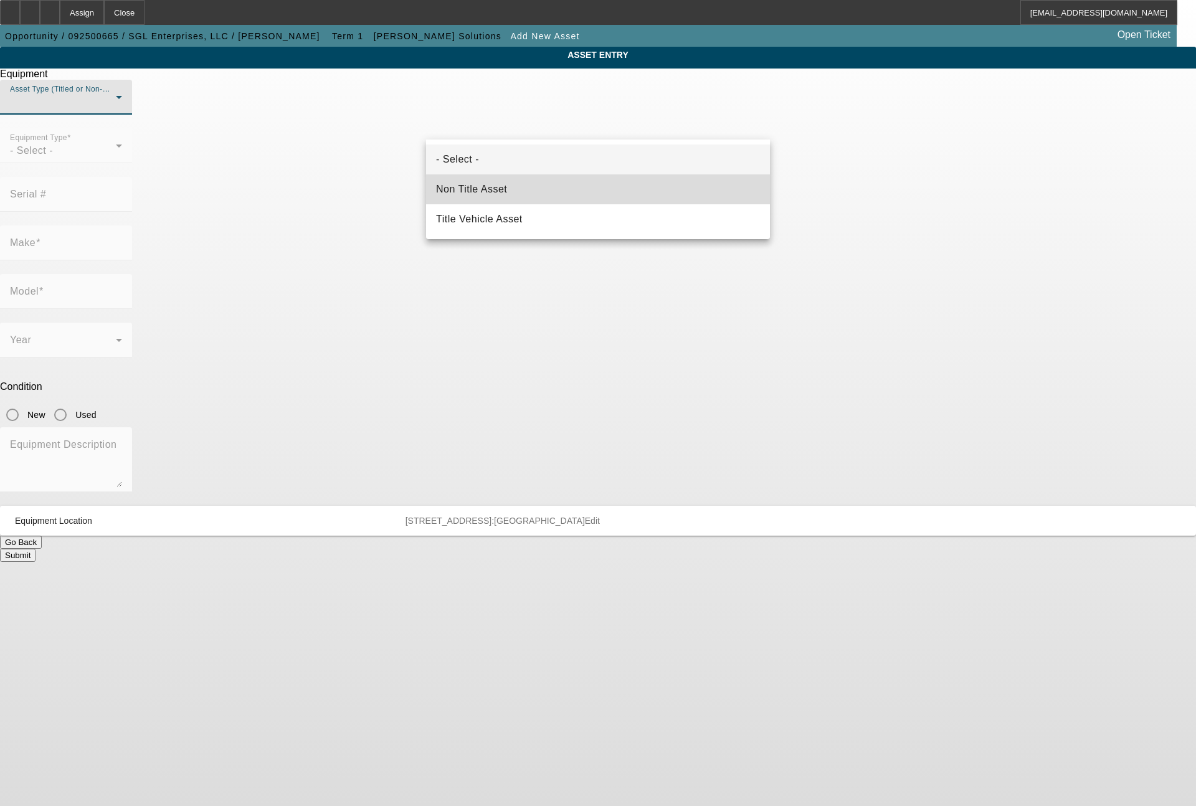
click at [509, 187] on mat-option "Non Title Asset" at bounding box center [598, 189] width 344 height 30
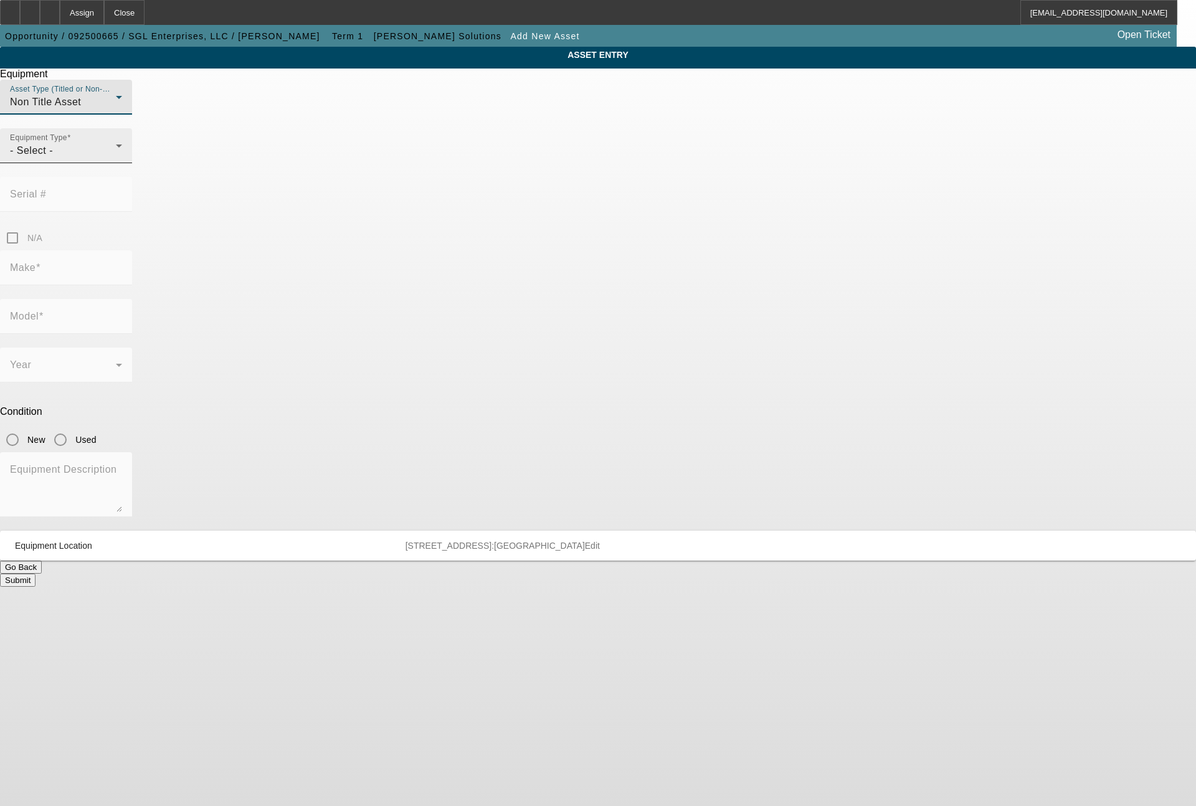
click at [116, 158] on div "- Select -" at bounding box center [63, 150] width 106 height 15
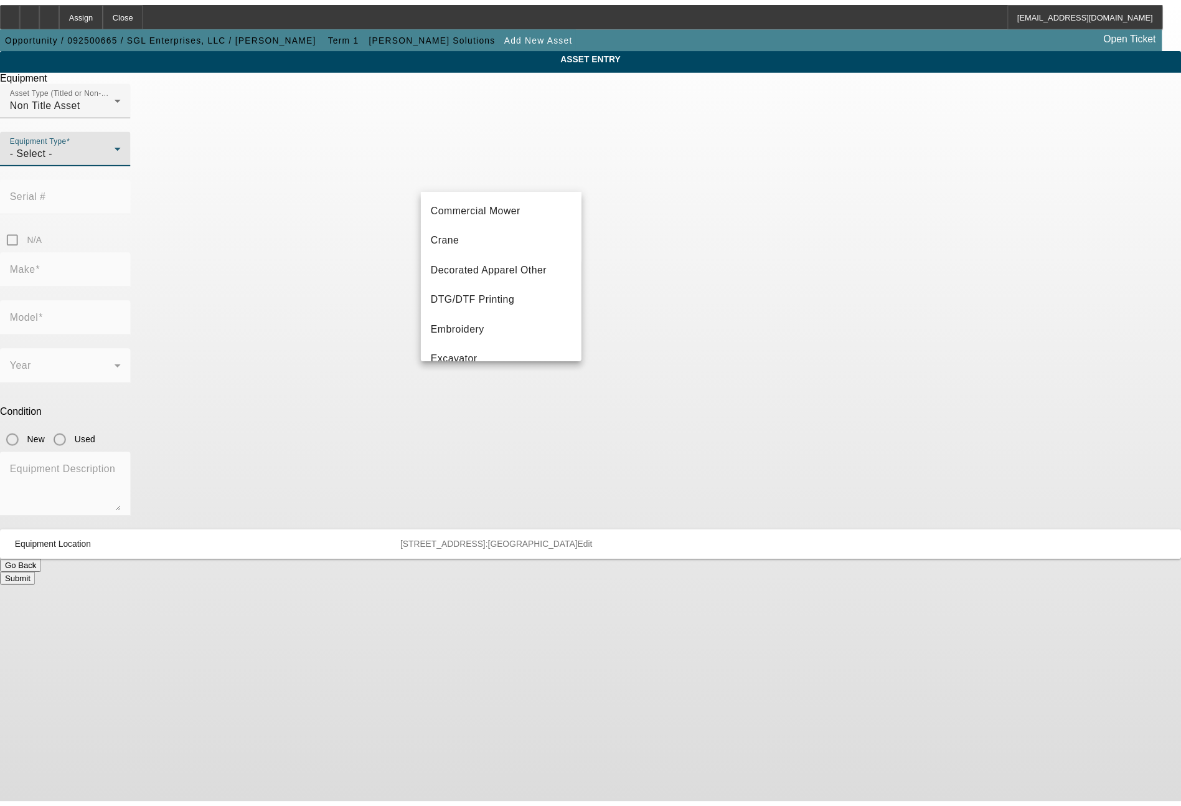
scroll to position [149, 0]
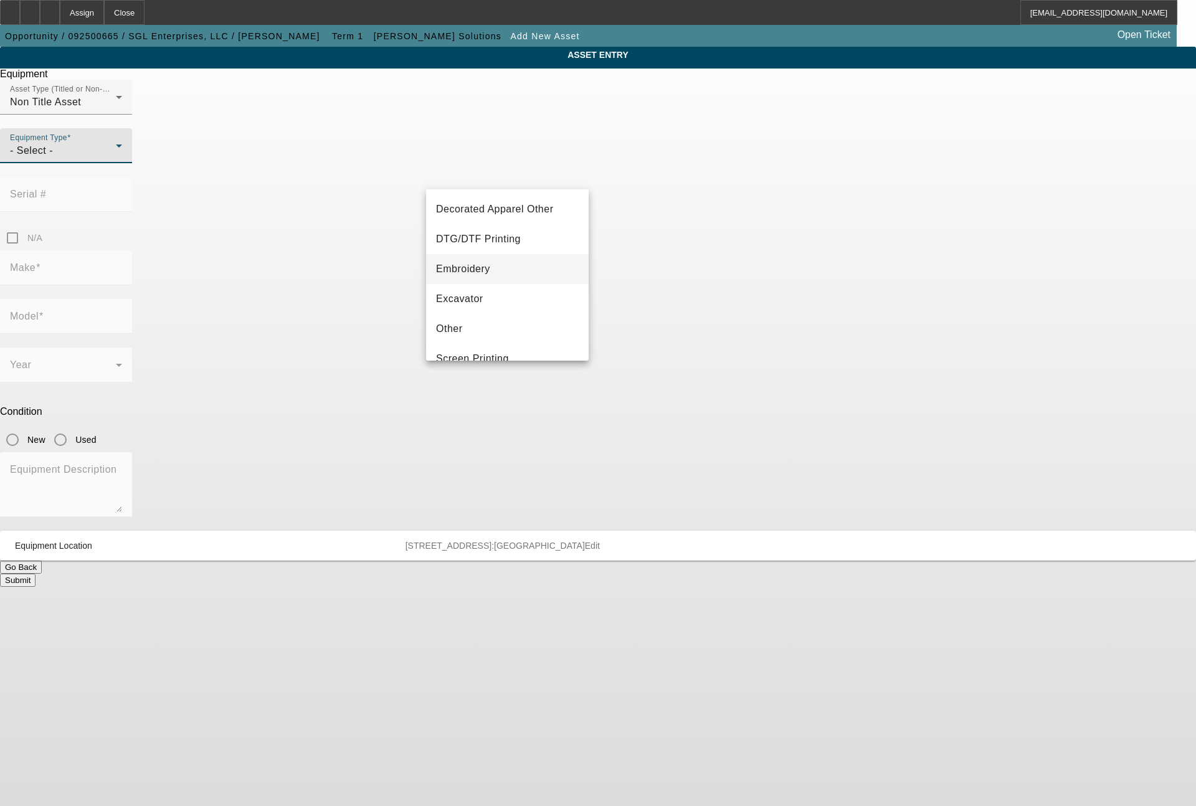
click at [482, 262] on span "Embroidery" at bounding box center [463, 269] width 54 height 15
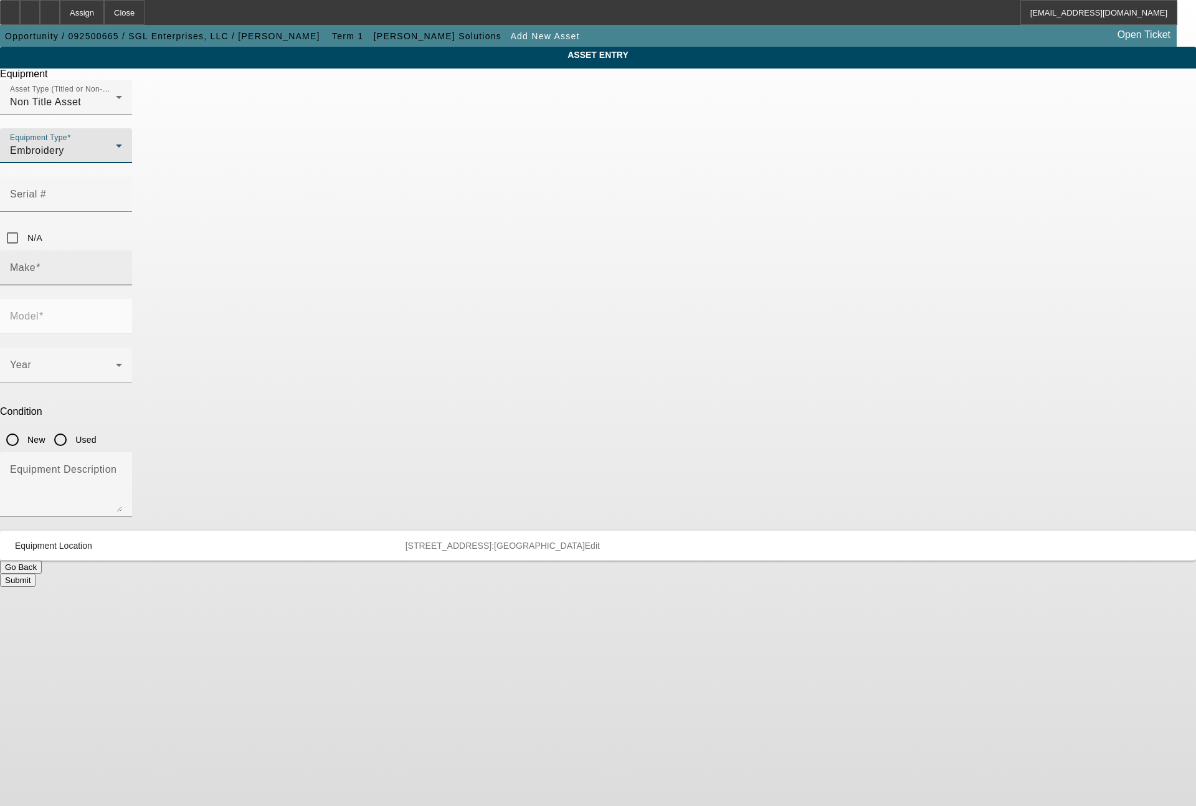
click at [122, 265] on input "Make" at bounding box center [66, 272] width 112 height 15
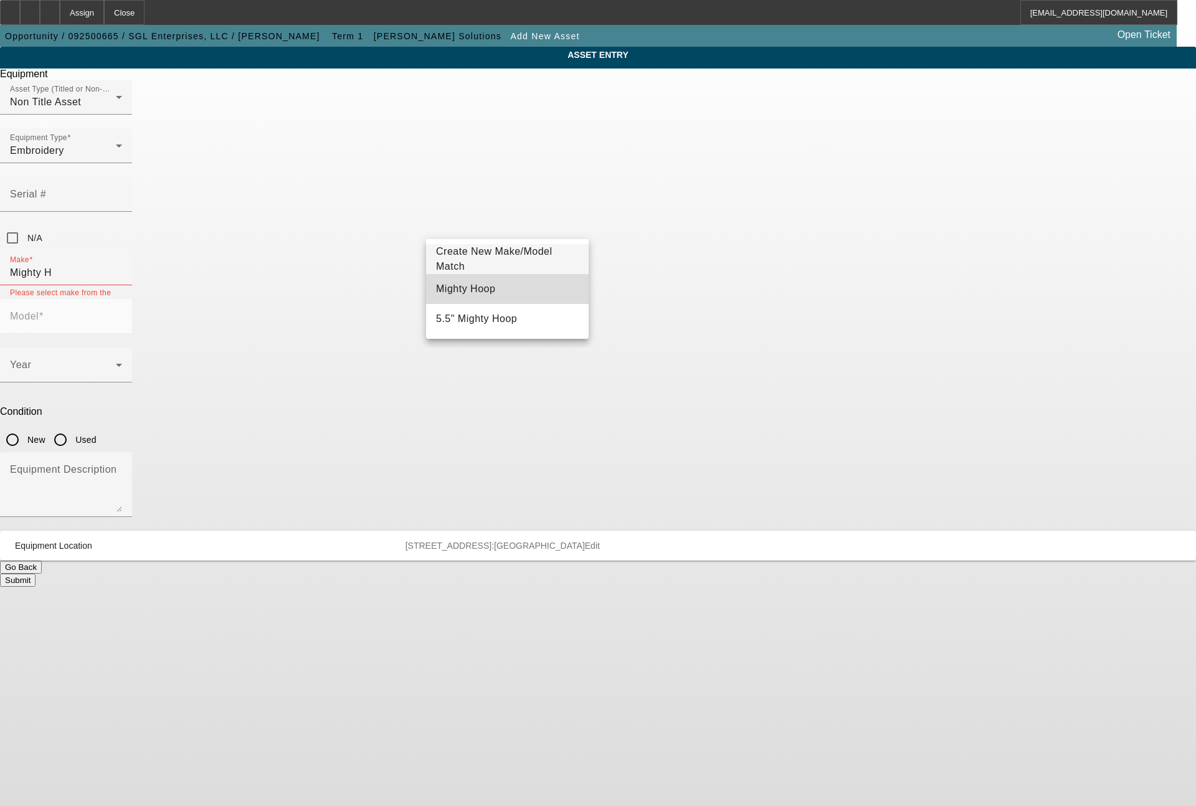
click at [463, 292] on span "Mighty Hoop" at bounding box center [465, 288] width 59 height 11
type input "Mighty Hoop"
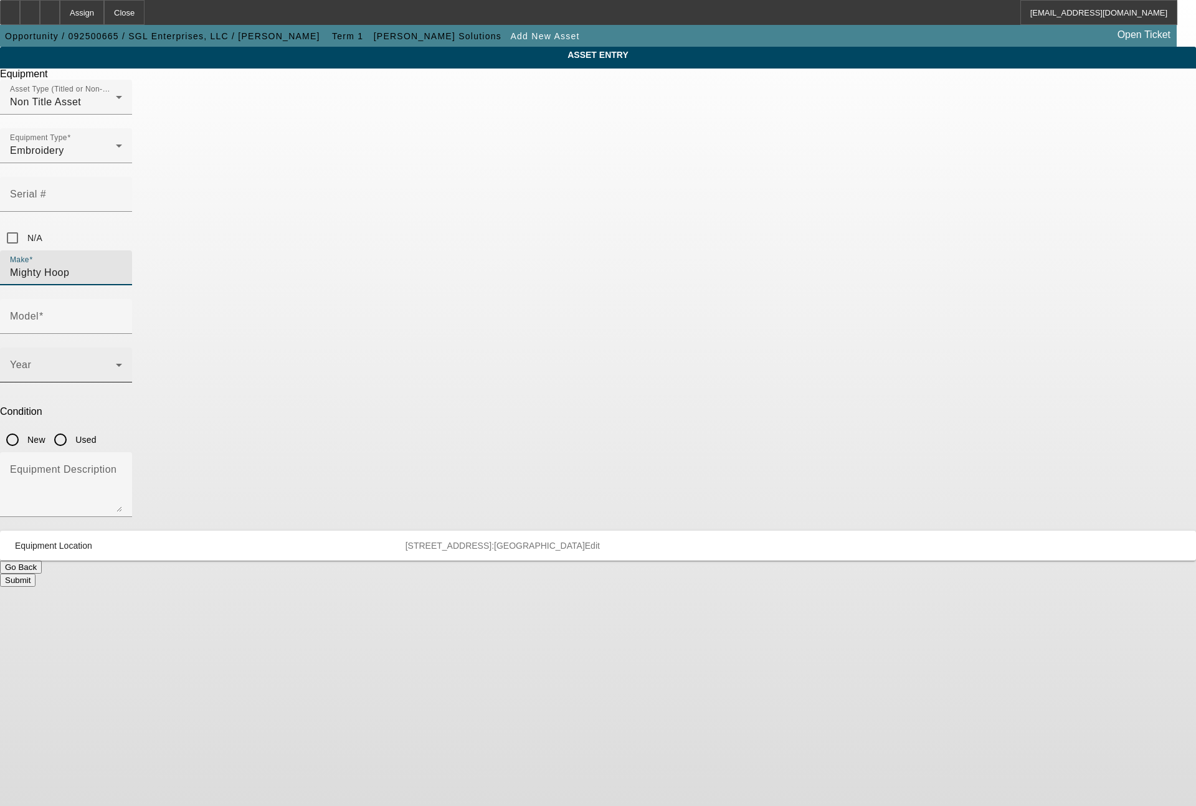
click at [116, 362] on span at bounding box center [63, 369] width 106 height 15
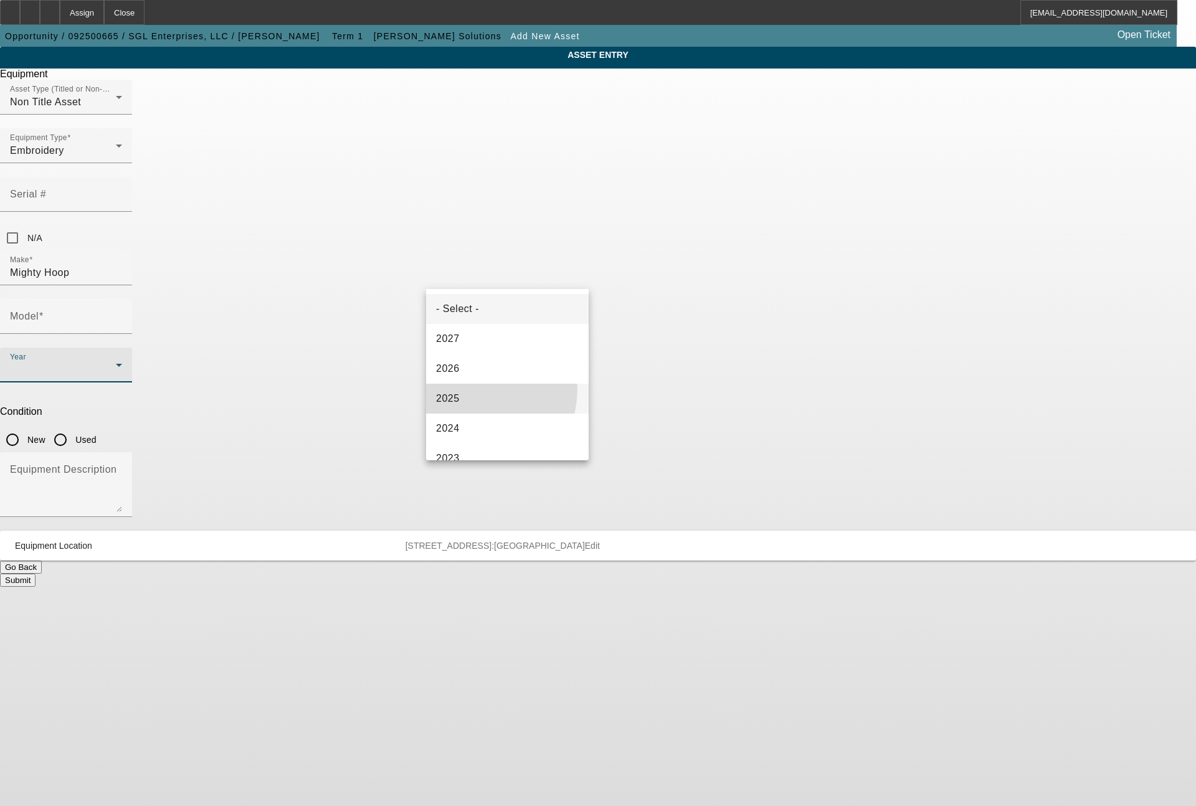
click at [470, 389] on mat-option "2025" at bounding box center [507, 399] width 163 height 30
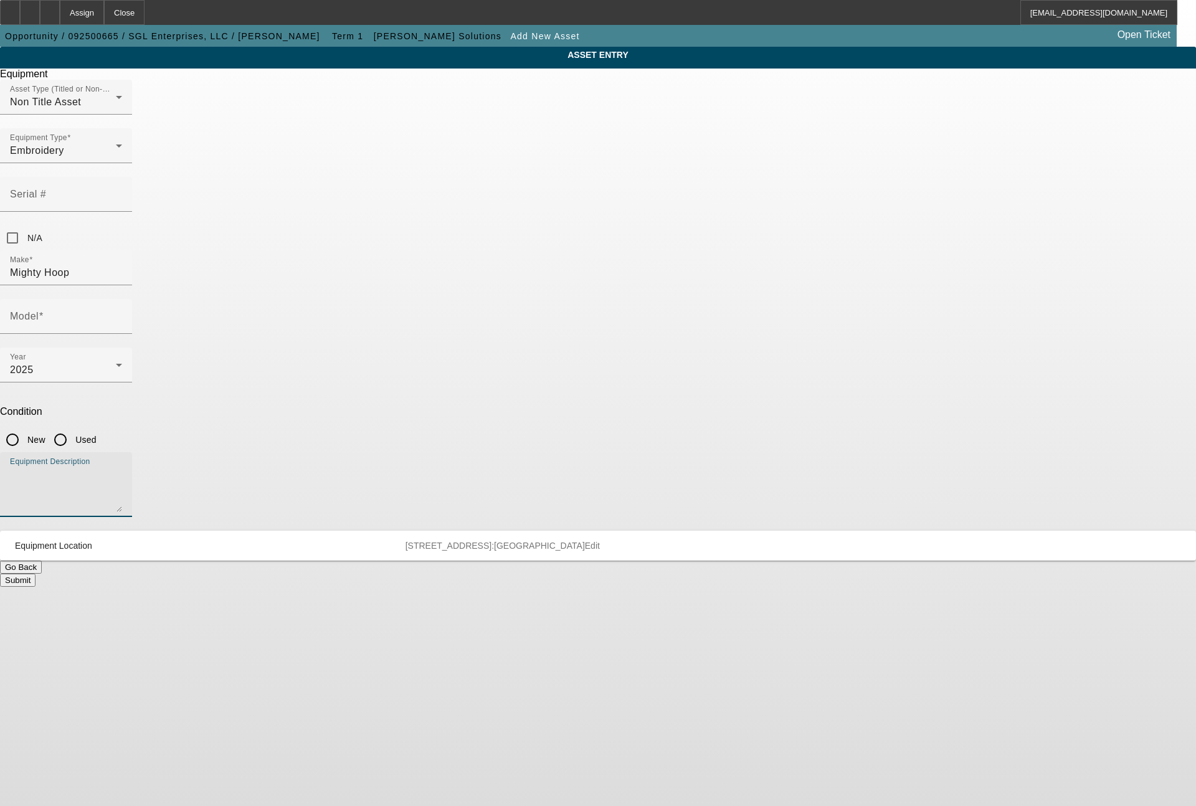
click at [122, 467] on textarea "Equipment Description" at bounding box center [66, 489] width 112 height 45
type textarea "various hoops for use with the Tajima machine"
click at [25, 427] on input "New" at bounding box center [12, 439] width 25 height 25
radio input "true"
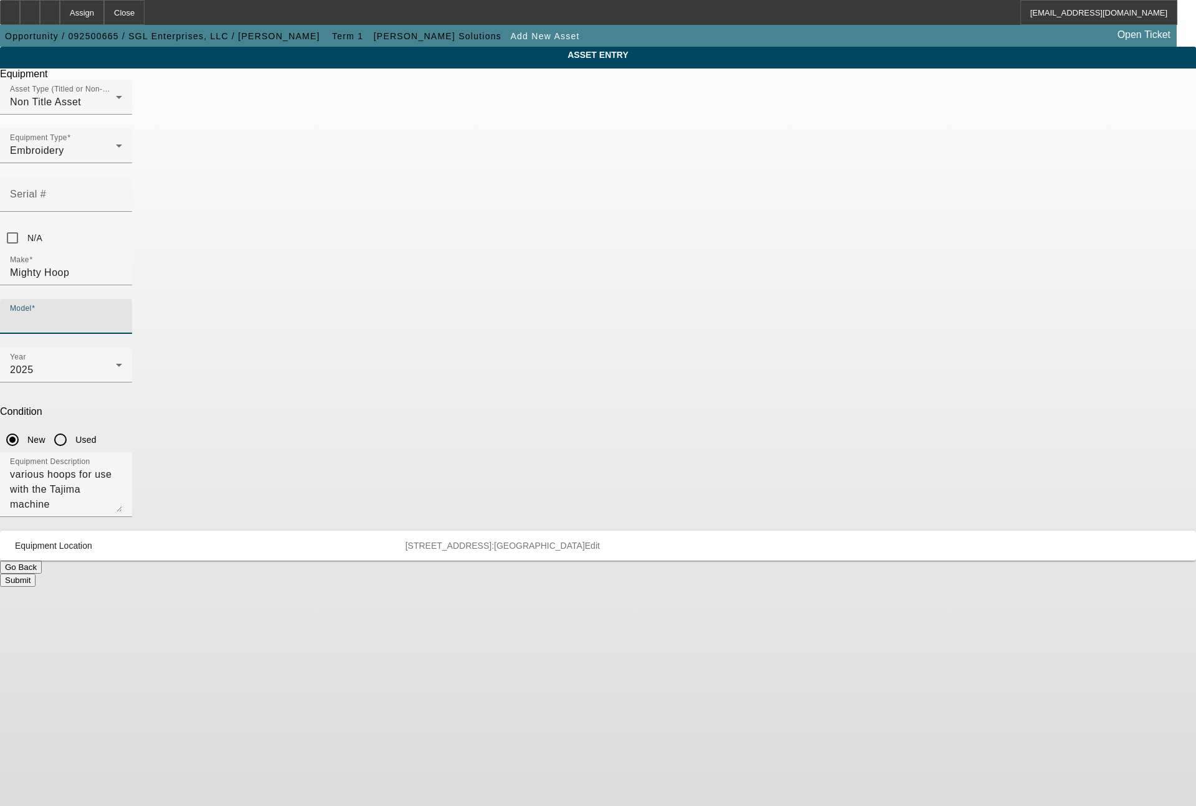
click at [122, 314] on input "Model" at bounding box center [66, 321] width 112 height 15
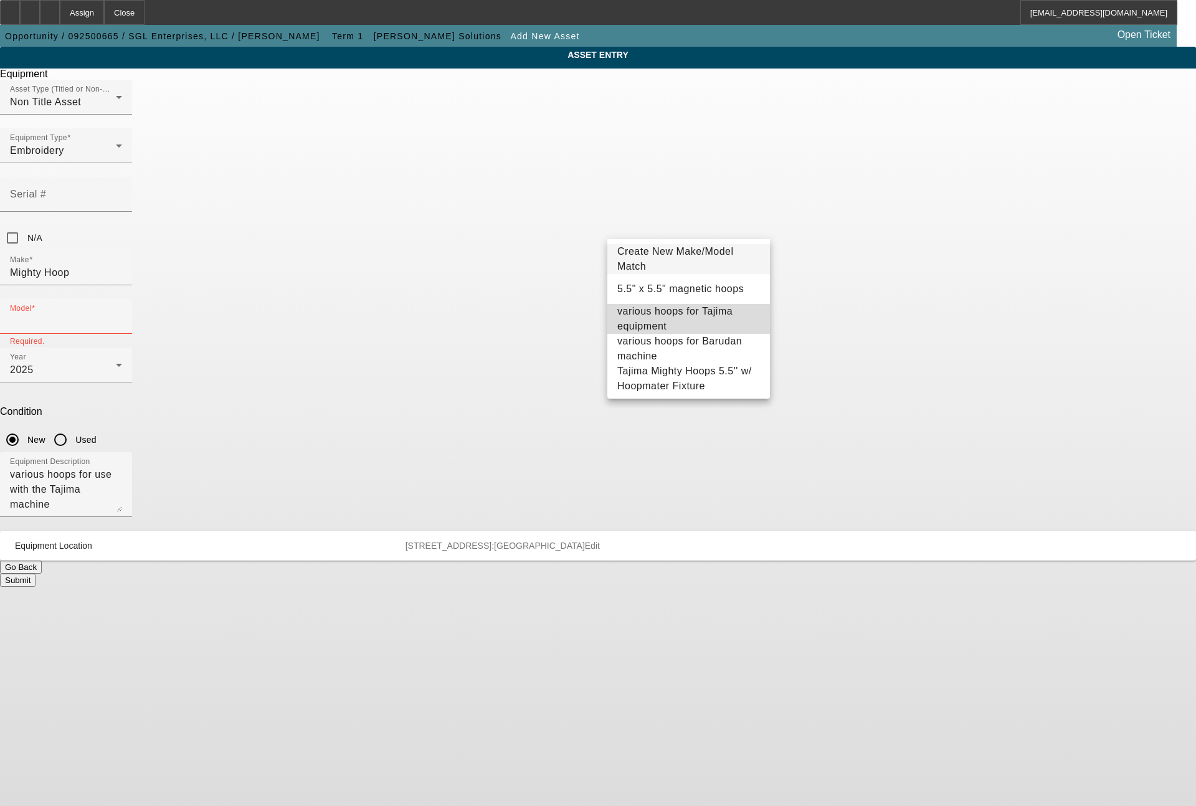
click at [725, 320] on span "various hoops for Tajima equipment" at bounding box center [674, 319] width 115 height 26
type input "various hoops for Tajima equipment"
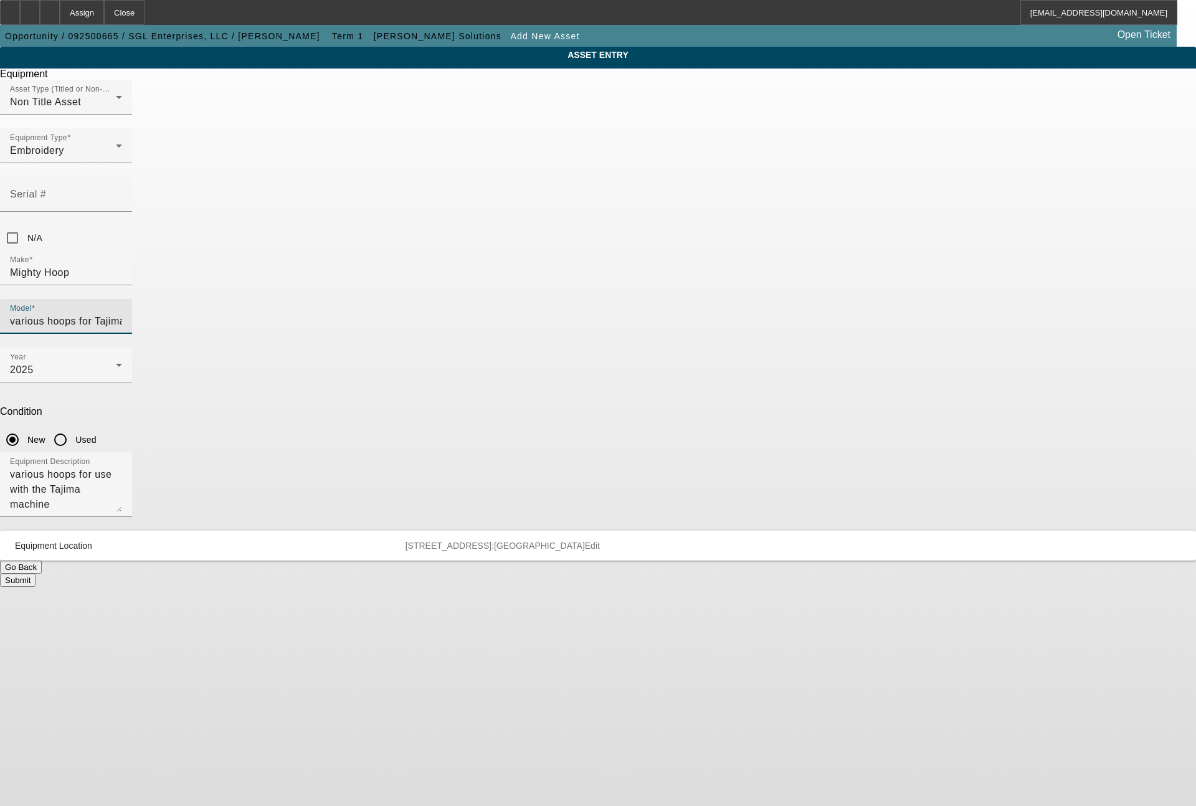
click at [35, 574] on button "Submit" at bounding box center [17, 580] width 35 height 13
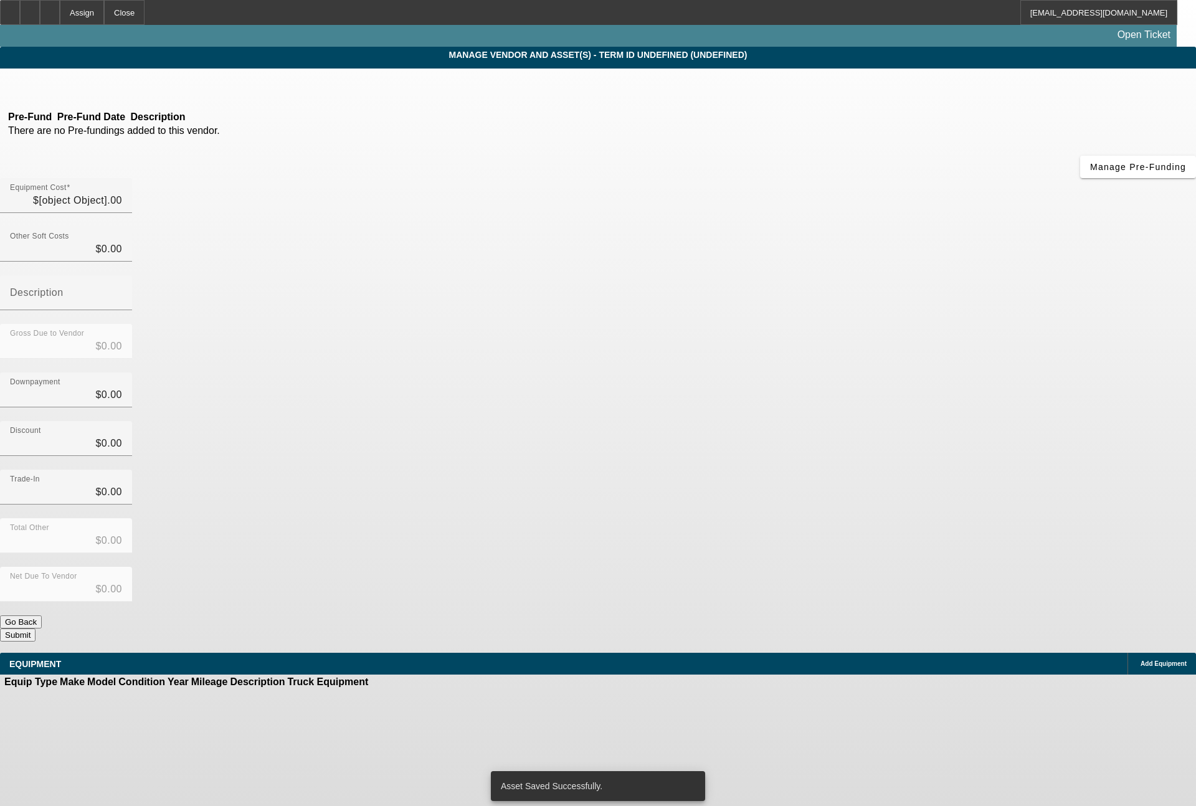
type input "$92,370.00"
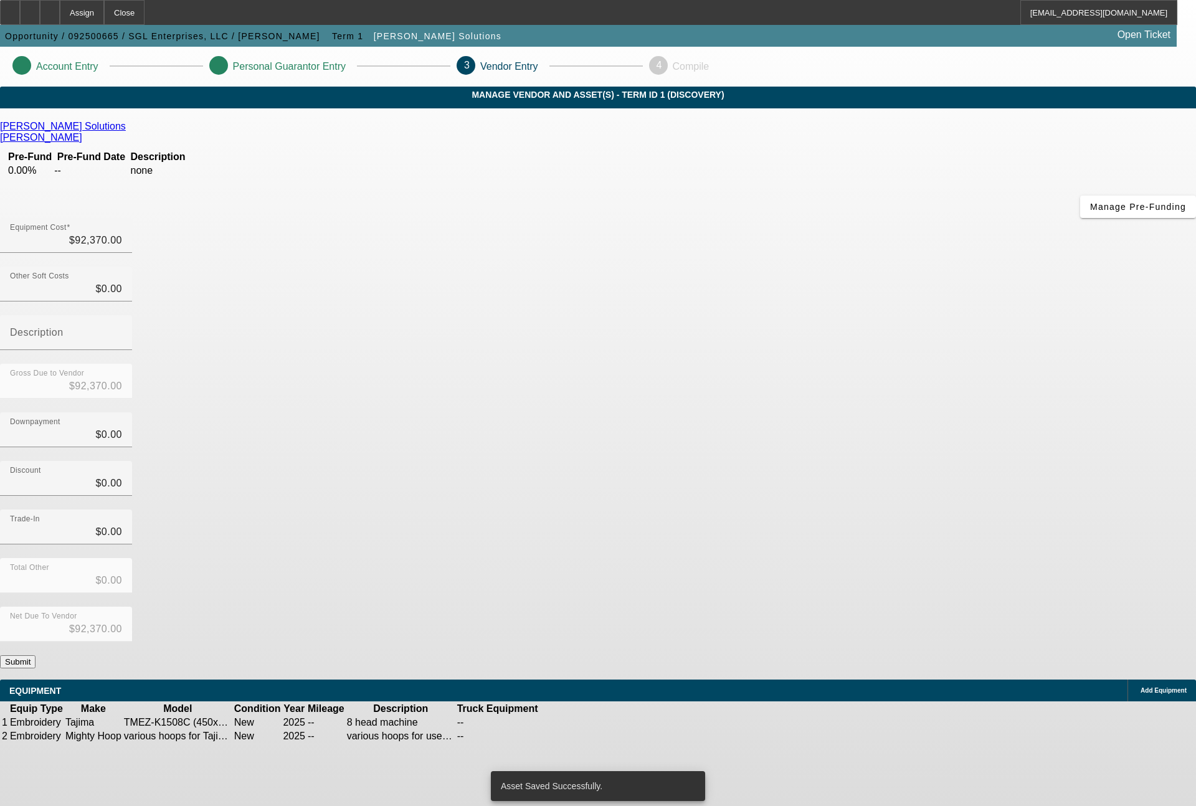
click at [35, 655] on button "Submit" at bounding box center [17, 661] width 35 height 13
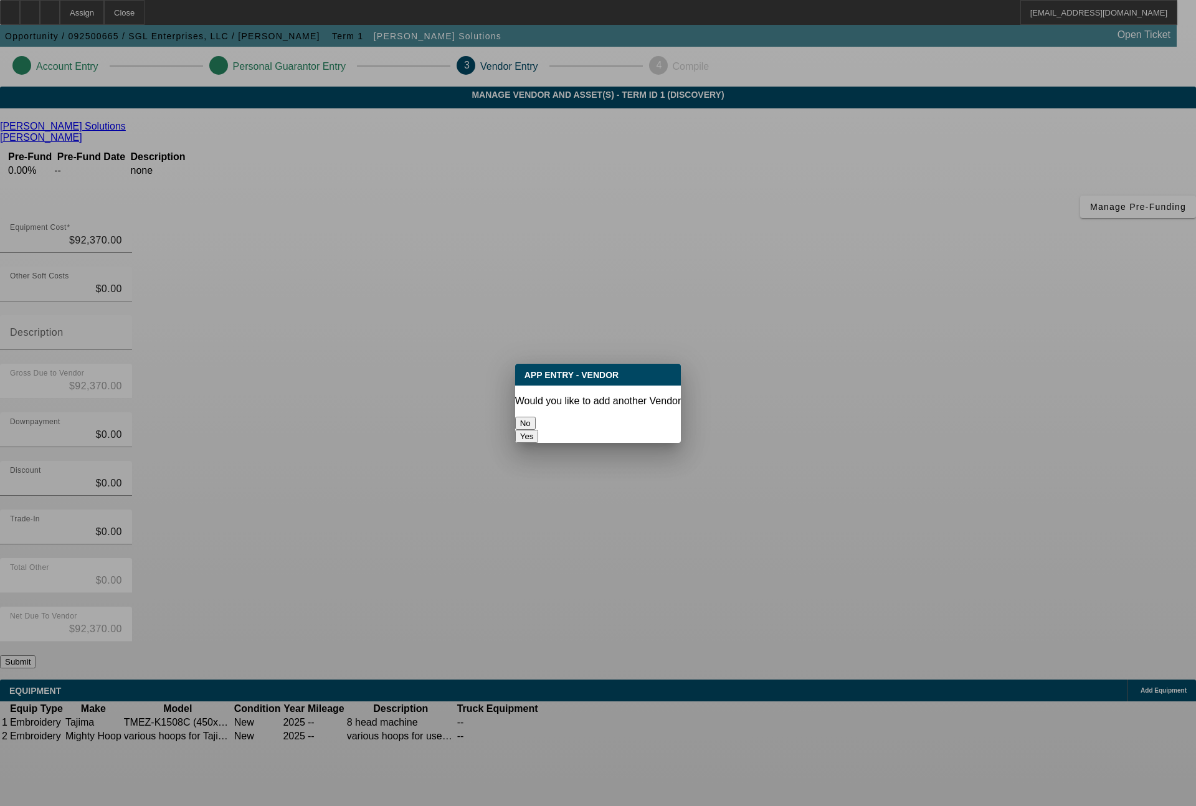
click at [536, 419] on button "No" at bounding box center [525, 423] width 21 height 13
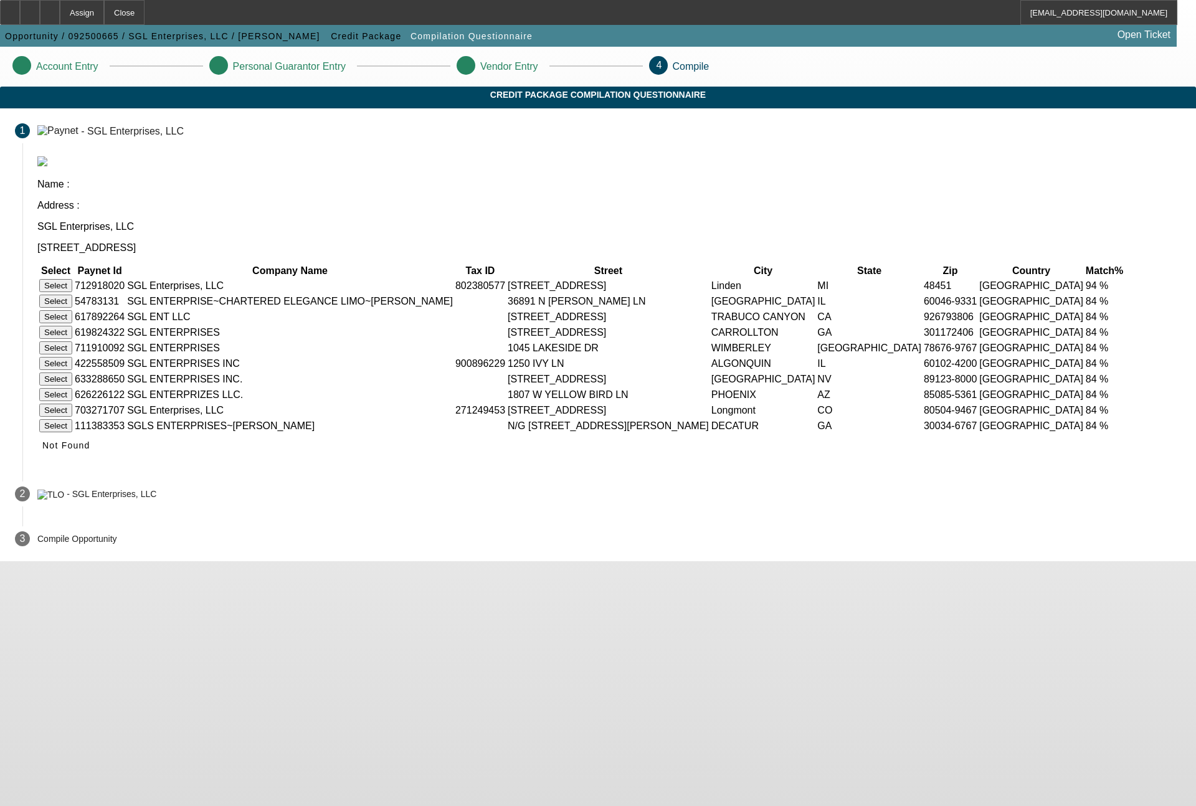
click at [72, 279] on button "Select" at bounding box center [55, 285] width 33 height 13
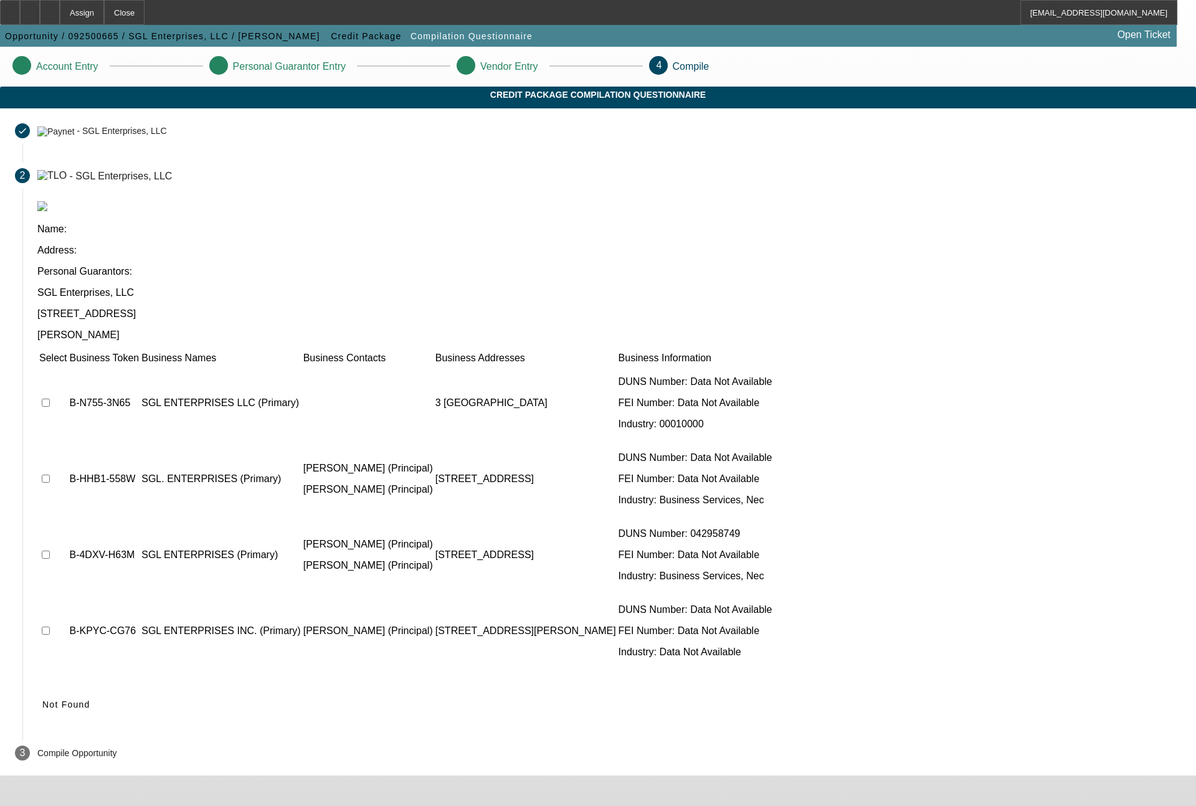
click at [50, 399] on input "checkbox" at bounding box center [46, 403] width 8 height 8
checkbox input "true"
click at [74, 699] on span "Submit" at bounding box center [58, 704] width 32 height 10
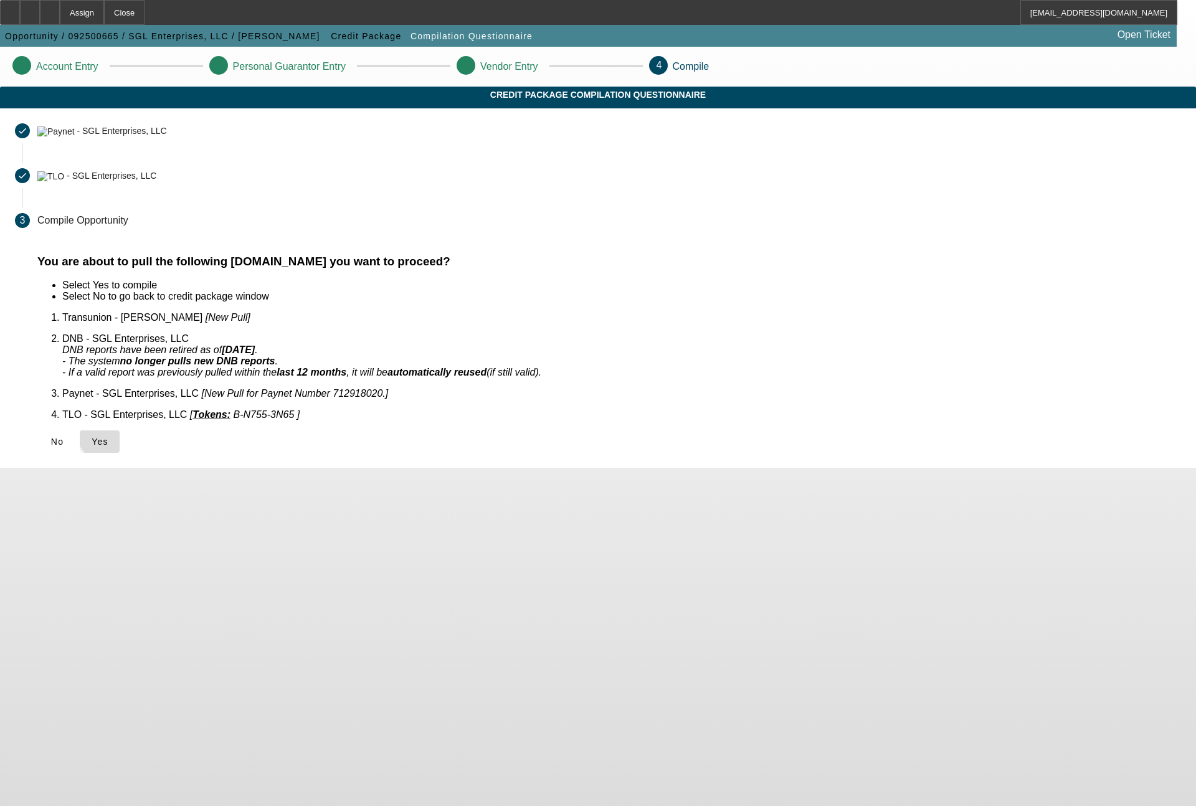
click at [108, 437] on span "Yes" at bounding box center [100, 442] width 17 height 10
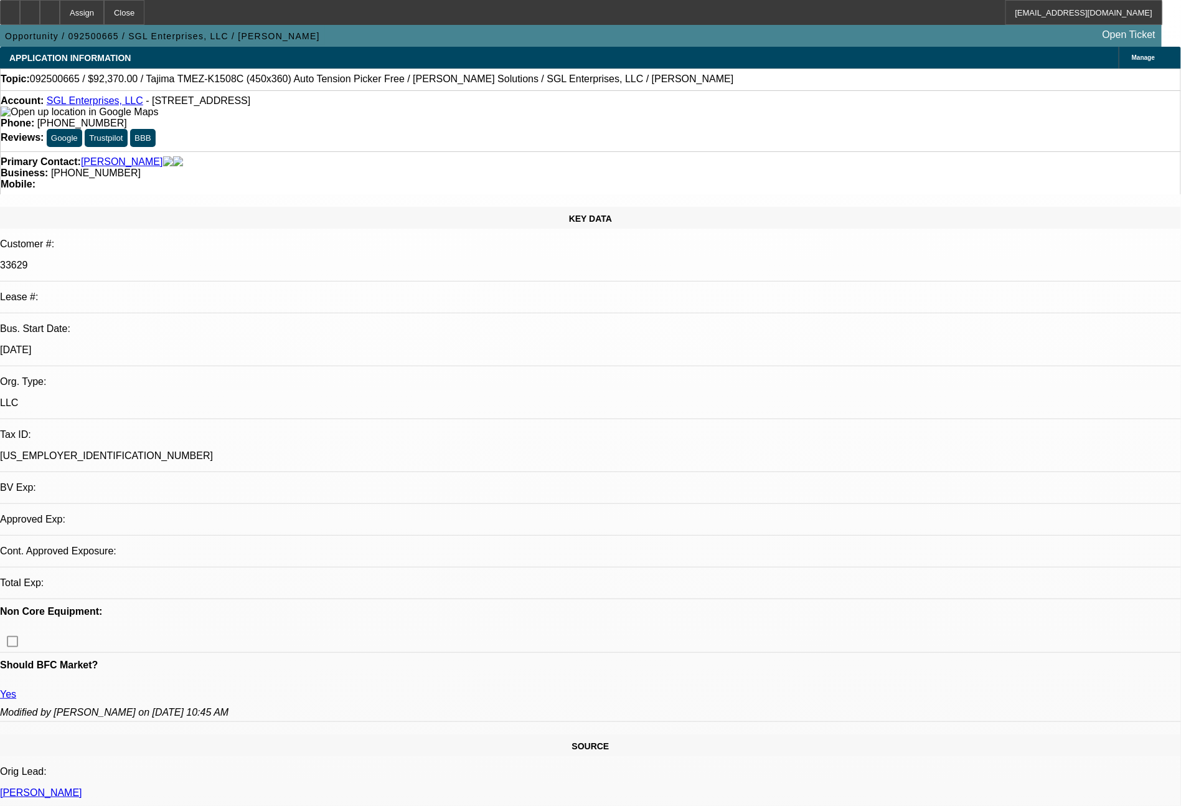
select select "0"
select select "2"
select select "0.1"
select select "4"
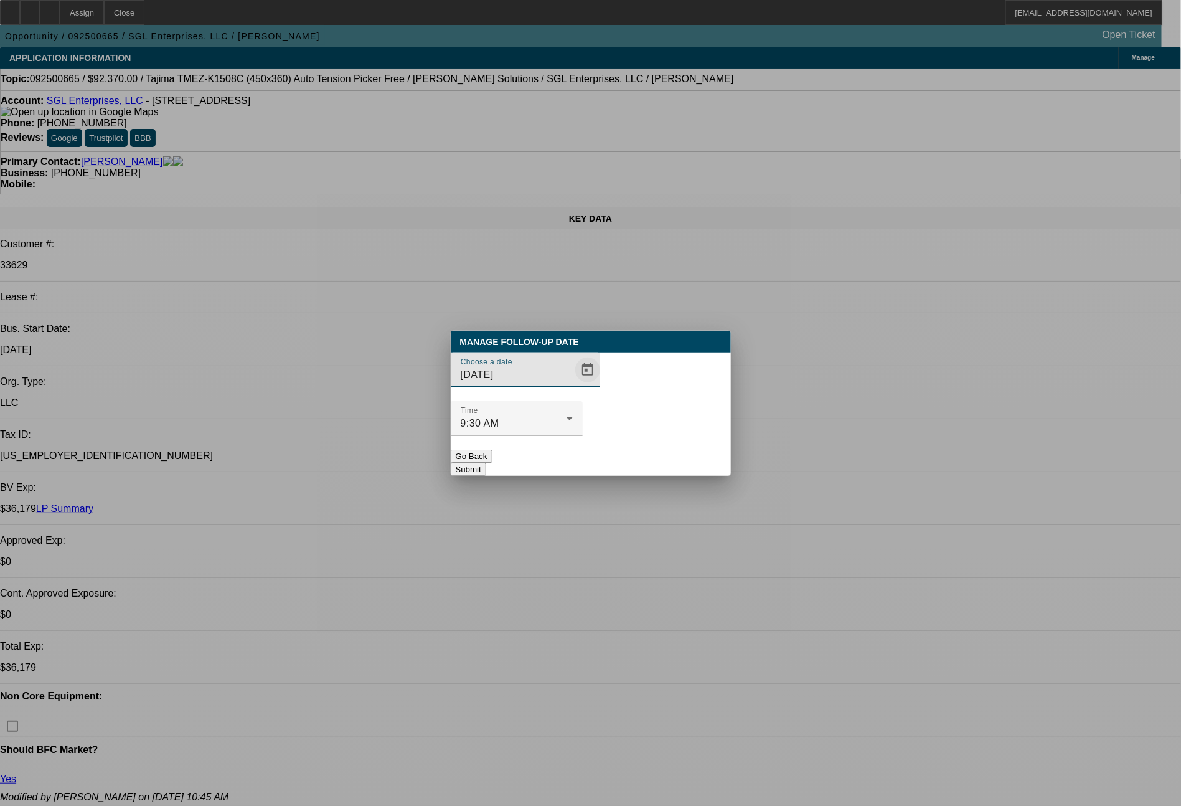
click at [573, 385] on span "Open calendar" at bounding box center [588, 370] width 30 height 30
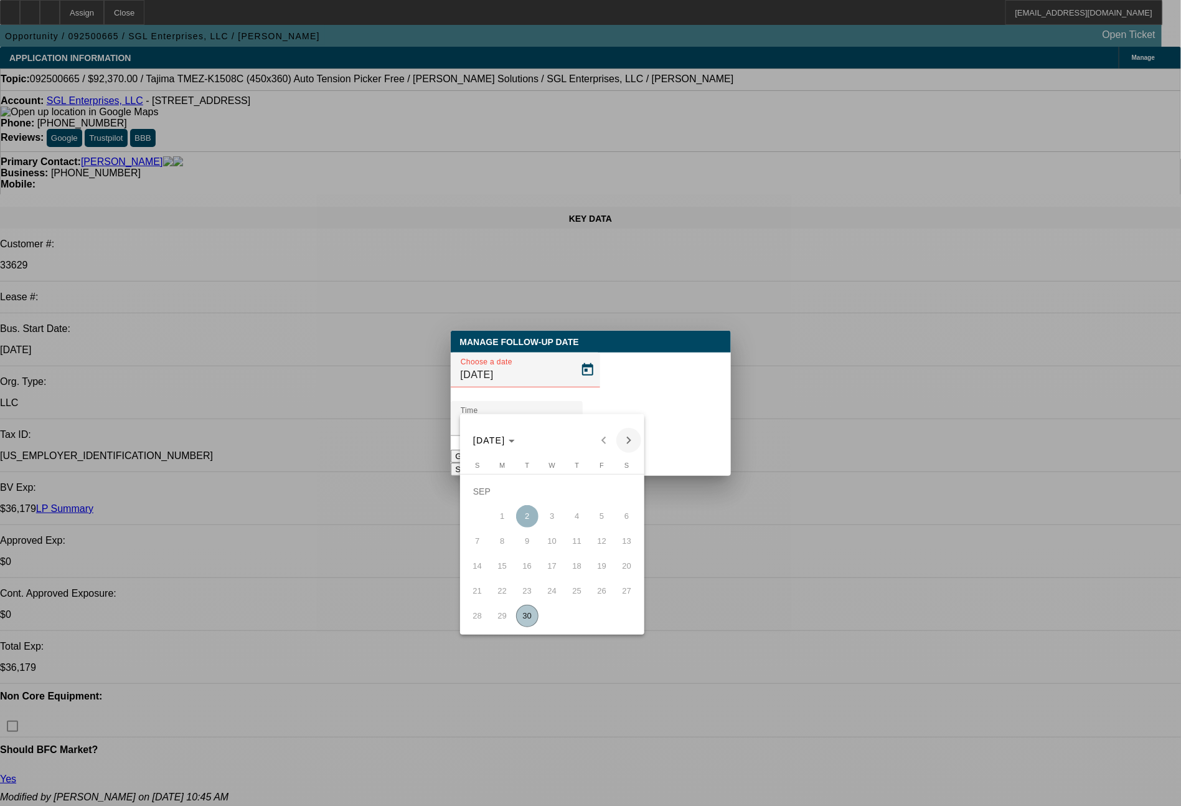
click at [626, 437] on span "Next month" at bounding box center [628, 440] width 25 height 25
click at [607, 489] on span "3" at bounding box center [602, 491] width 22 height 22
type input "10/3/2025"
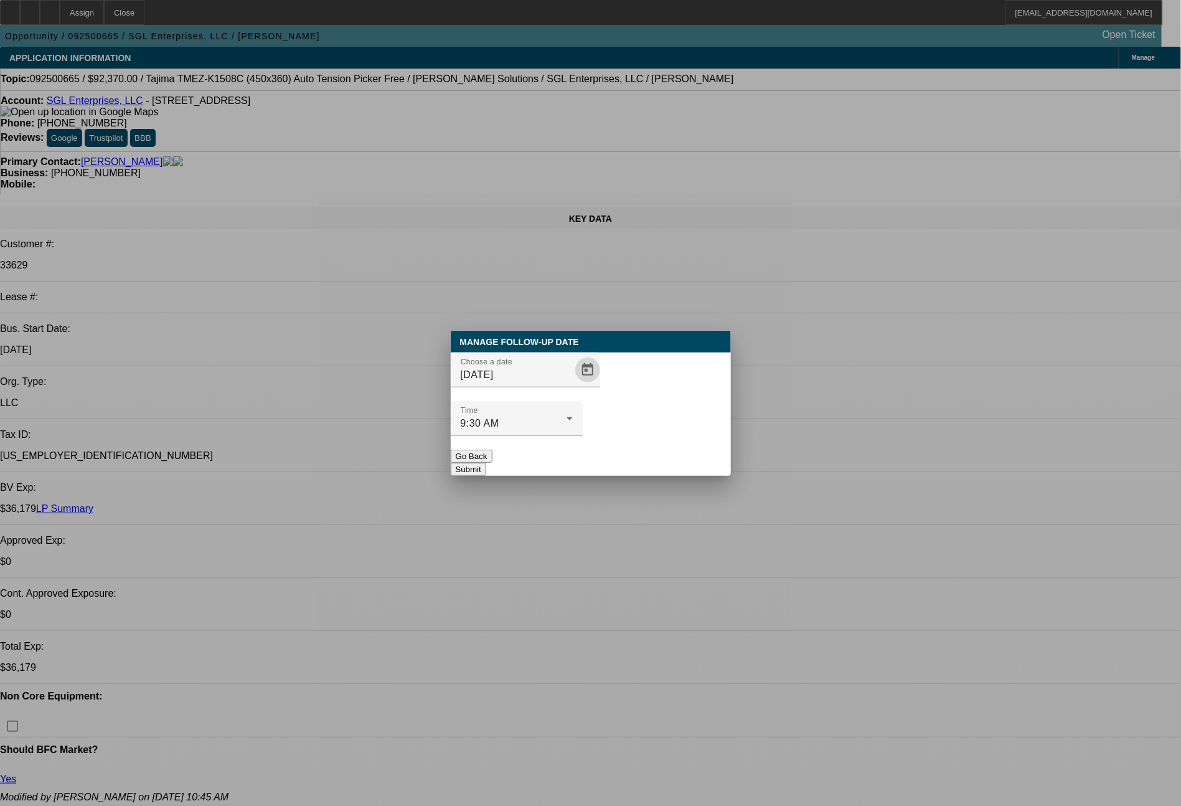
click at [486, 463] on button "Submit" at bounding box center [468, 469] width 35 height 13
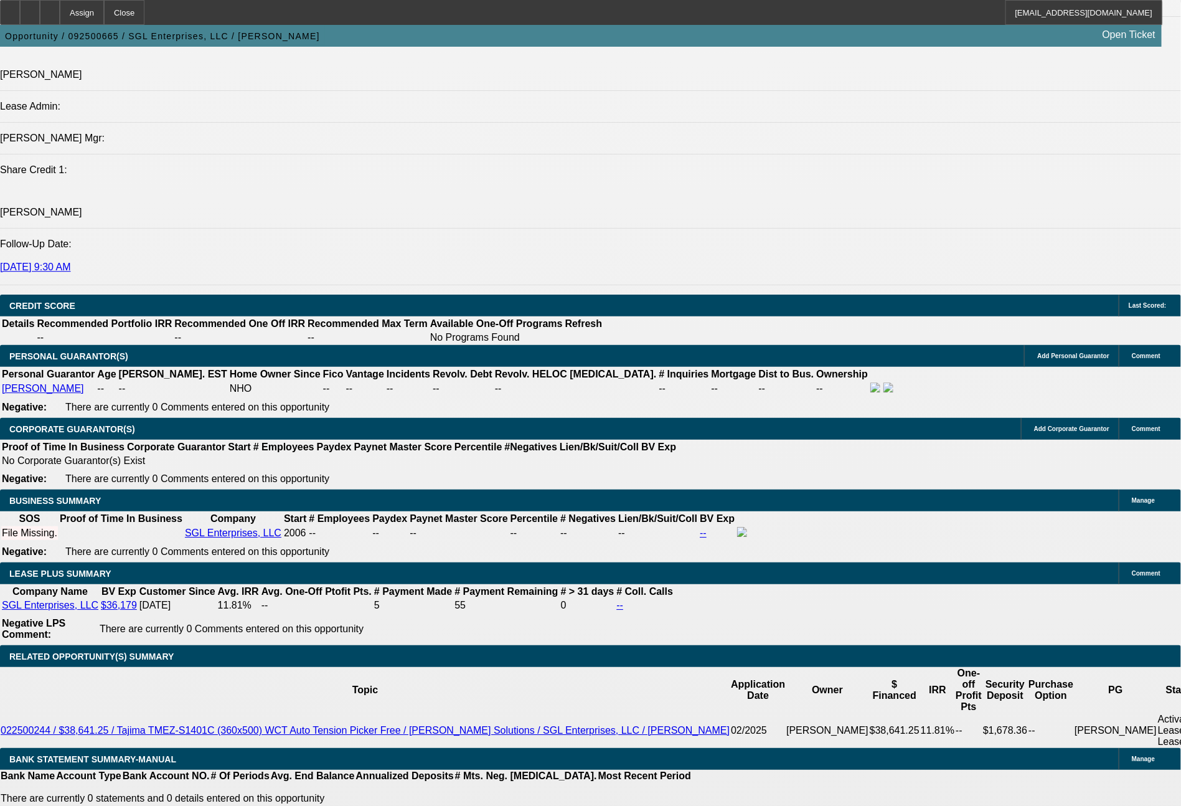
scroll to position [1660, 0]
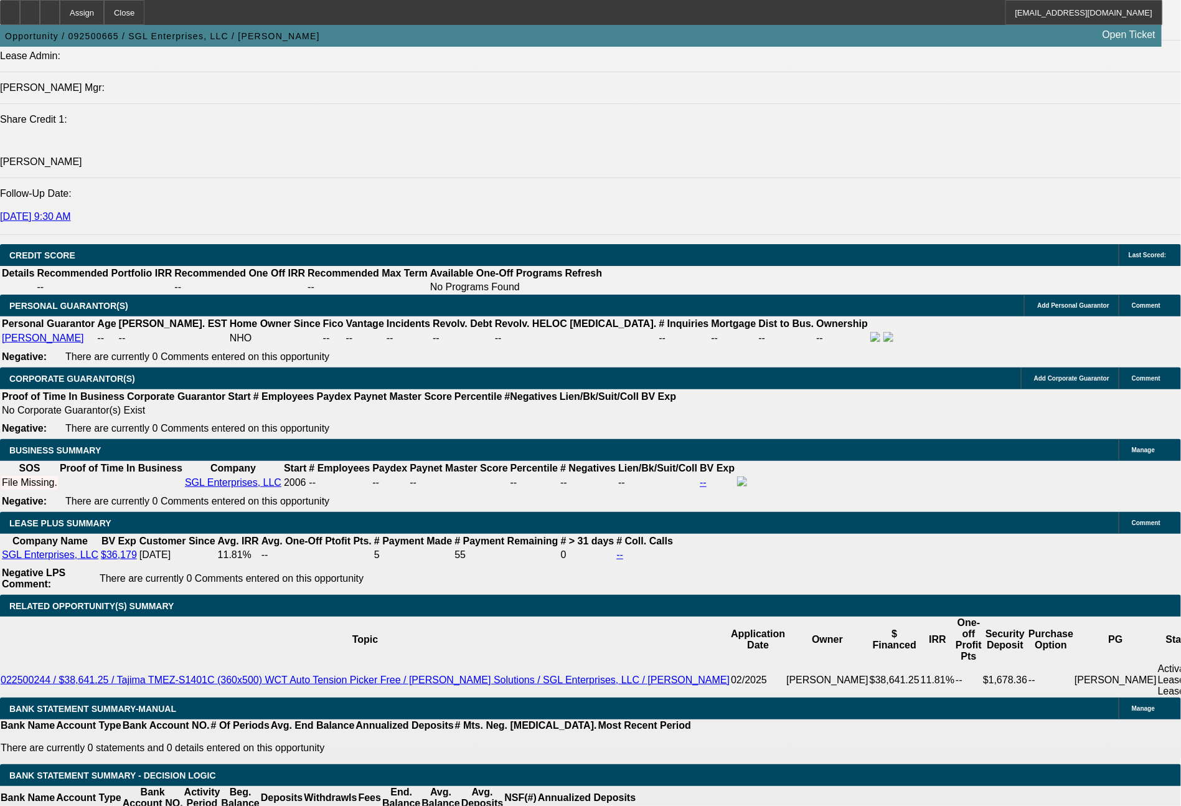
type input "$0.00"
type input "60"
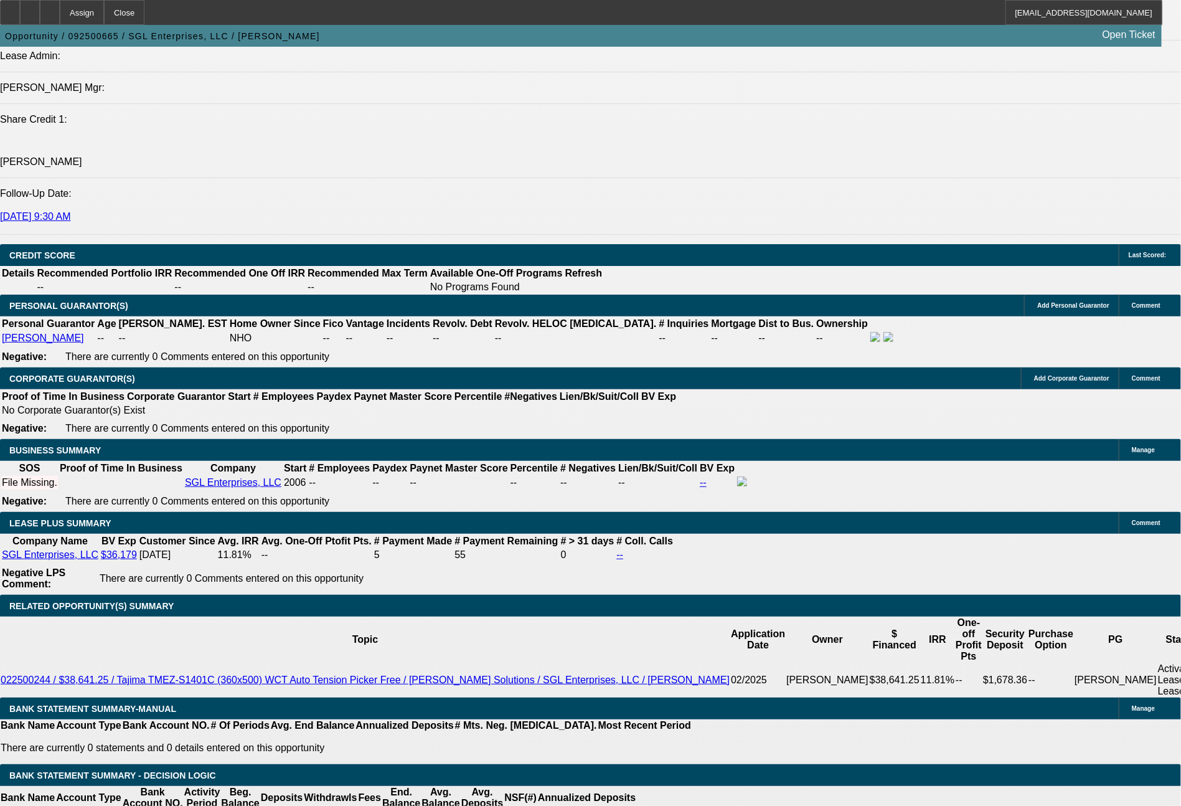
type input "1944"
type input "$3,888.00"
type input "9.6"
type input "194"
type input "$388.00"
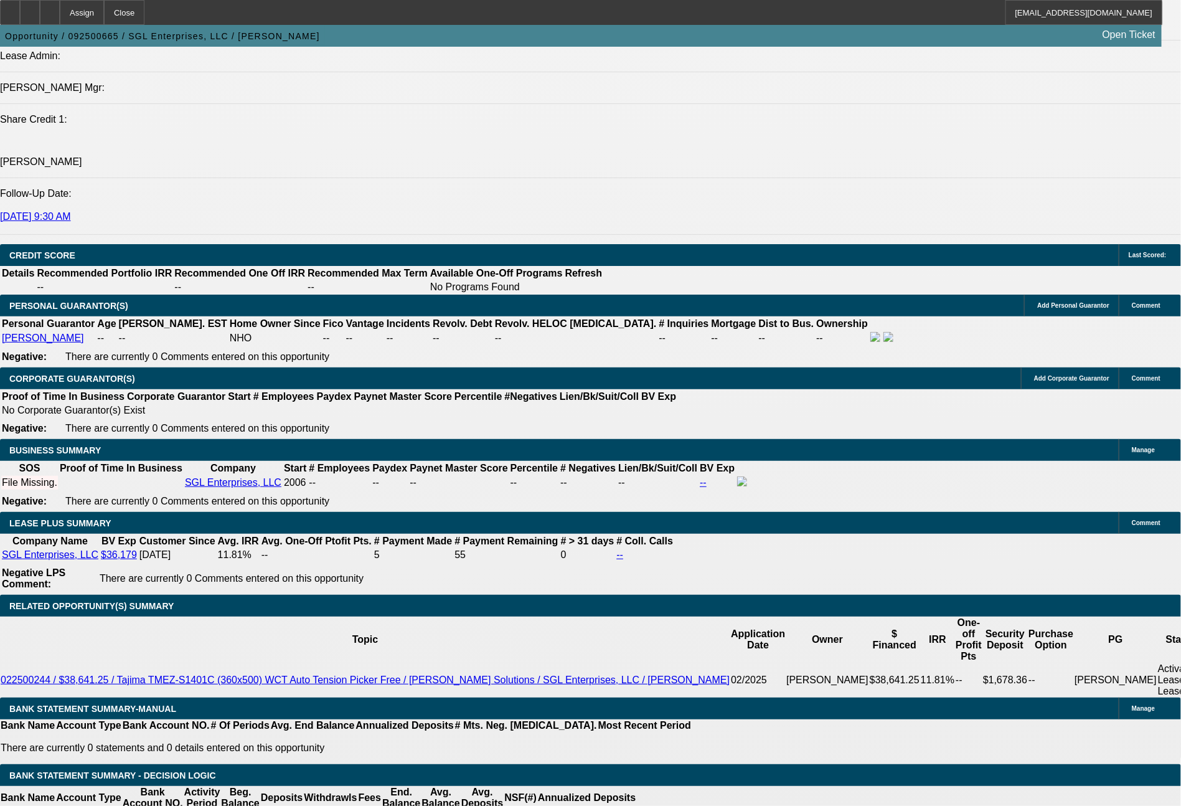
type input "1997"
type input "$3,994.00"
type input "10.8"
type input "199"
type input "$398.00"
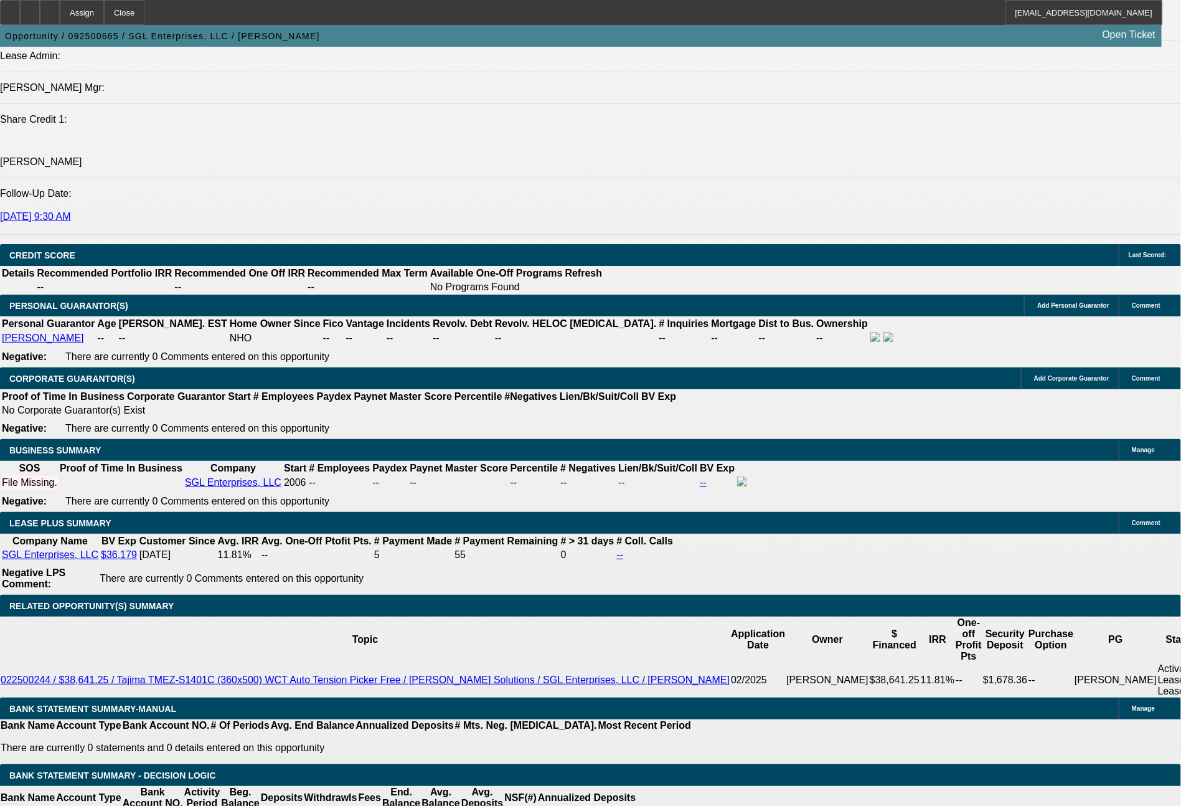
type input "1996"
type input "$3,992.00"
type input "10.7"
type input "$1,996.00"
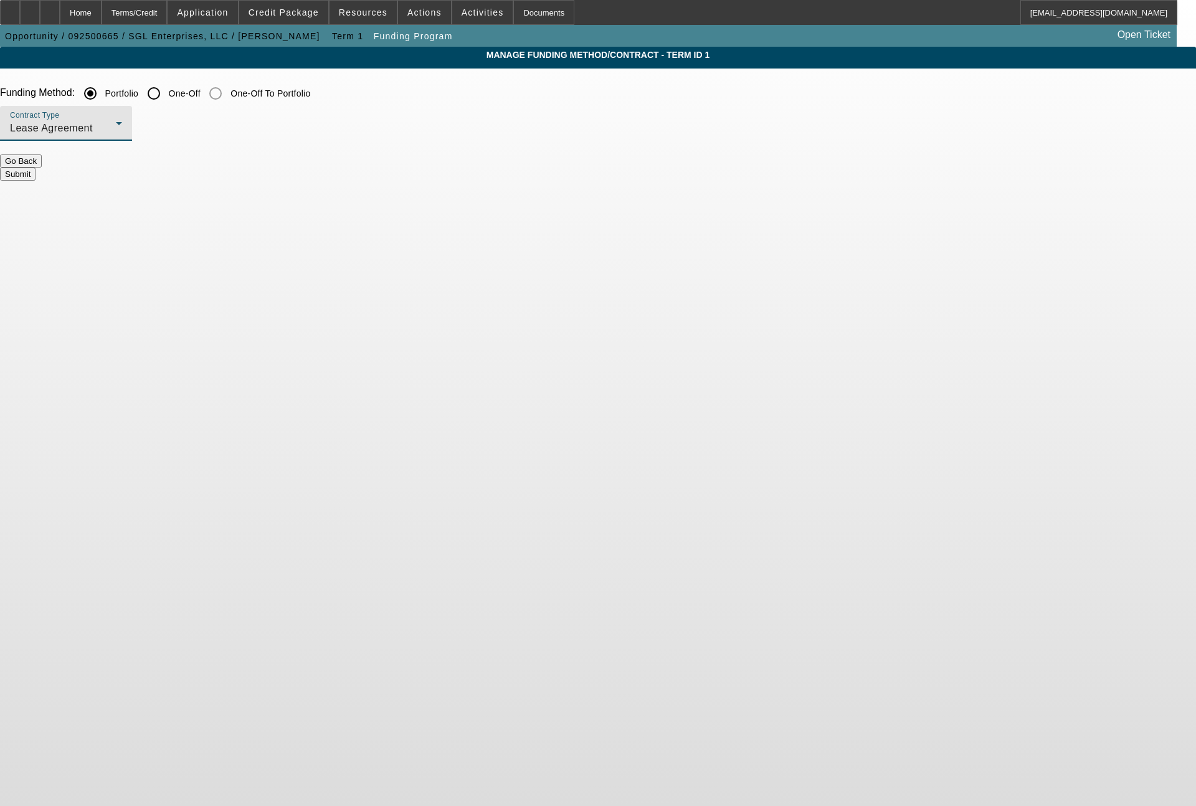
click at [93, 127] on span "Lease Agreement" at bounding box center [51, 128] width 83 height 11
click at [283, 189] on span "Equipment Finance Agreement" at bounding box center [325, 192] width 143 height 30
click at [35, 168] on button "Submit" at bounding box center [17, 174] width 35 height 13
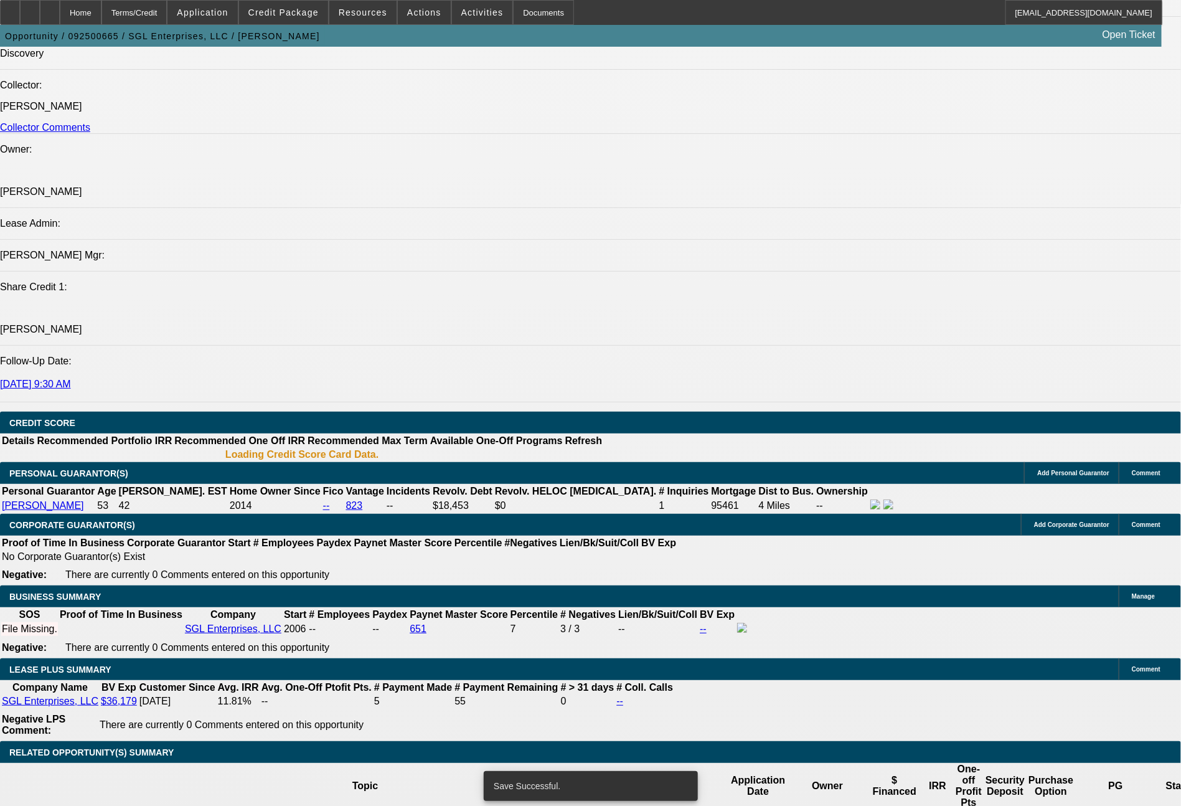
select select "0"
select select "2"
select select "0"
select select "6"
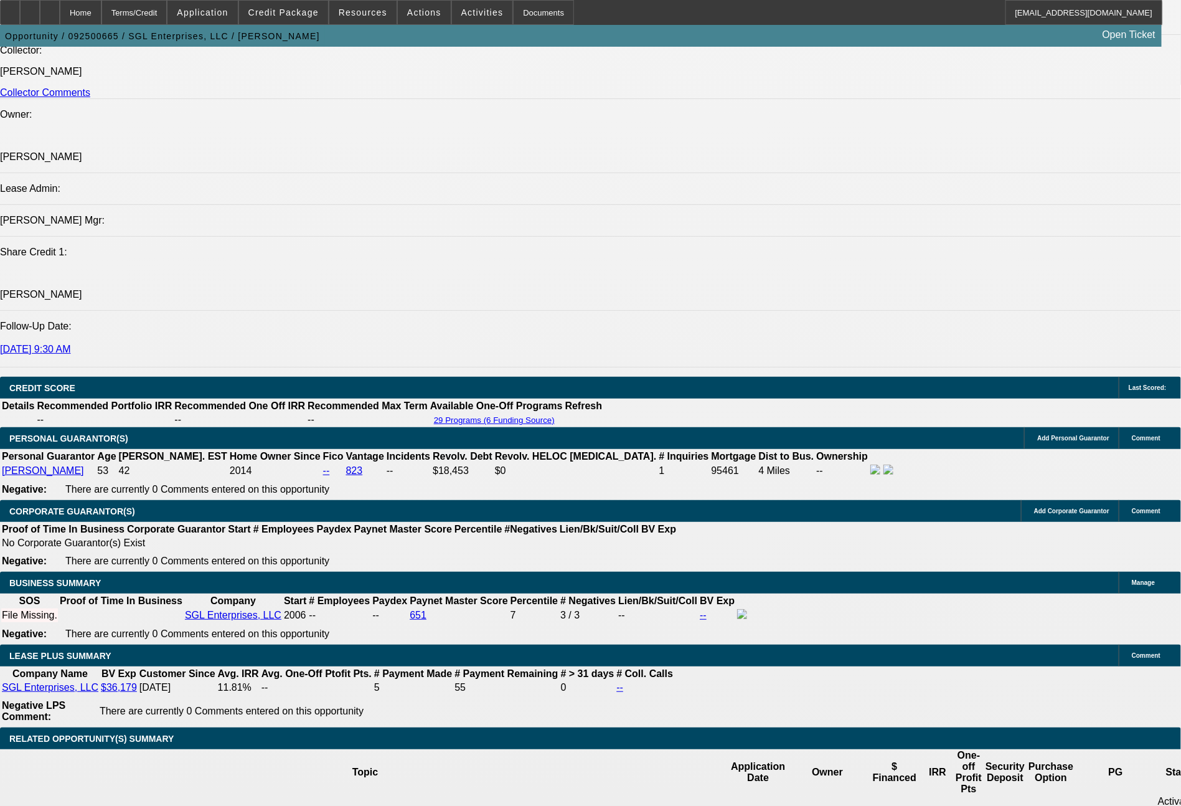
scroll to position [1590, 0]
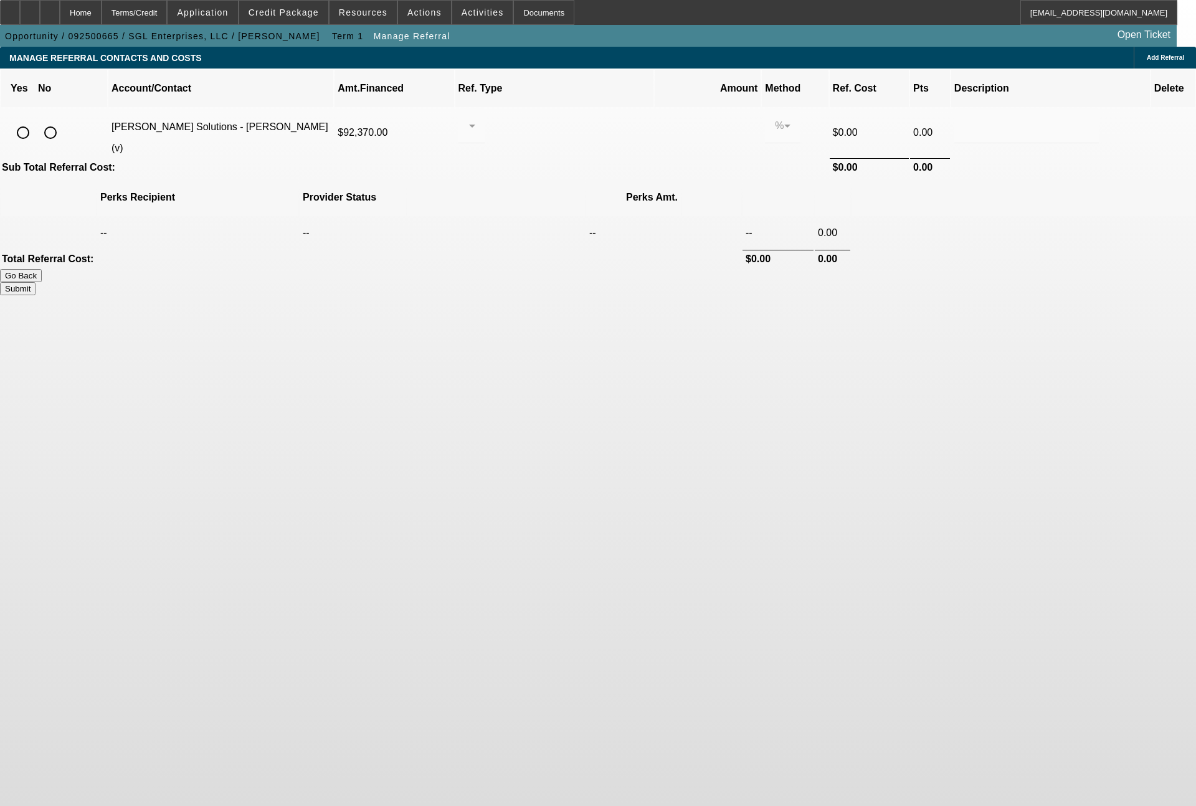
click at [35, 120] on input "radio" at bounding box center [23, 132] width 25 height 25
radio input "true"
click at [469, 118] on div at bounding box center [468, 125] width 1 height 15
drag, startPoint x: 545, startPoint y: 148, endPoint x: 630, endPoint y: 124, distance: 88.1
click at [555, 149] on span "Pay vendor SALES PERSON" at bounding box center [568, 147] width 102 height 30
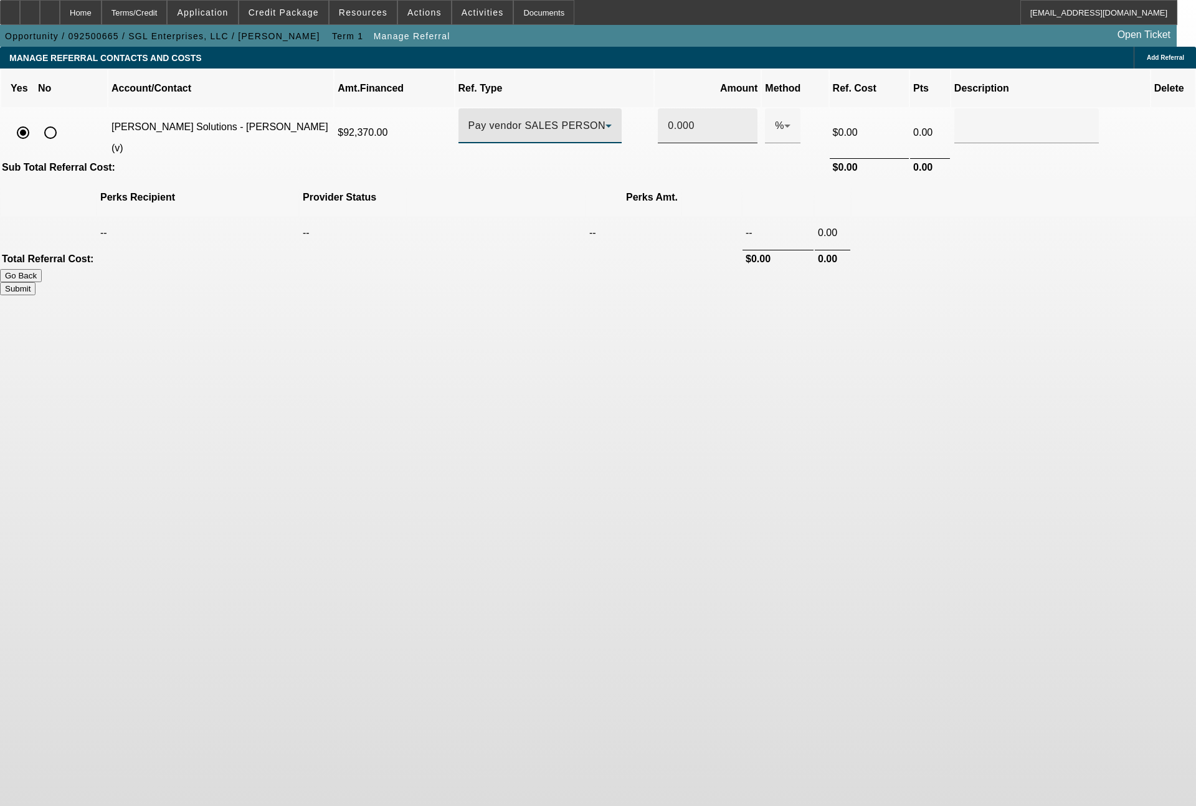
click at [669, 118] on input "0.000" at bounding box center [708, 125] width 80 height 15
click at [35, 282] on button "Submit" at bounding box center [17, 288] width 35 height 13
type input "0.330"
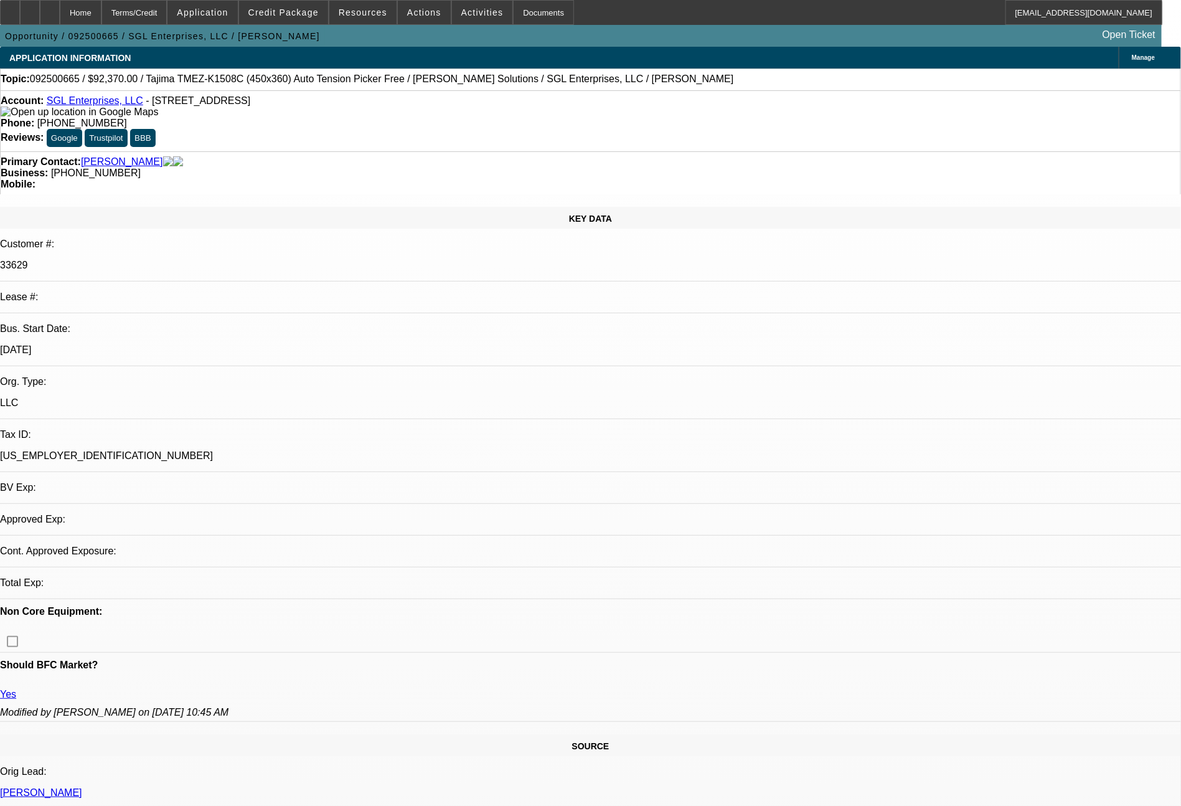
select select "0"
select select "2"
select select "0"
select select "6"
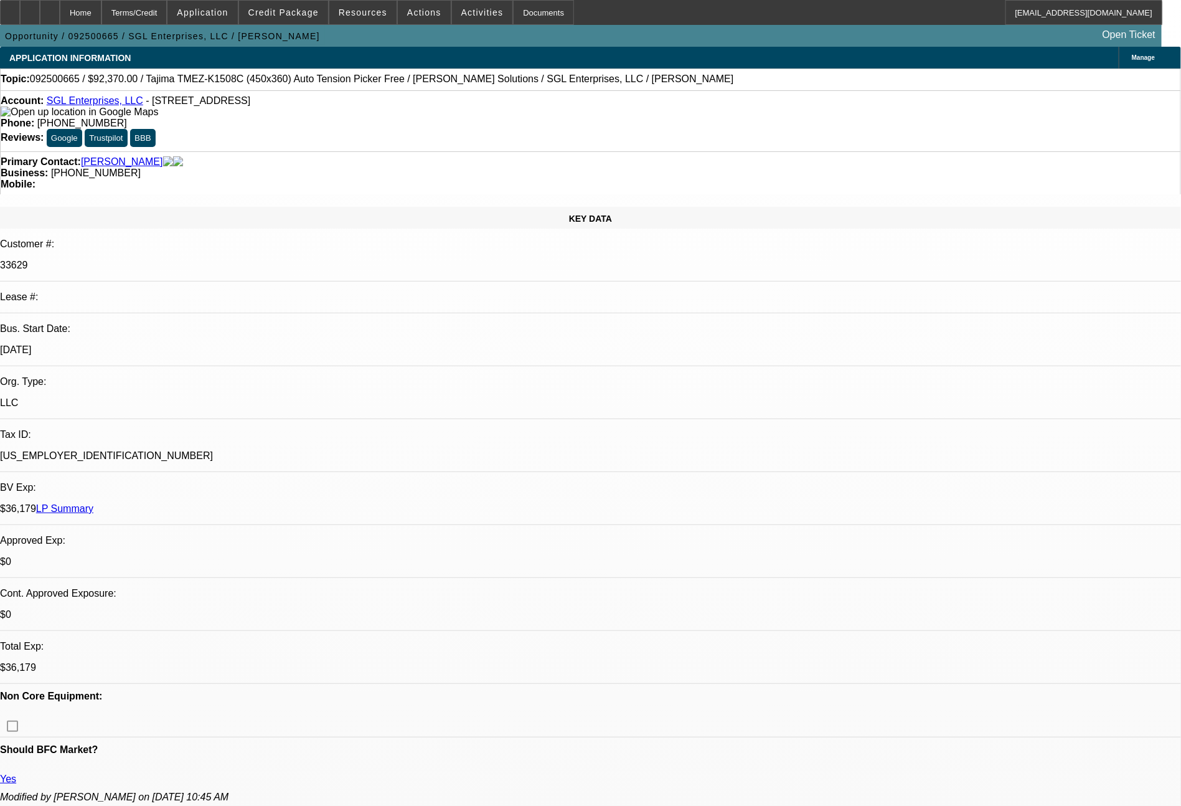
scroll to position [705, 0]
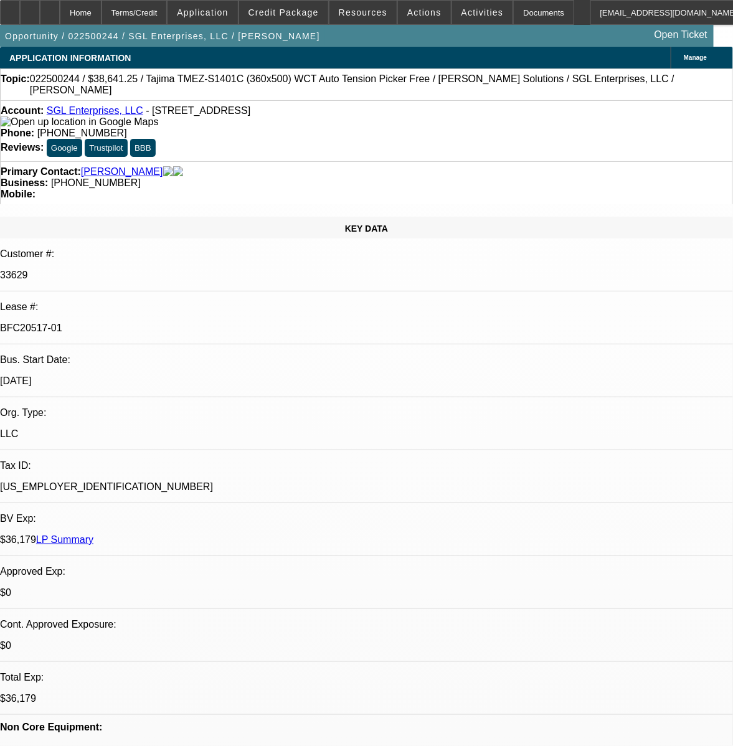
select select "0"
select select "2"
select select "0.1"
select select "4"
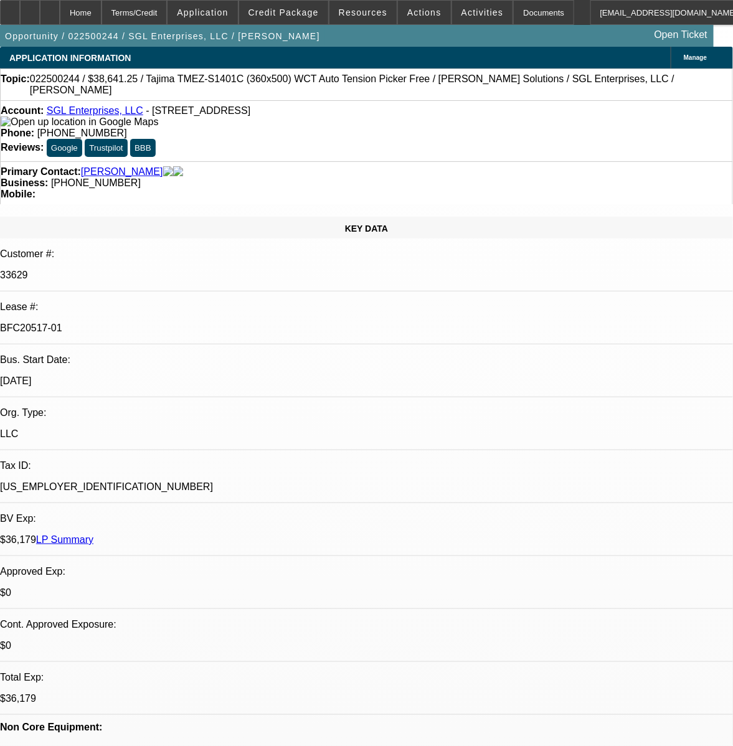
select select "0"
select select "2"
select select "0"
select select "6"
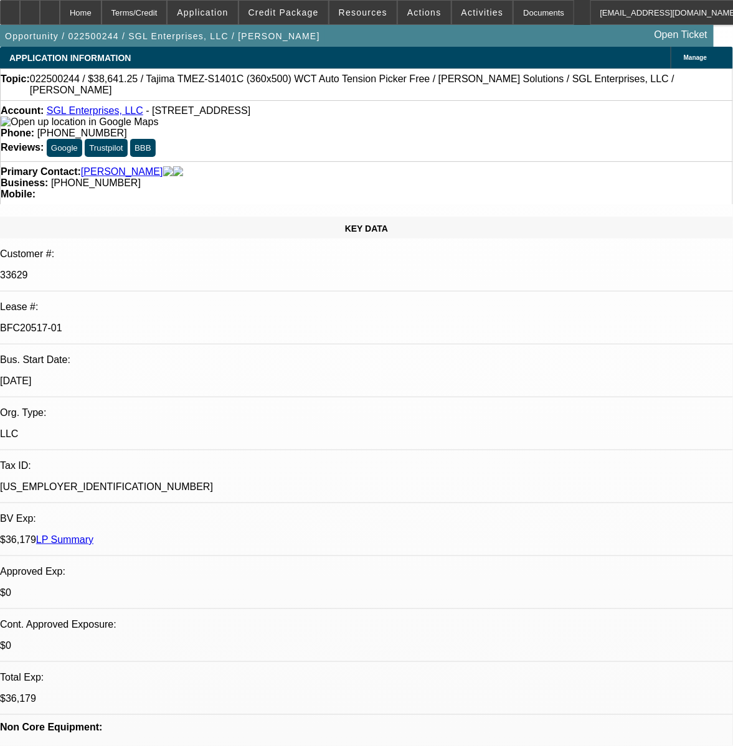
select select "0"
select select "2"
select select "0.1"
select select "4"
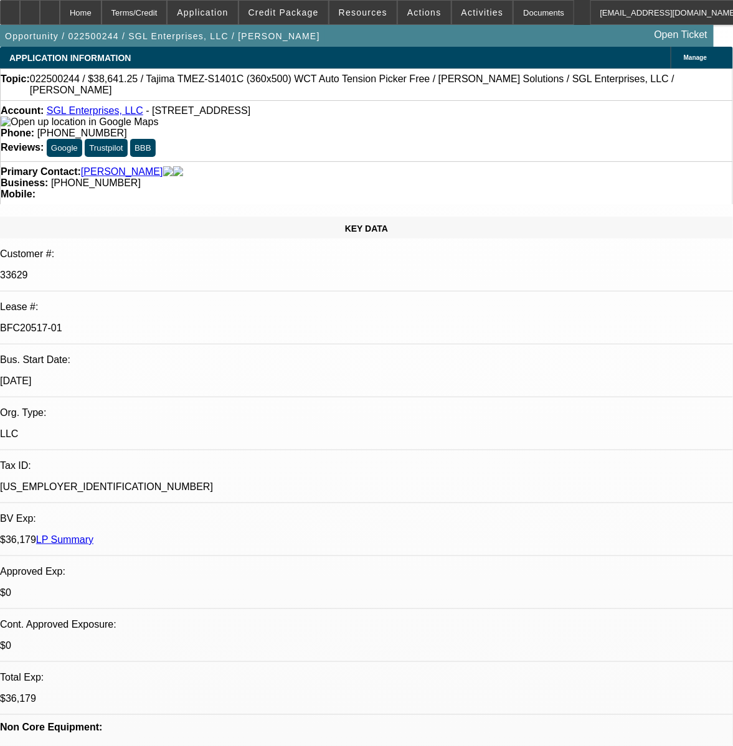
select select "0"
select select "2"
select select "0"
select select "6"
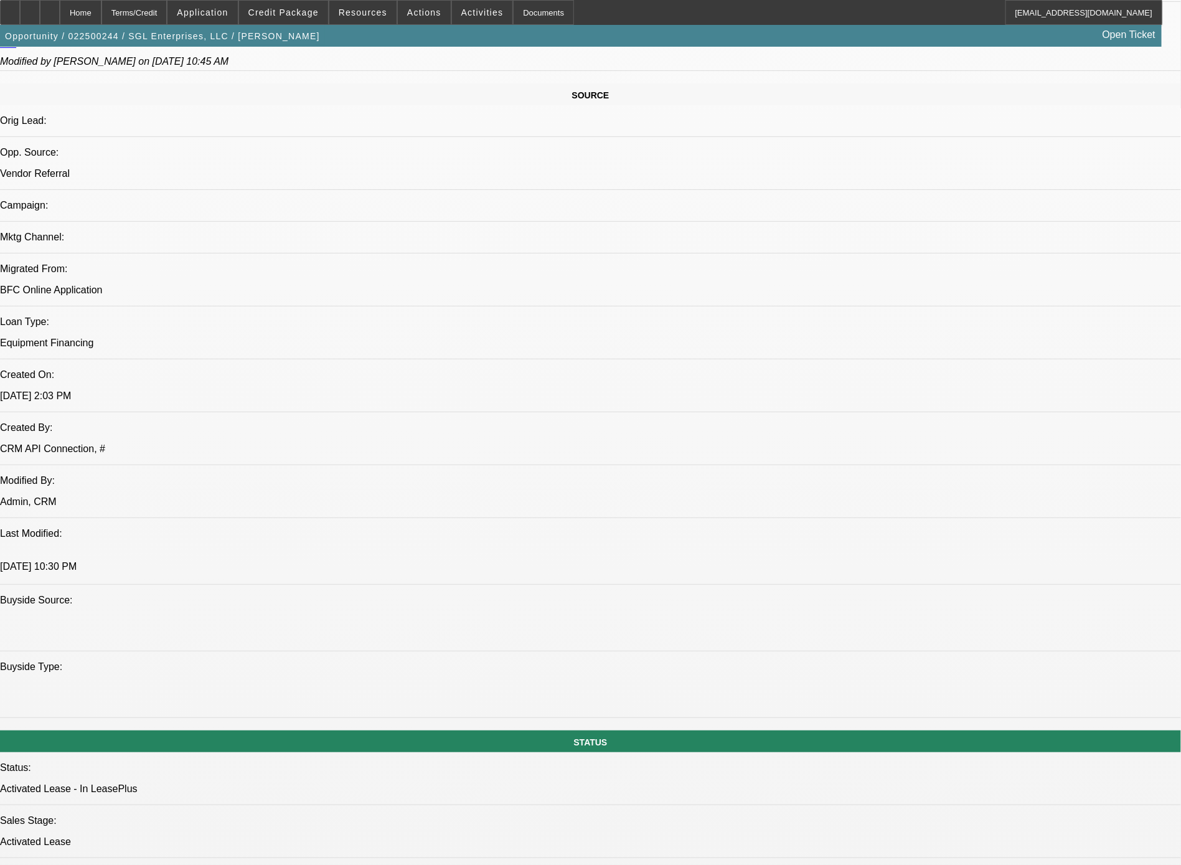
scroll to position [1513, 0]
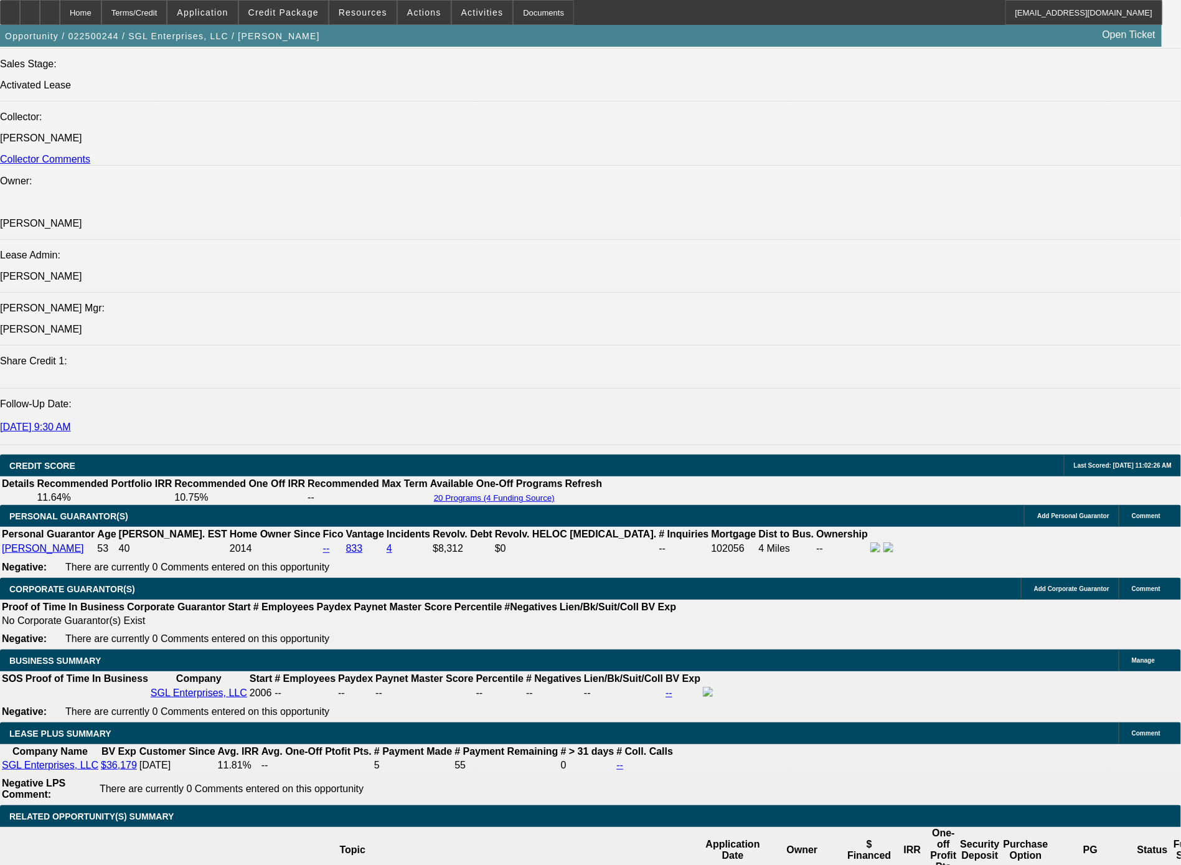
drag, startPoint x: 183, startPoint y: 479, endPoint x: 96, endPoint y: 413, distance: 109.0
copy div "Floyd started this business in 2006 as a Sole Prop, and then changed the name t…"
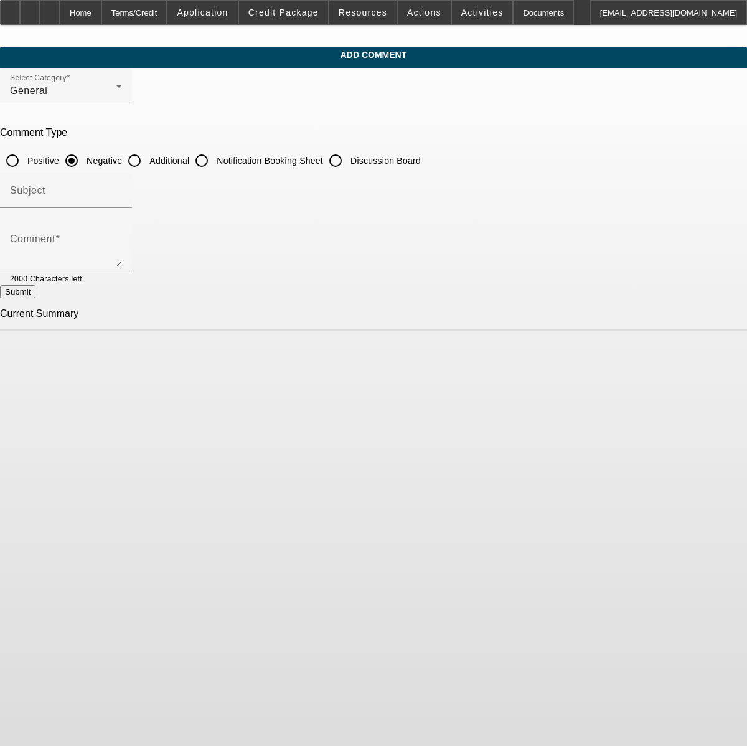
click at [147, 163] on input "Additional" at bounding box center [134, 160] width 25 height 25
radio input "true"
click at [122, 239] on textarea "Comment" at bounding box center [66, 252] width 112 height 30
paste textarea "[PERSON_NAME] started this business in [DATE] as a Sole Prop, and then changed …"
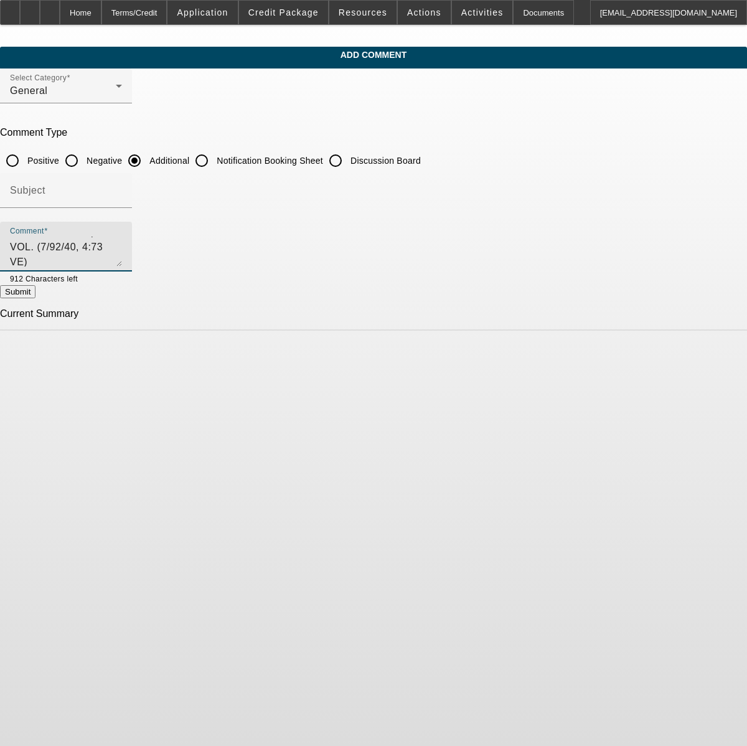
click at [122, 264] on textarea "Comment" at bounding box center [66, 252] width 112 height 30
click at [122, 260] on textarea "current customer of ours in good standing. [PERSON_NAME] started this business …" at bounding box center [66, 252] width 112 height 30
click at [122, 262] on textarea "current customer of ours in good standing. [PERSON_NAME] started this business …" at bounding box center [66, 252] width 112 height 30
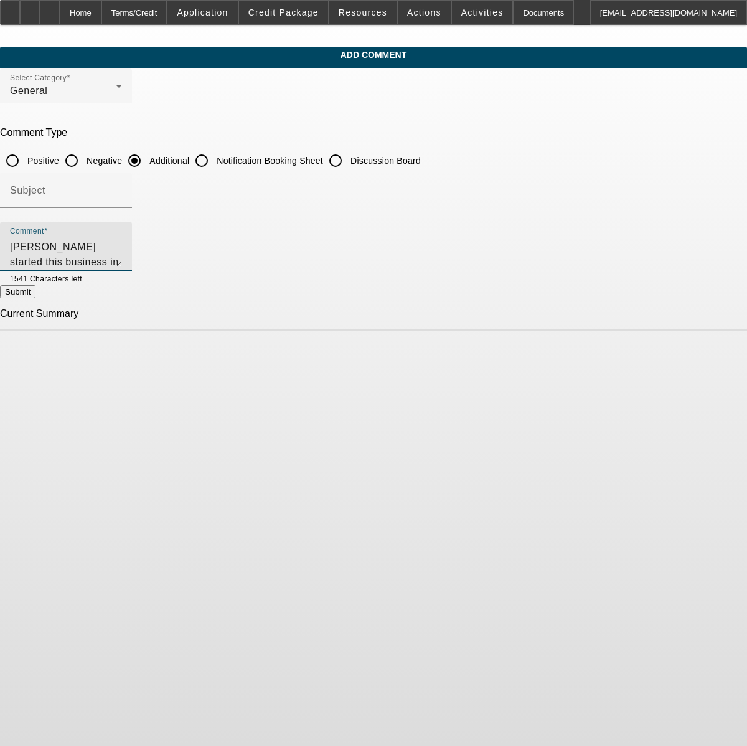
scroll to position [42, 0]
click at [122, 241] on textarea "current customer of ours in good standing. [PERSON_NAME] started this business …" at bounding box center [66, 252] width 112 height 30
click at [122, 263] on textarea "current customer of ours in good standing. [PERSON_NAME] started this business …" at bounding box center [66, 252] width 112 height 30
type textarea "current customer of ours in good standing. [PERSON_NAME] started this business …"
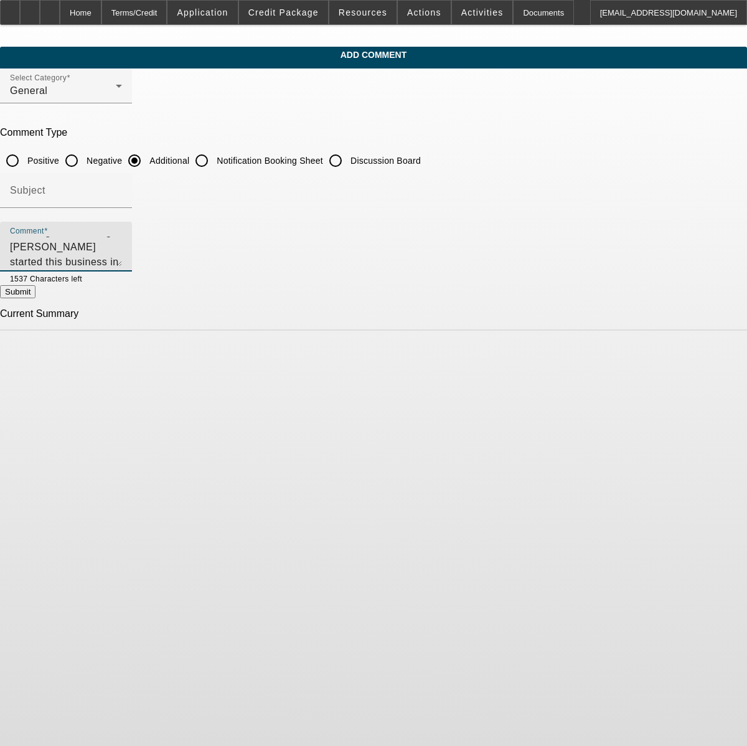
click at [35, 297] on button "Submit" at bounding box center [17, 291] width 35 height 13
radio input "true"
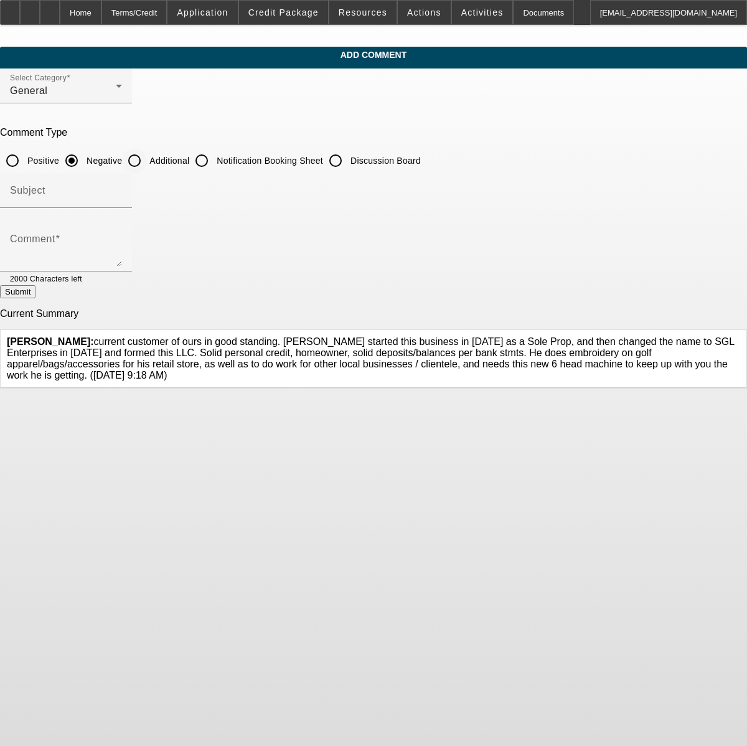
click at [147, 159] on input "Additional" at bounding box center [134, 160] width 25 height 25
radio input "true"
click at [122, 242] on textarea "Comment" at bounding box center [66, 252] width 112 height 30
paste textarea "[PERSON_NAME] started this business in [DATE] as a Sole Prop, and then changed …"
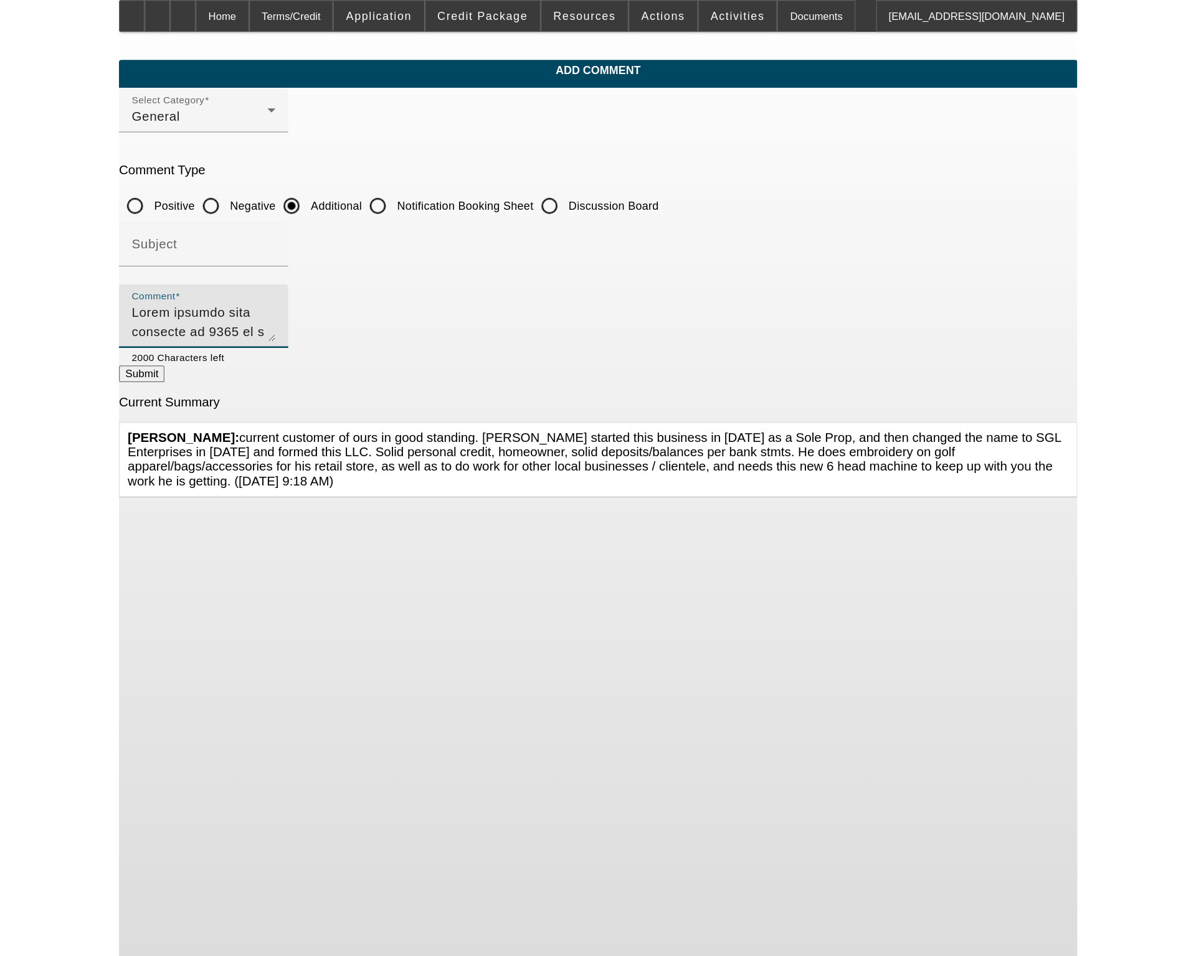
scroll to position [116, 0]
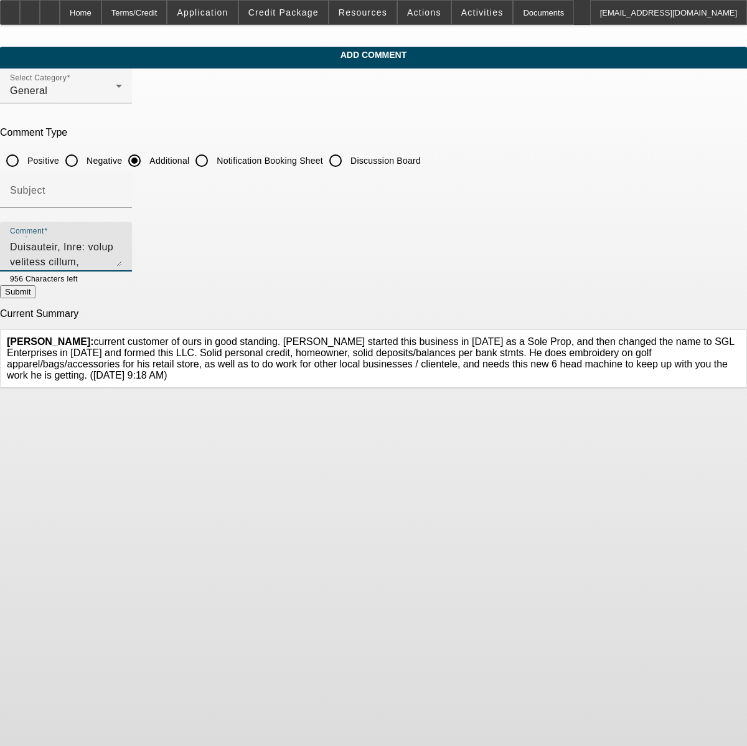
click at [122, 262] on textarea "Comment" at bounding box center [66, 252] width 112 height 30
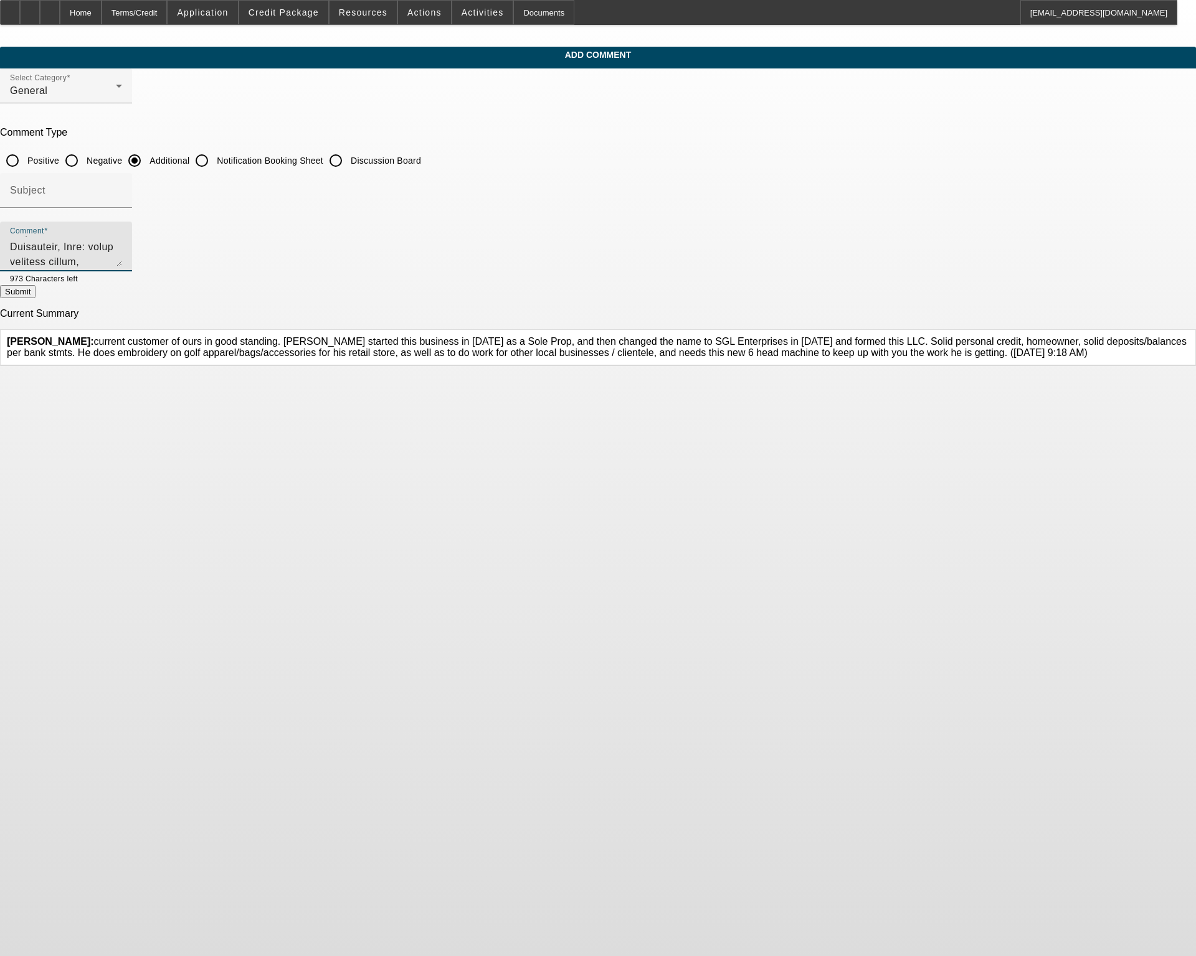
click at [122, 262] on textarea "Comment" at bounding box center [66, 252] width 112 height 30
click at [122, 260] on textarea "Comment" at bounding box center [66, 252] width 112 height 30
drag, startPoint x: 441, startPoint y: 258, endPoint x: 367, endPoint y: 206, distance: 90.7
click at [367, 206] on form "Select Category General Comment Type Positive Negative Additional Notification …" at bounding box center [598, 217] width 1196 height 298
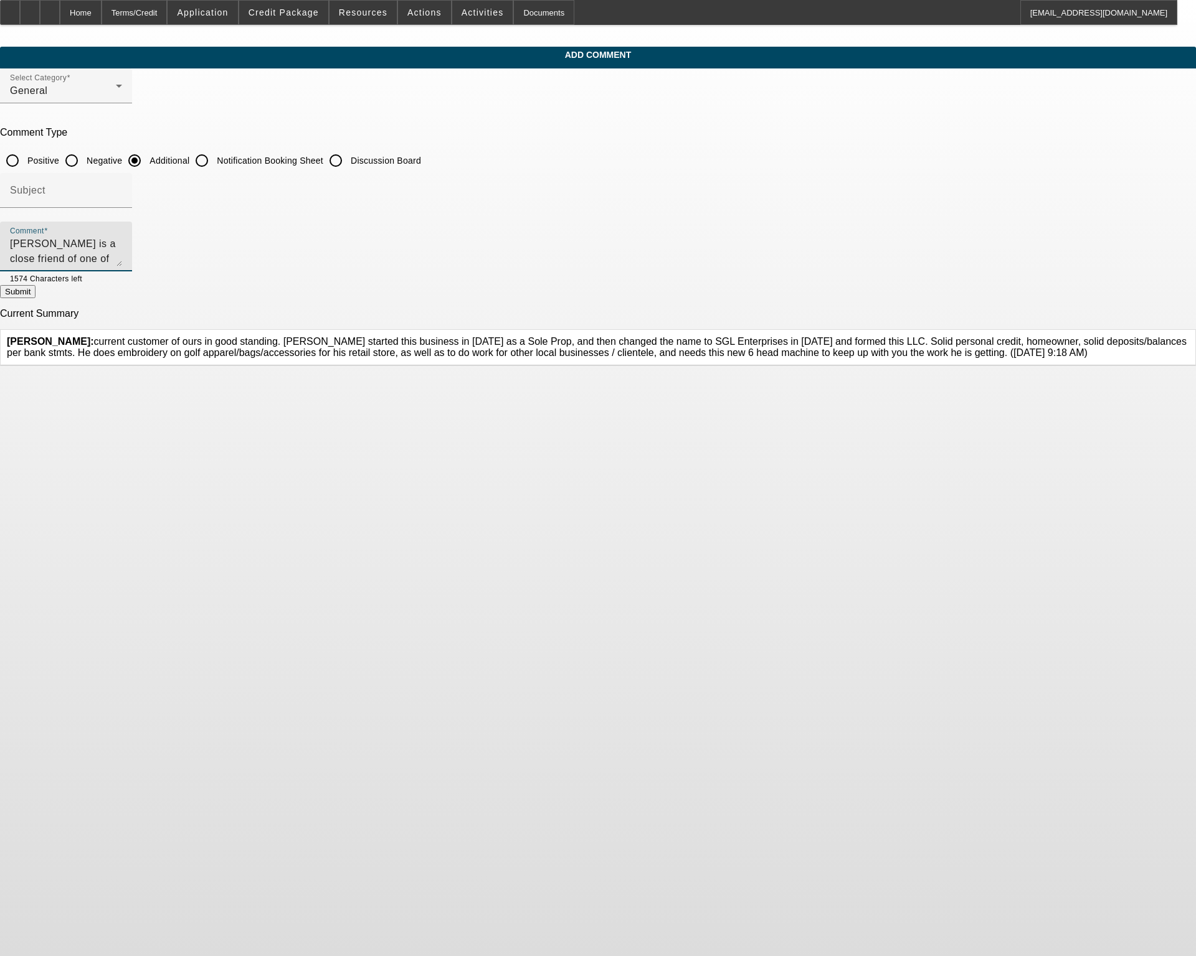
click at [122, 260] on textarea "[PERSON_NAME] is a close friend of one of my best friends from when i grew up i…" at bounding box center [66, 252] width 112 height 30
click at [122, 262] on textarea "[PERSON_NAME] is a close friend of one of my best friends from when i grew up i…" at bounding box center [66, 252] width 112 height 30
type textarea "[PERSON_NAME] is a close friend of one of my best friends from when i grew up i…"
click at [35, 298] on button "Submit" at bounding box center [17, 291] width 35 height 13
radio input "true"
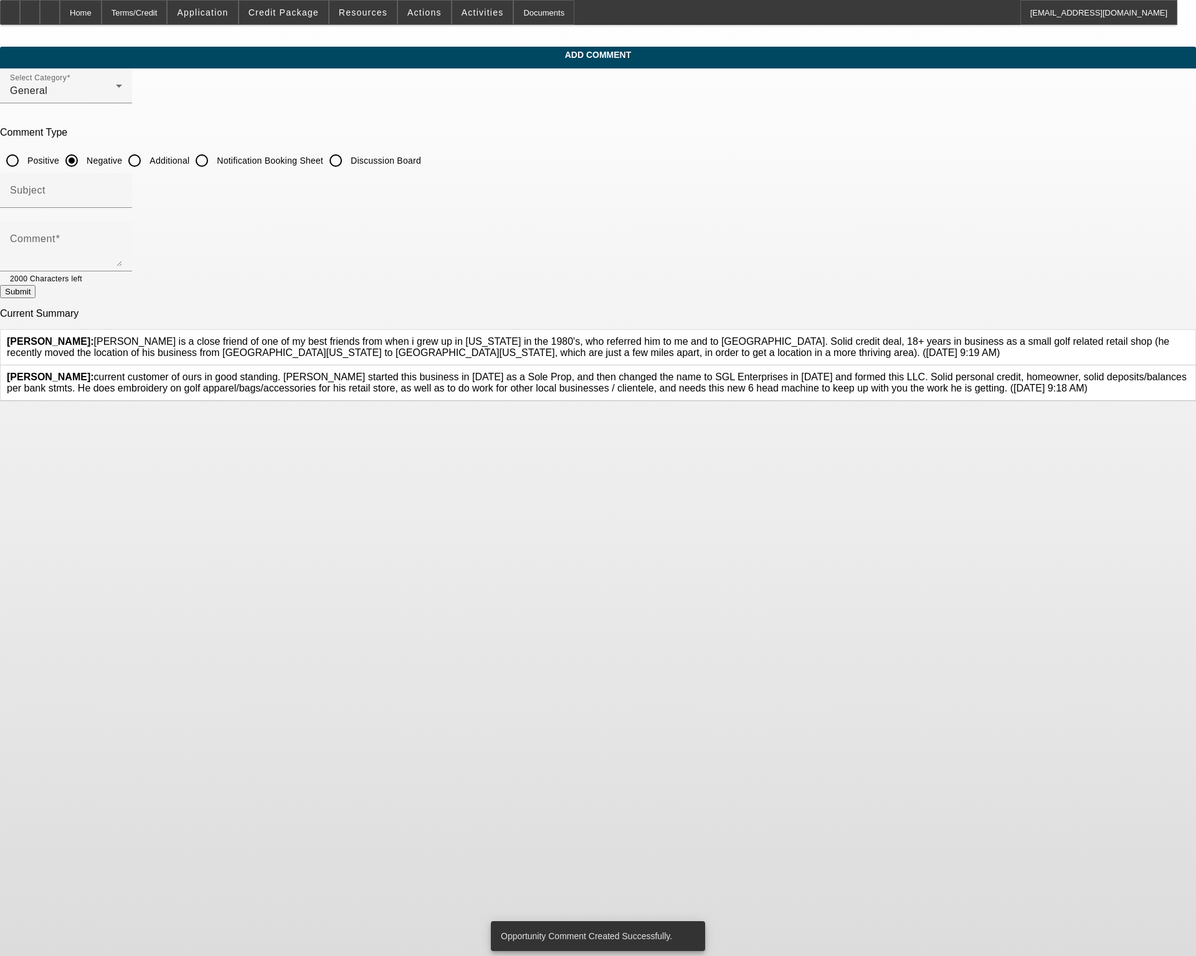
click at [747, 55] on app-comments-manage "Add Comment Select Category General Comment Type Positive Negative Additional N…" at bounding box center [598, 224] width 1196 height 355
click at [747, 11] on div "Home Terms/Credit Application Credit Package Resources Actions Activities Docum…" at bounding box center [598, 12] width 1196 height 25
click at [514, 15] on div "Documents" at bounding box center [543, 12] width 61 height 25
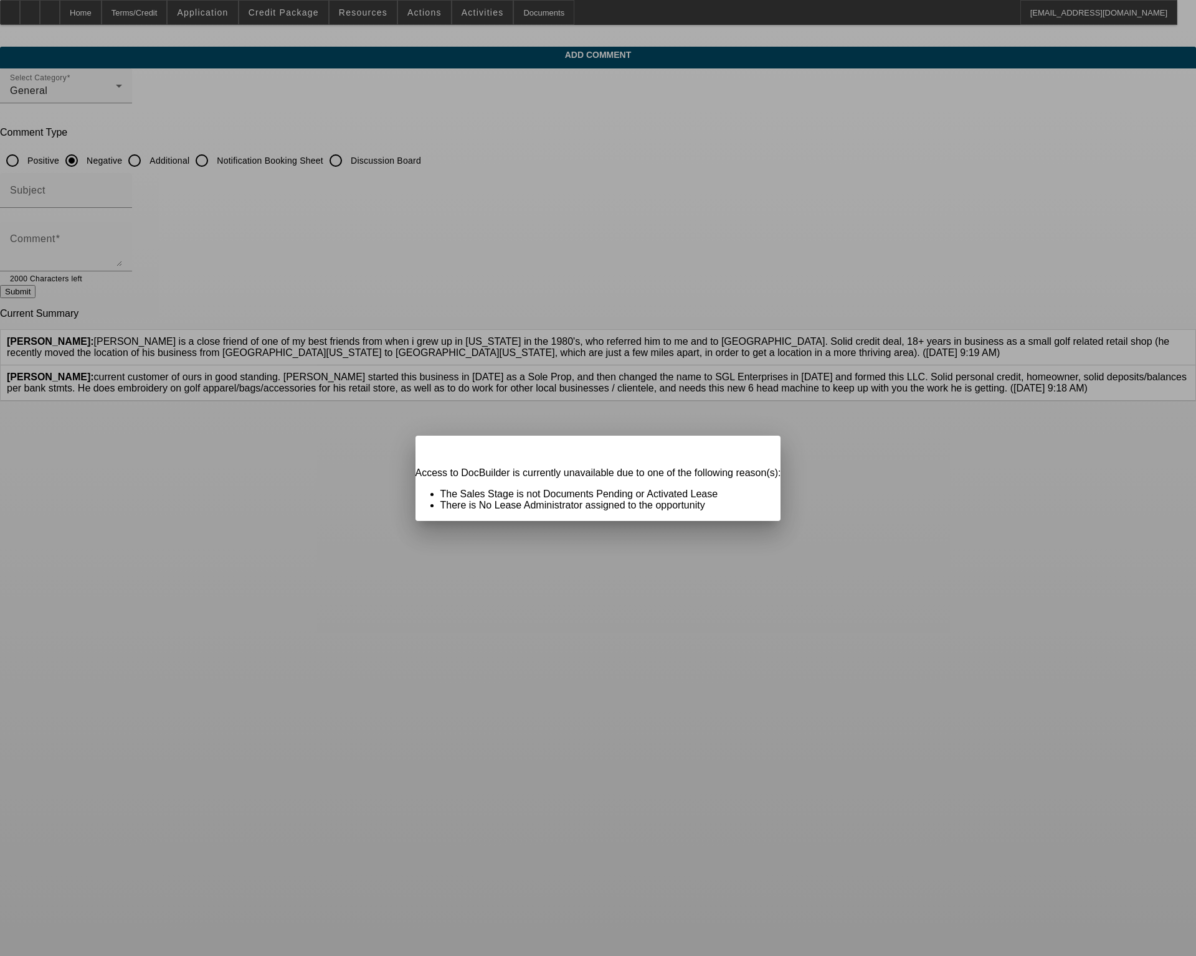
click at [747, 450] on div "Close" at bounding box center [766, 443] width 27 height 14
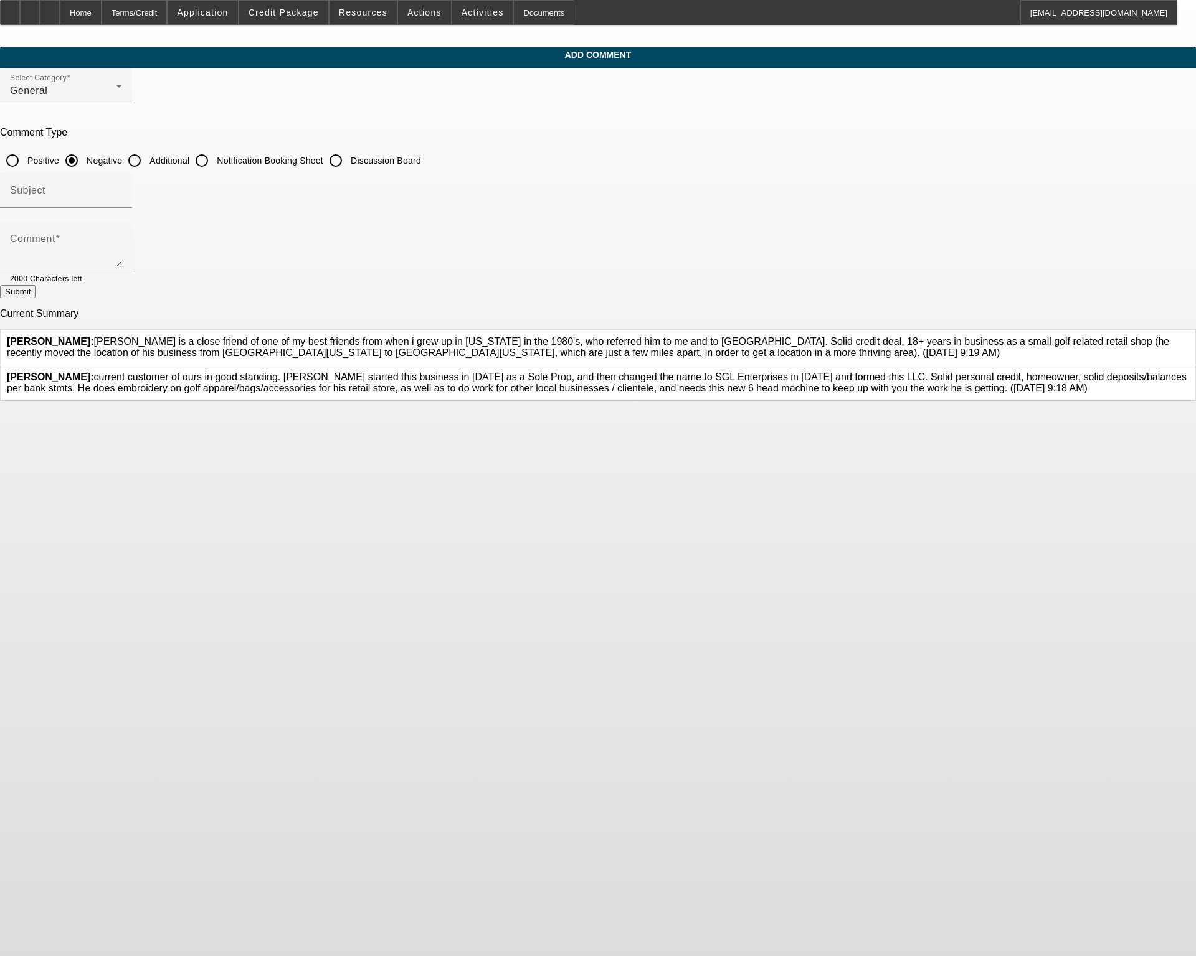
click at [720, 598] on body "Home Terms/Credit Application Credit Package Resources Actions Activities Docum…" at bounding box center [598, 478] width 1196 height 956
drag, startPoint x: 720, startPoint y: 598, endPoint x: 938, endPoint y: 633, distance: 220.8
click at [747, 630] on body "Home Terms/Credit Application Credit Package Resources Actions Activities Docum…" at bounding box center [598, 478] width 1196 height 956
click at [747, 598] on body "Home Terms/Credit Application Credit Package Resources Actions Activities Docum…" at bounding box center [598, 478] width 1196 height 956
click at [747, 652] on body "Home Terms/Credit Application Credit Package Resources Actions Activities Docum…" at bounding box center [598, 478] width 1196 height 956
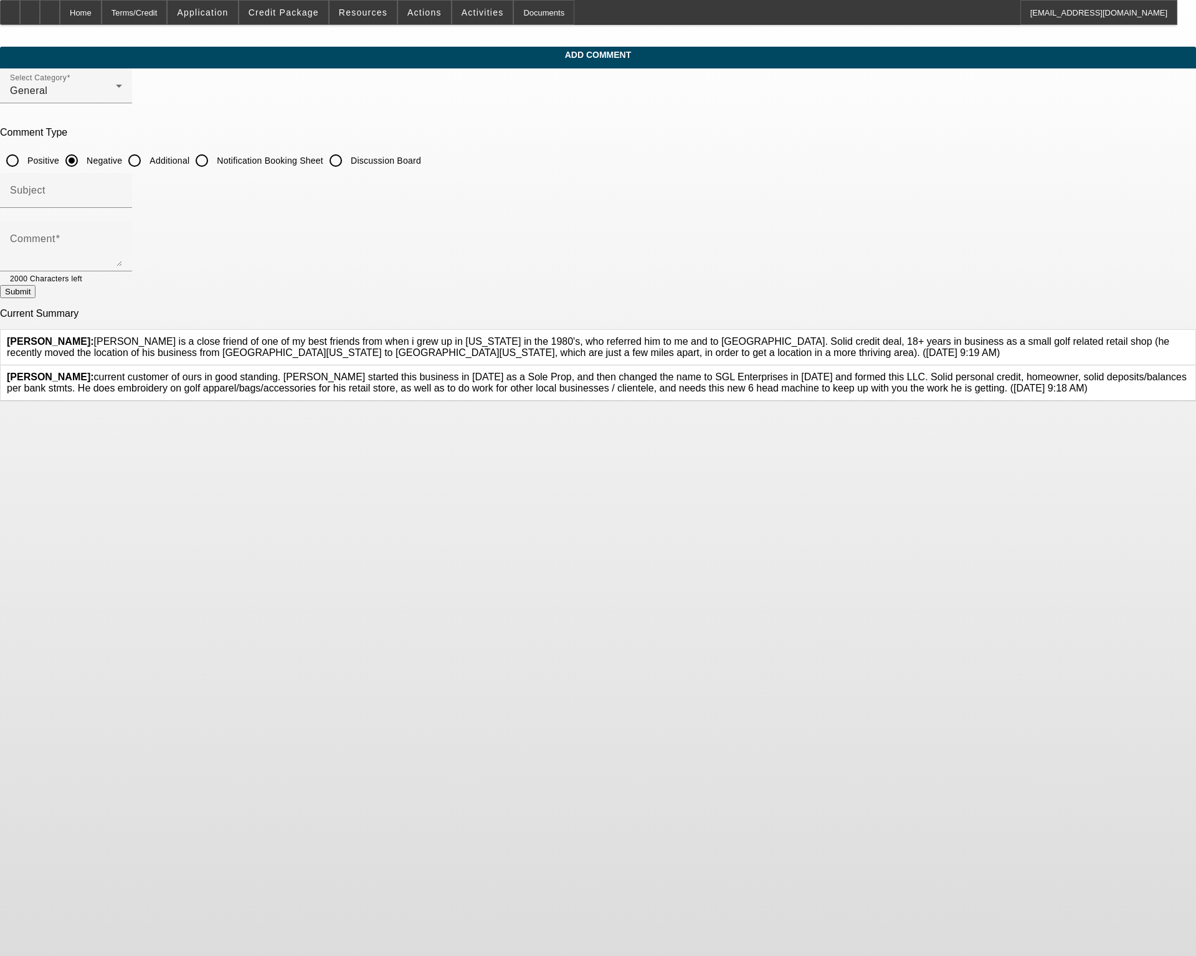
click at [747, 652] on body "Home Terms/Credit Application Credit Package Resources Actions Activities Docum…" at bounding box center [598, 478] width 1196 height 956
